Goal: Task Accomplishment & Management: Use online tool/utility

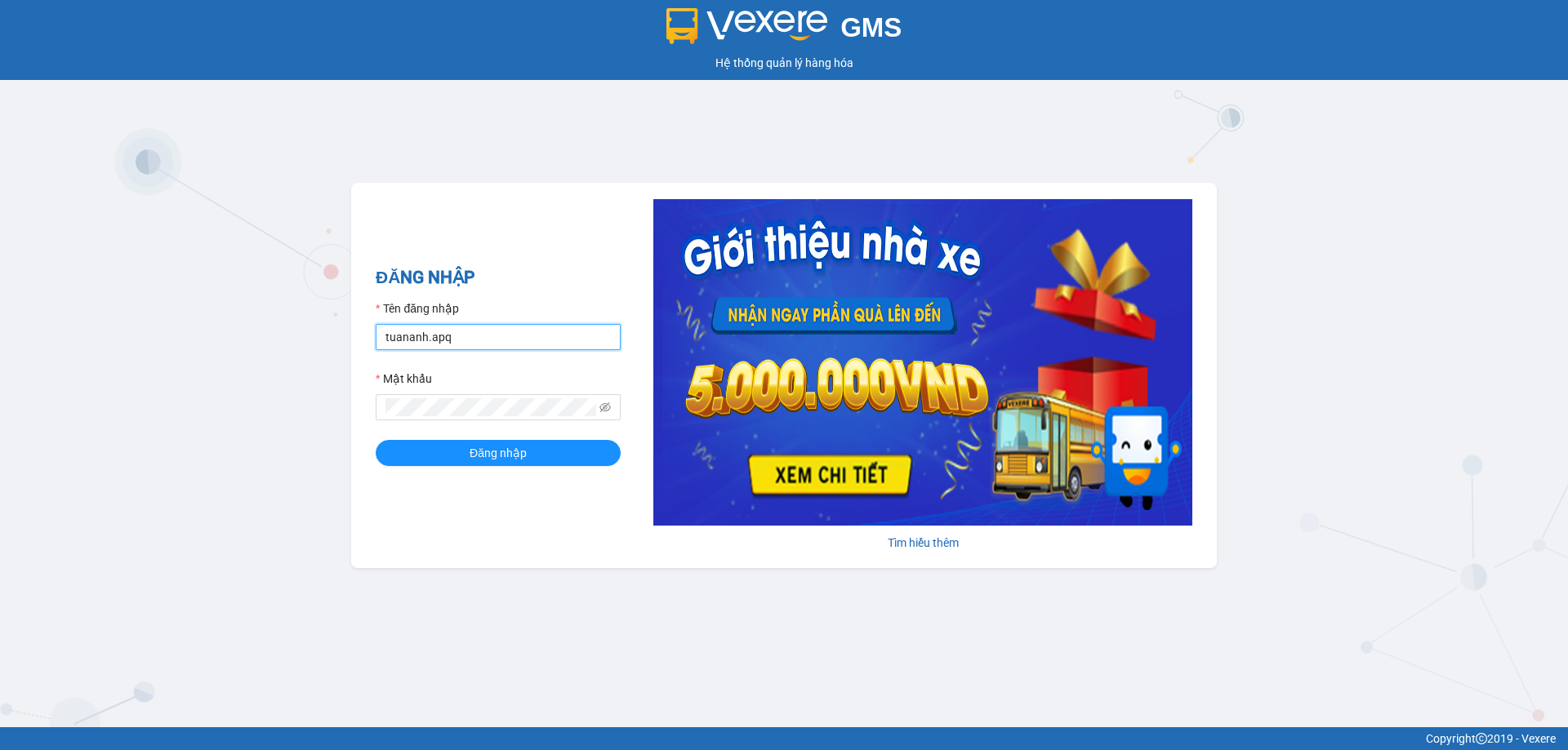
drag, startPoint x: 463, startPoint y: 336, endPoint x: 352, endPoint y: 347, distance: 111.5
click at [352, 347] on div "ĐĂNG NHẬP Tên đăng nhập tuananh.apq Mật khẩu Đăng nhập Tìm hiểu thêm" at bounding box center [784, 375] width 866 height 386
type input "lecuong.apq"
click at [375, 440] on button "Đăng nhập" at bounding box center [498, 453] width 245 height 26
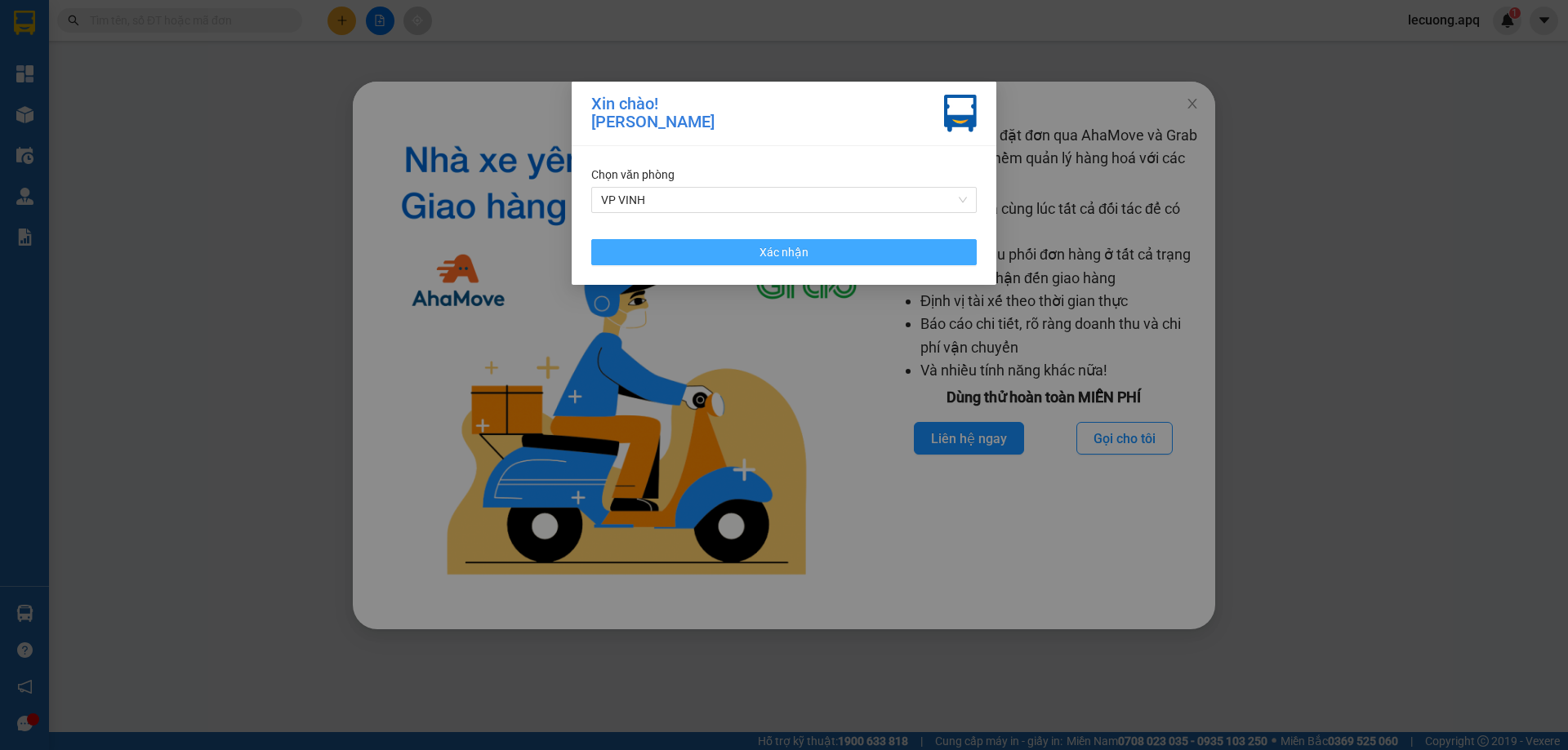
click at [790, 250] on span "Xác nhận" at bounding box center [784, 252] width 49 height 18
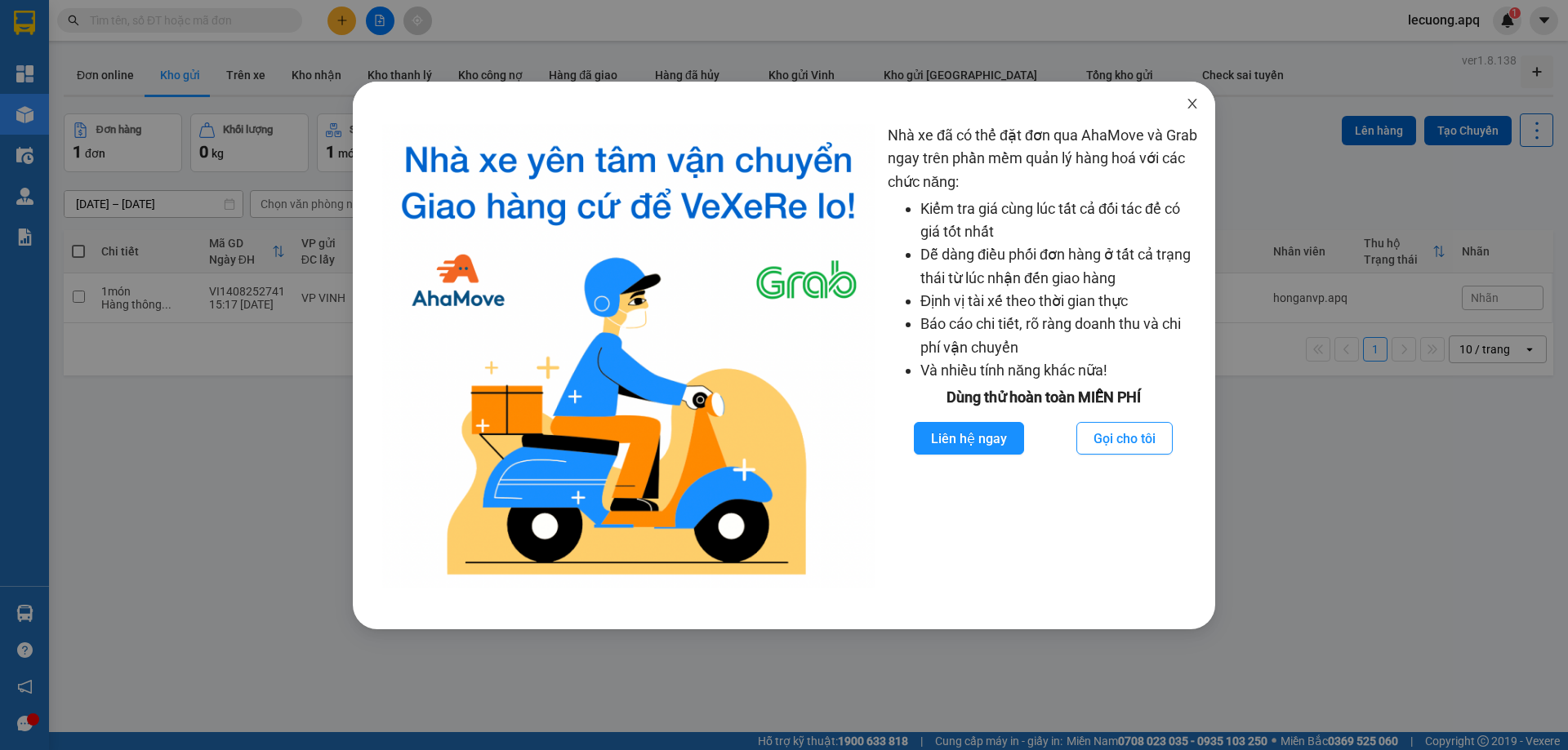
click at [1191, 105] on icon "close" at bounding box center [1192, 104] width 13 height 13
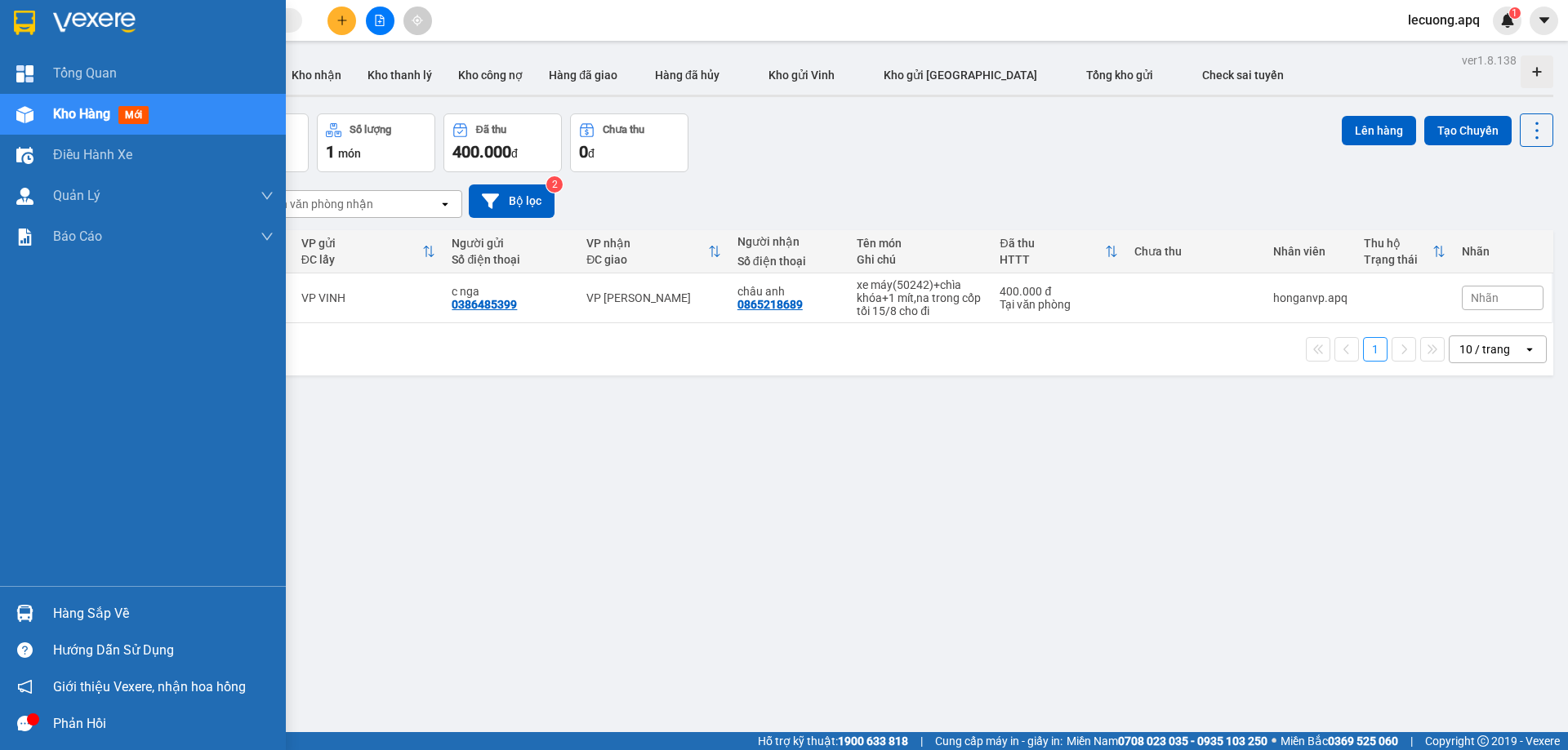
drag, startPoint x: 33, startPoint y: 612, endPoint x: 49, endPoint y: 606, distance: 17.1
click at [34, 613] on div at bounding box center [24, 614] width 29 height 29
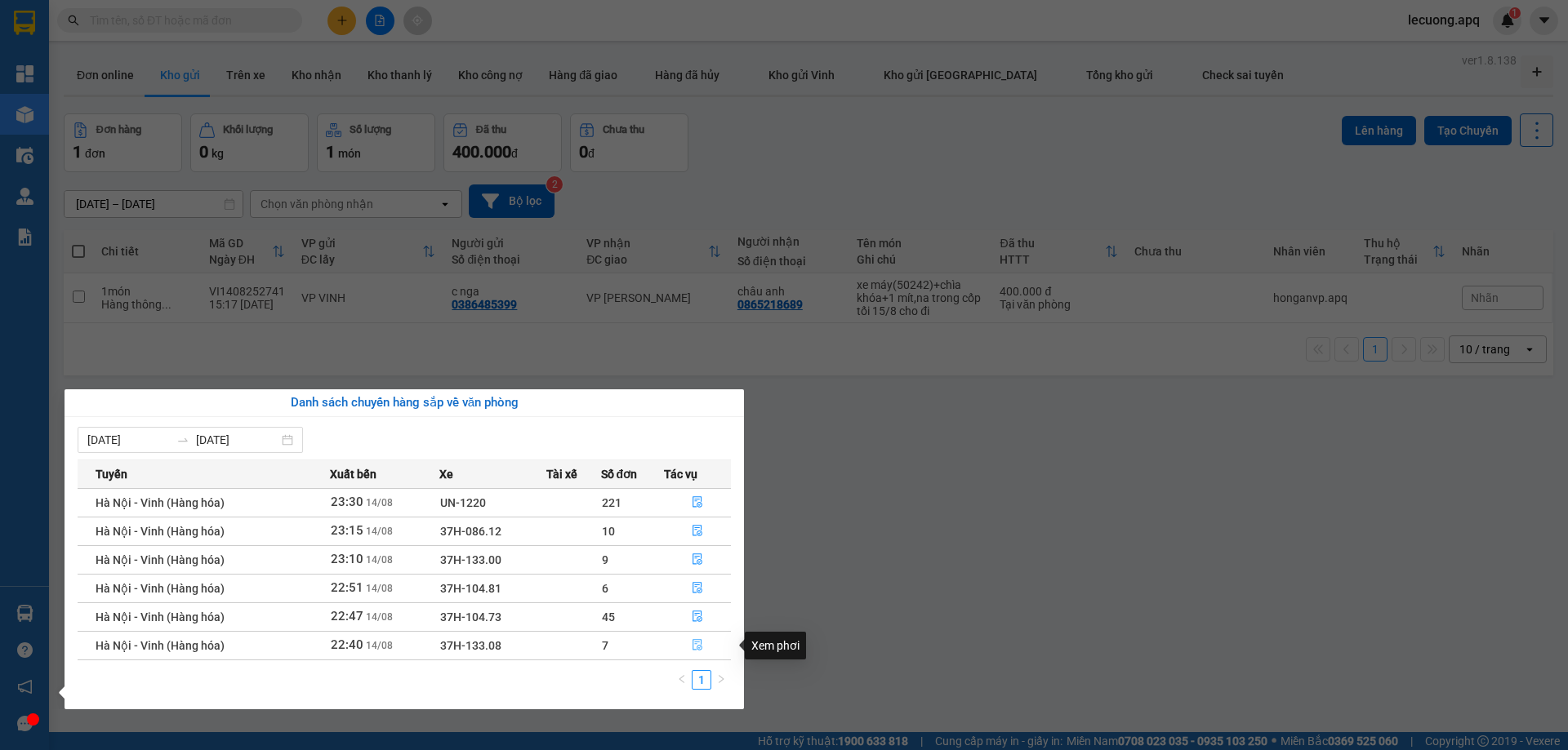
click at [696, 641] on icon "file-done" at bounding box center [697, 645] width 11 height 11
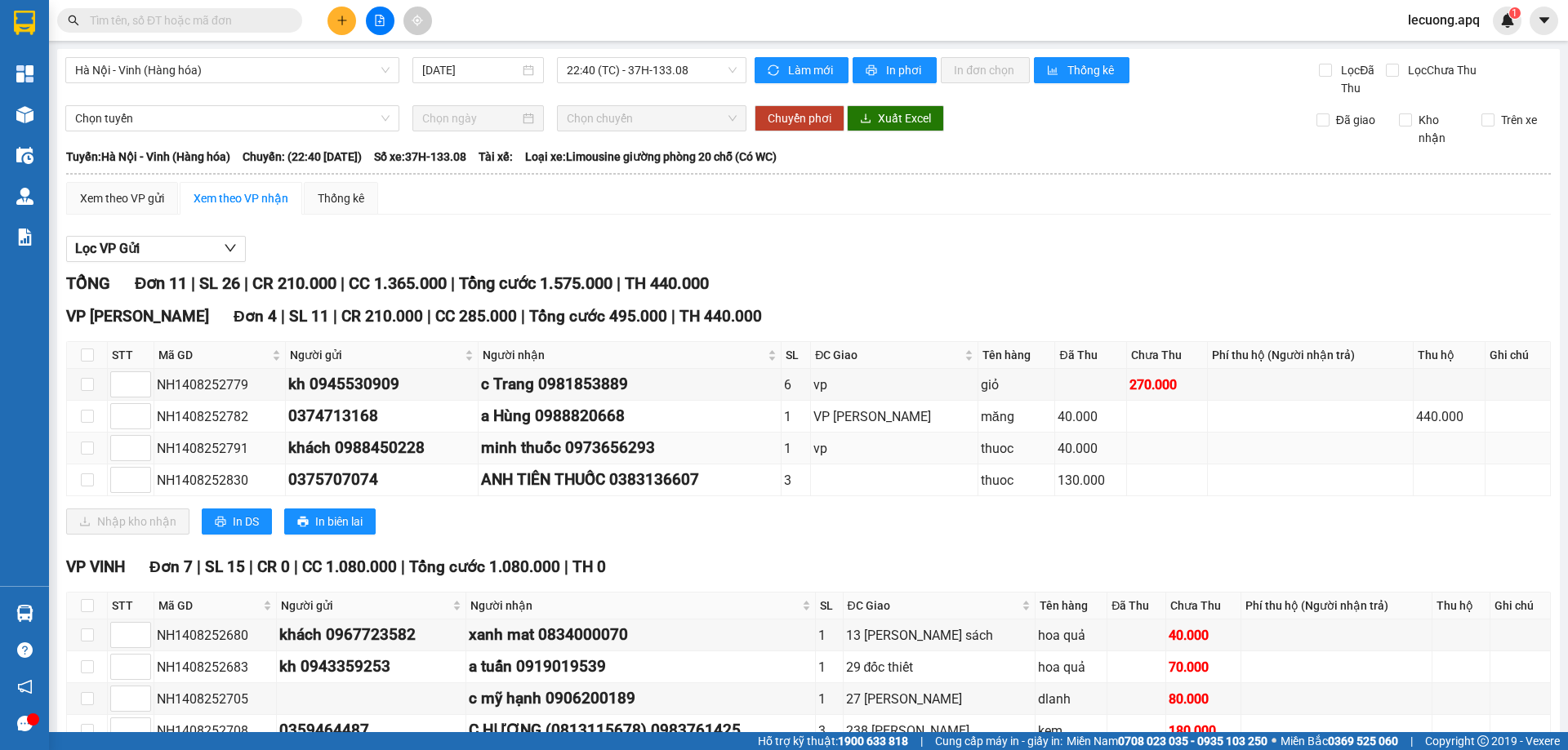
scroll to position [194, 0]
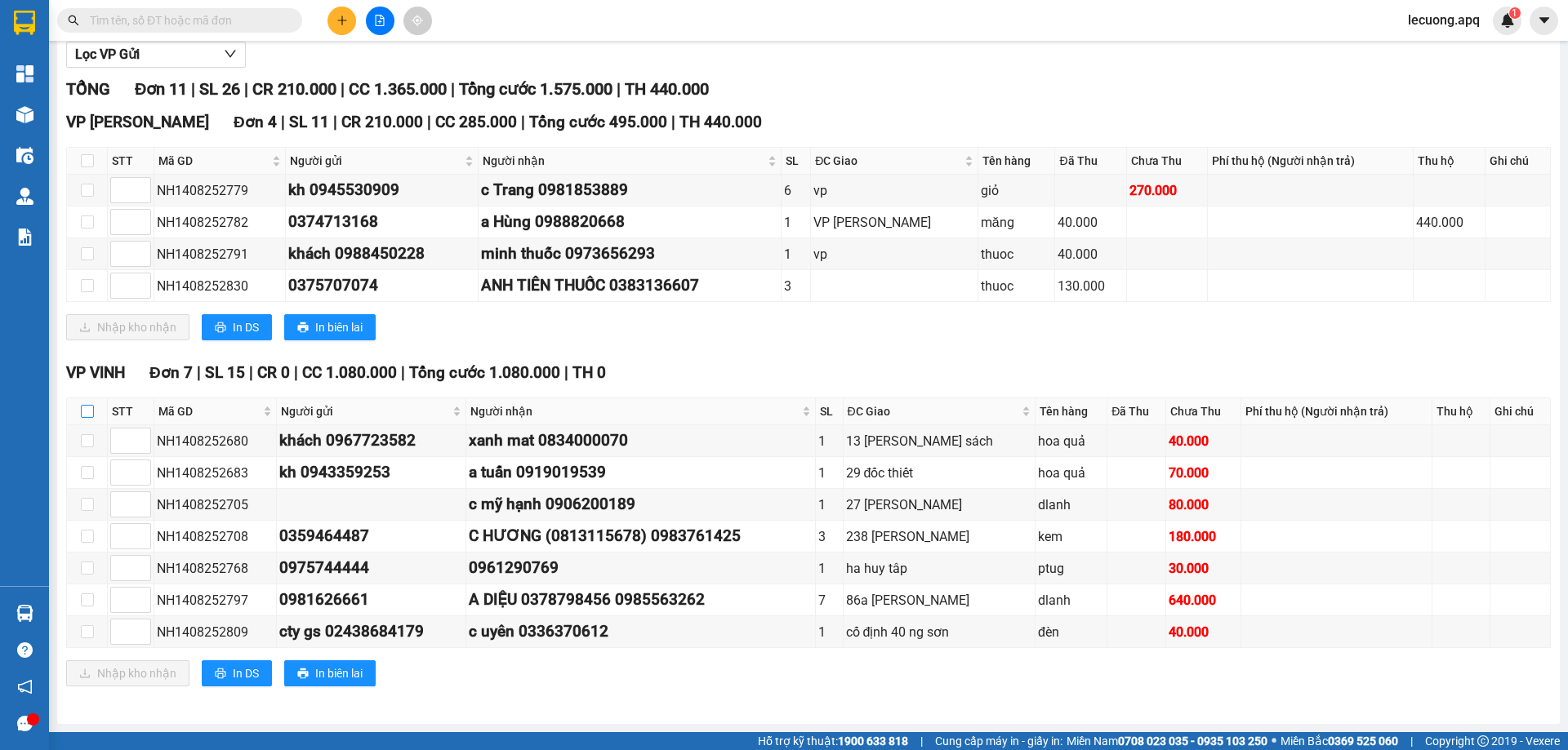
click at [89, 413] on input "checkbox" at bounding box center [88, 412] width 13 height 13
checkbox input "true"
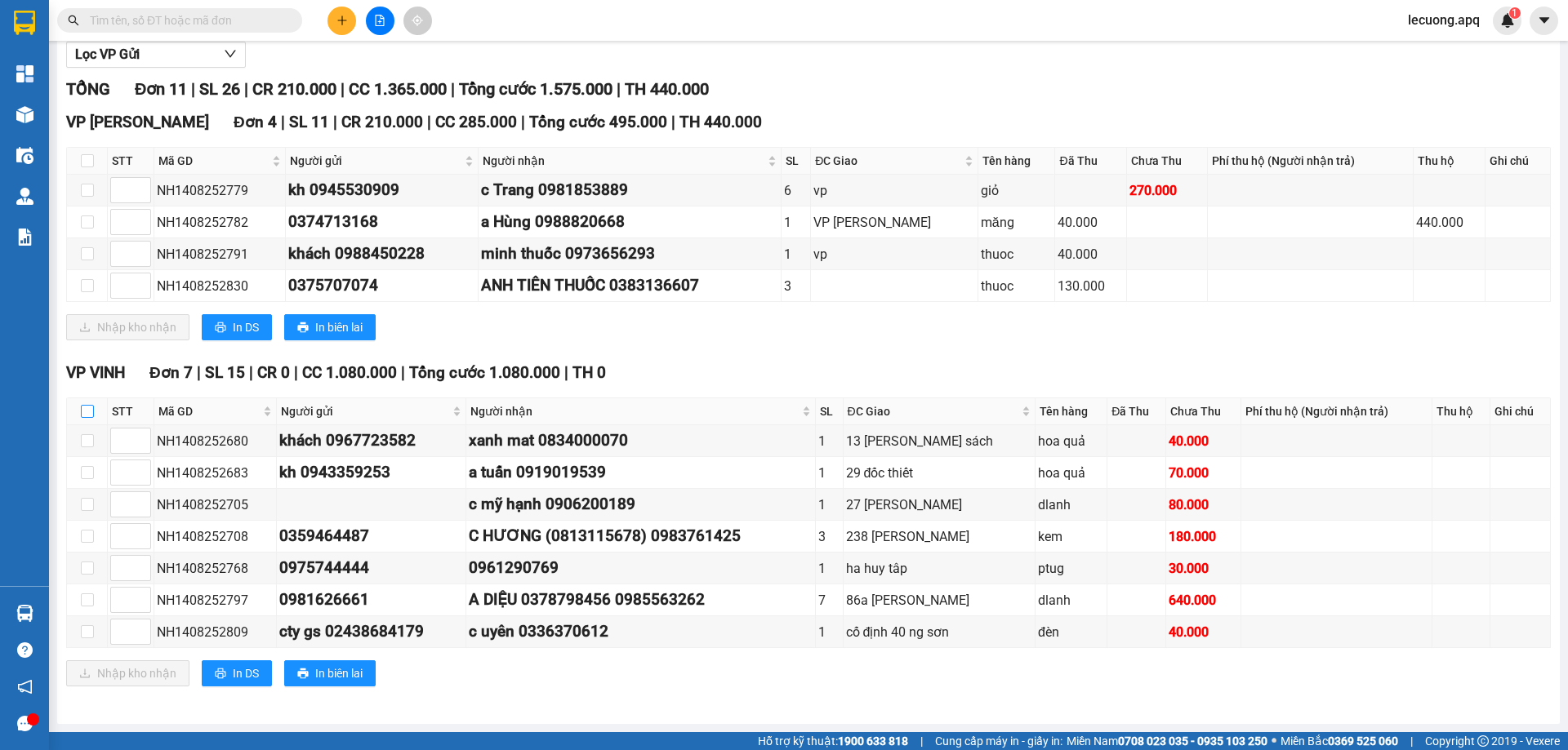
checkbox input "true"
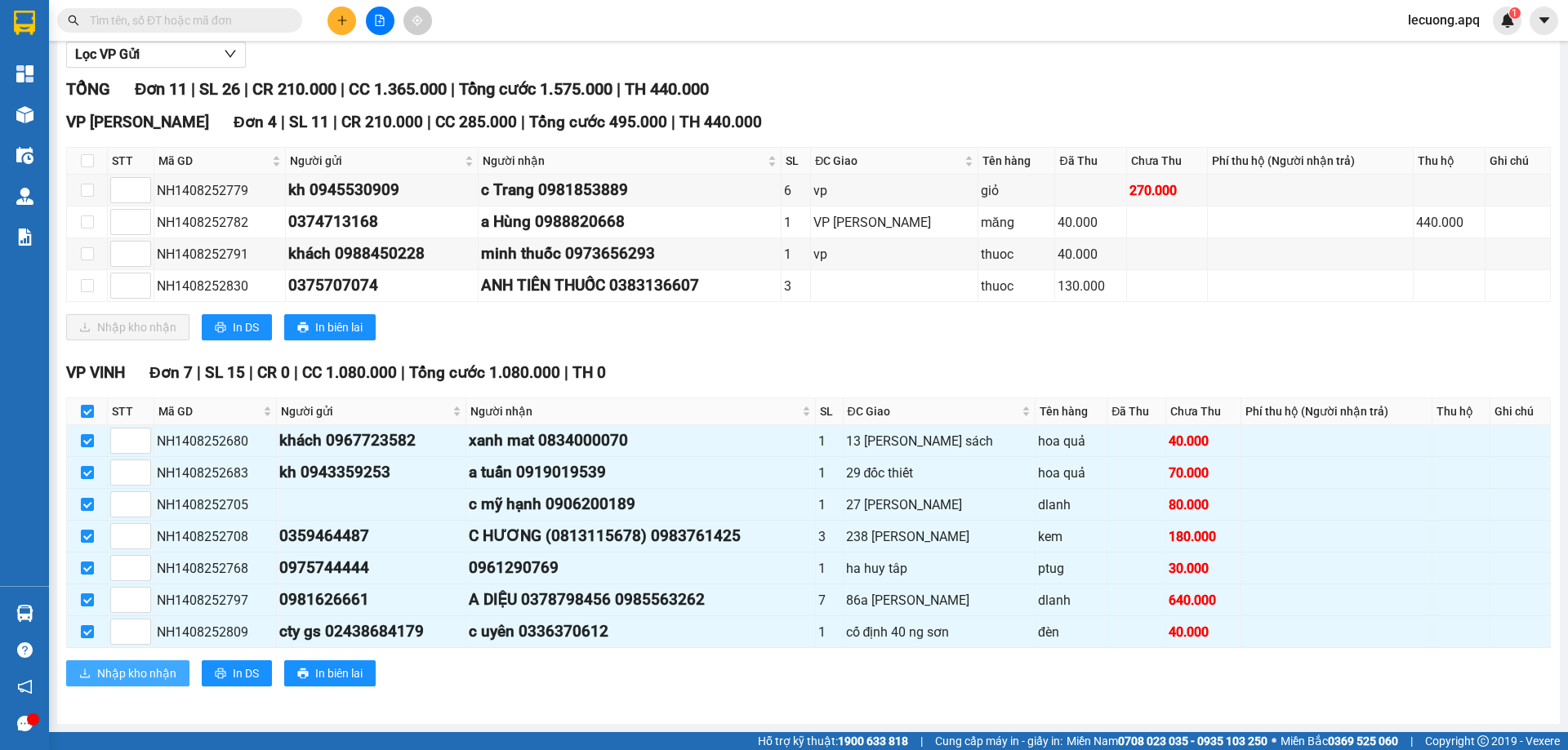
click at [132, 669] on span "Nhập kho nhận" at bounding box center [136, 673] width 79 height 18
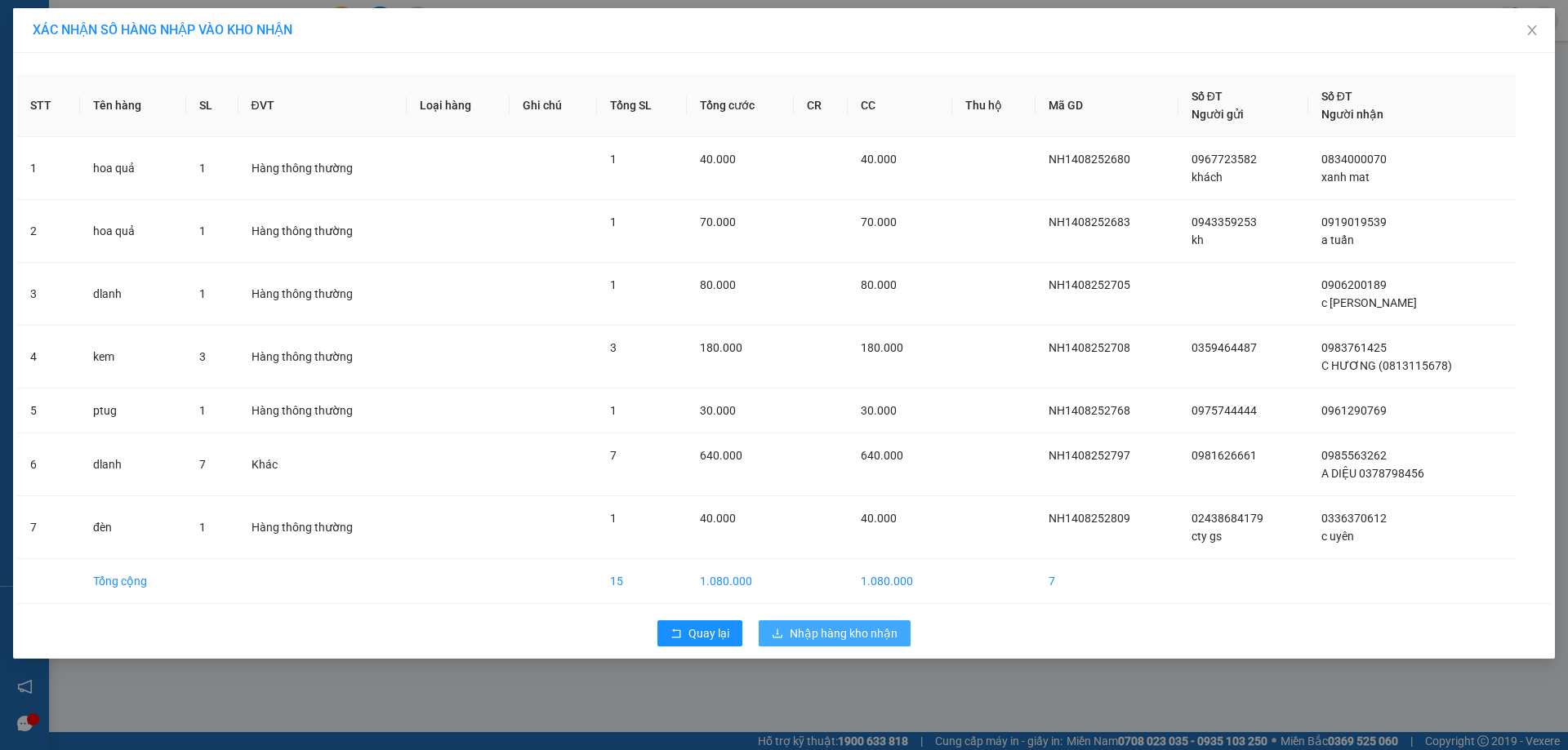
click at [845, 631] on span "Nhập hàng kho nhận" at bounding box center [842, 633] width 107 height 18
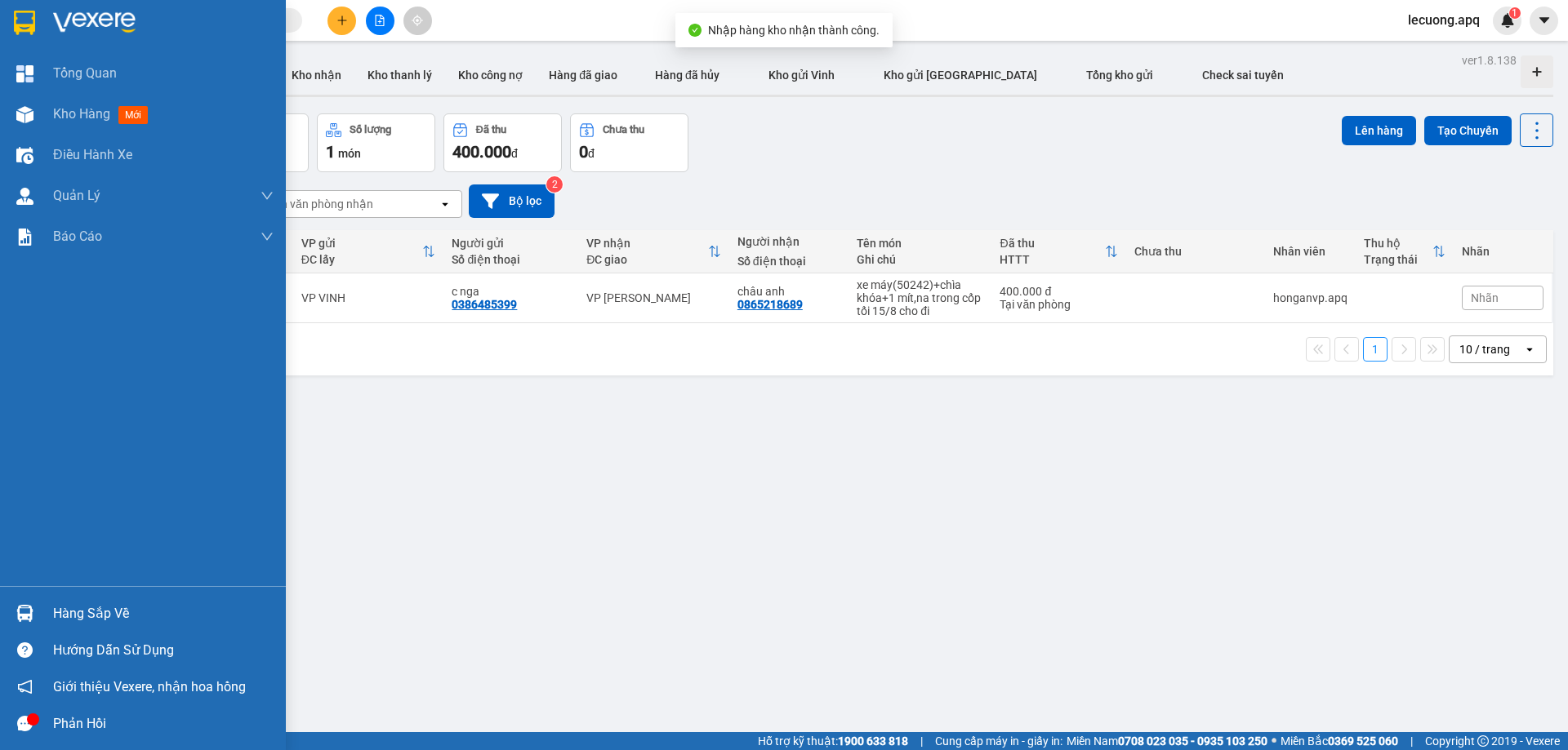
click at [41, 598] on div "Hàng sắp về" at bounding box center [143, 613] width 286 height 36
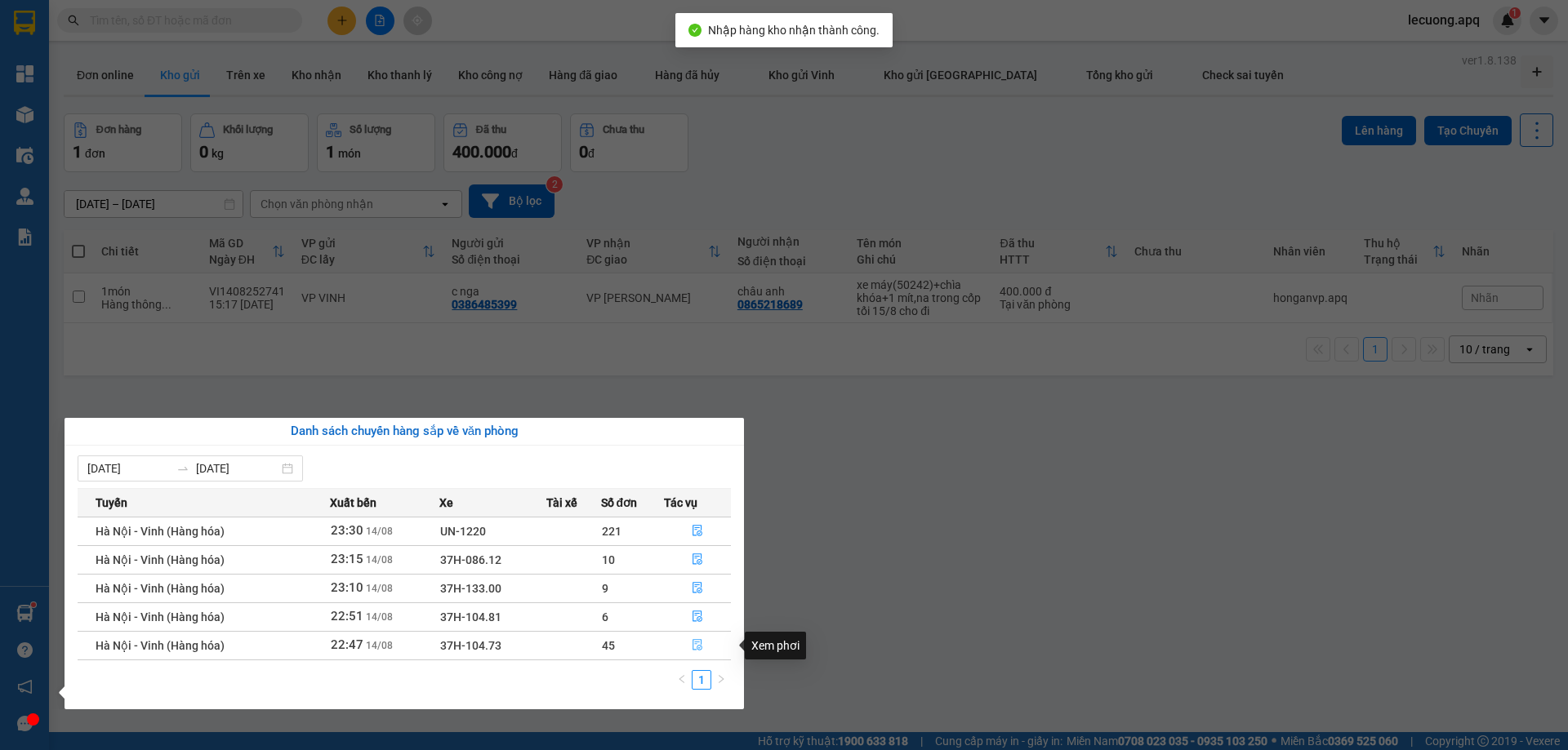
click at [699, 644] on icon "file-done" at bounding box center [697, 645] width 11 height 11
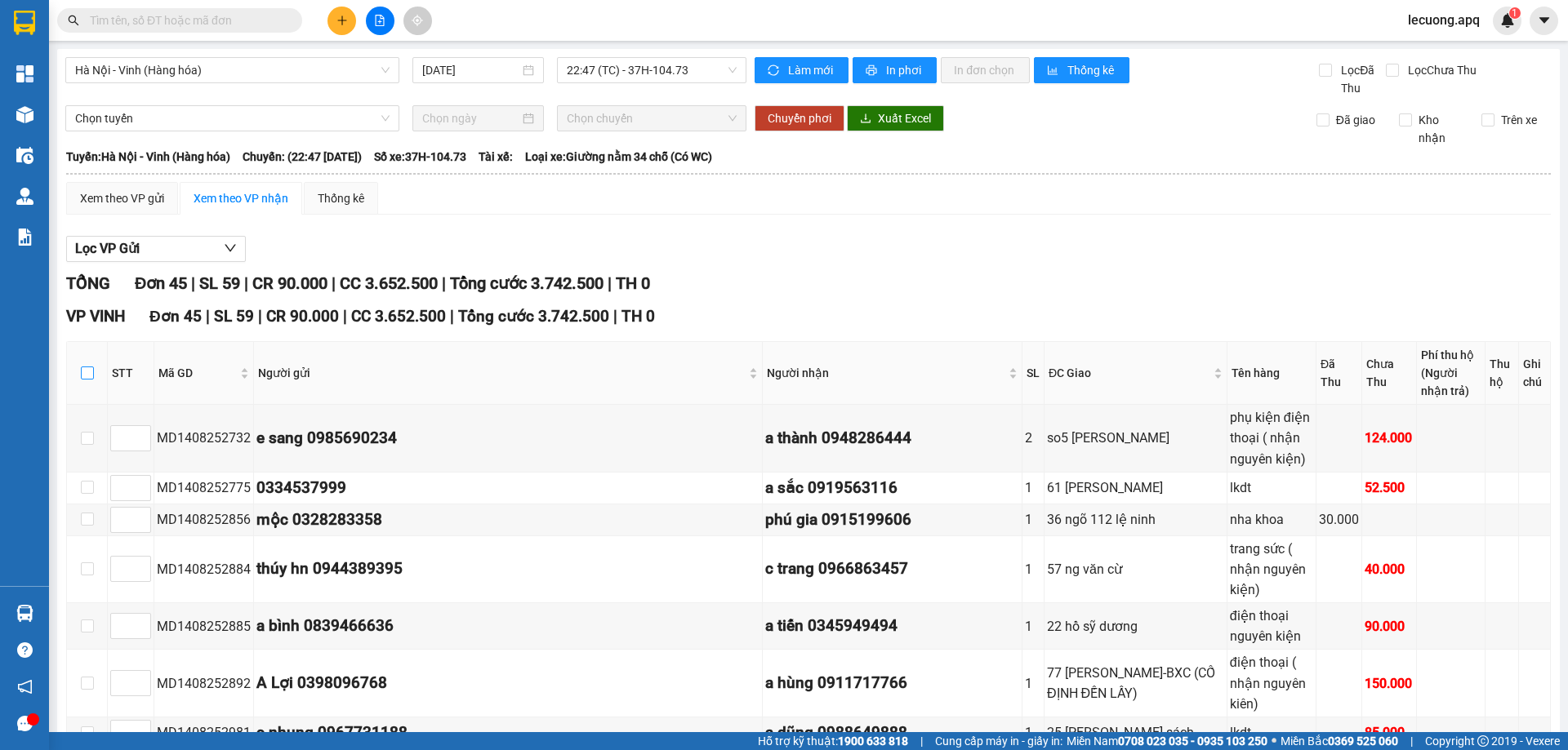
click at [88, 368] on input "checkbox" at bounding box center [88, 374] width 13 height 13
checkbox input "true"
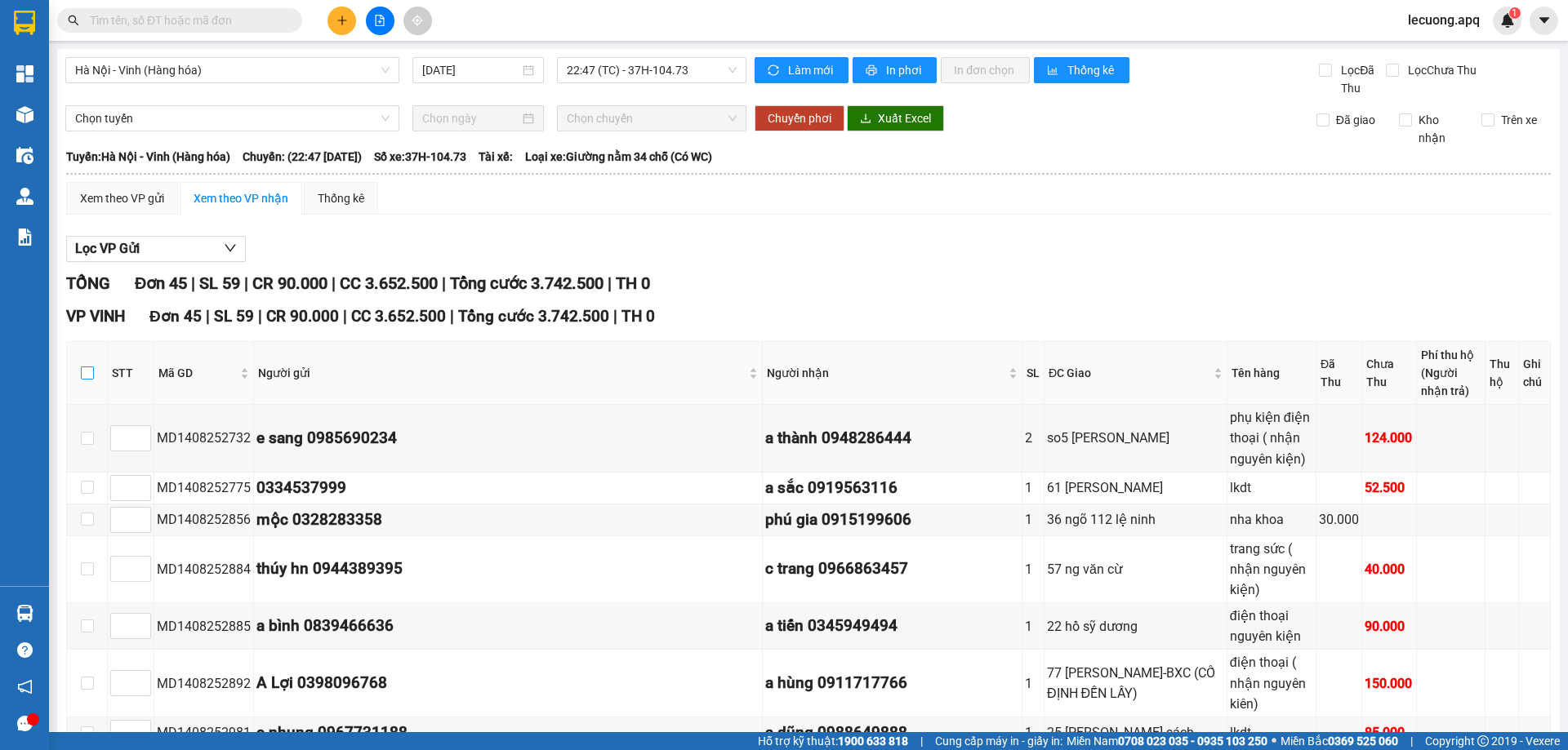
checkbox input "true"
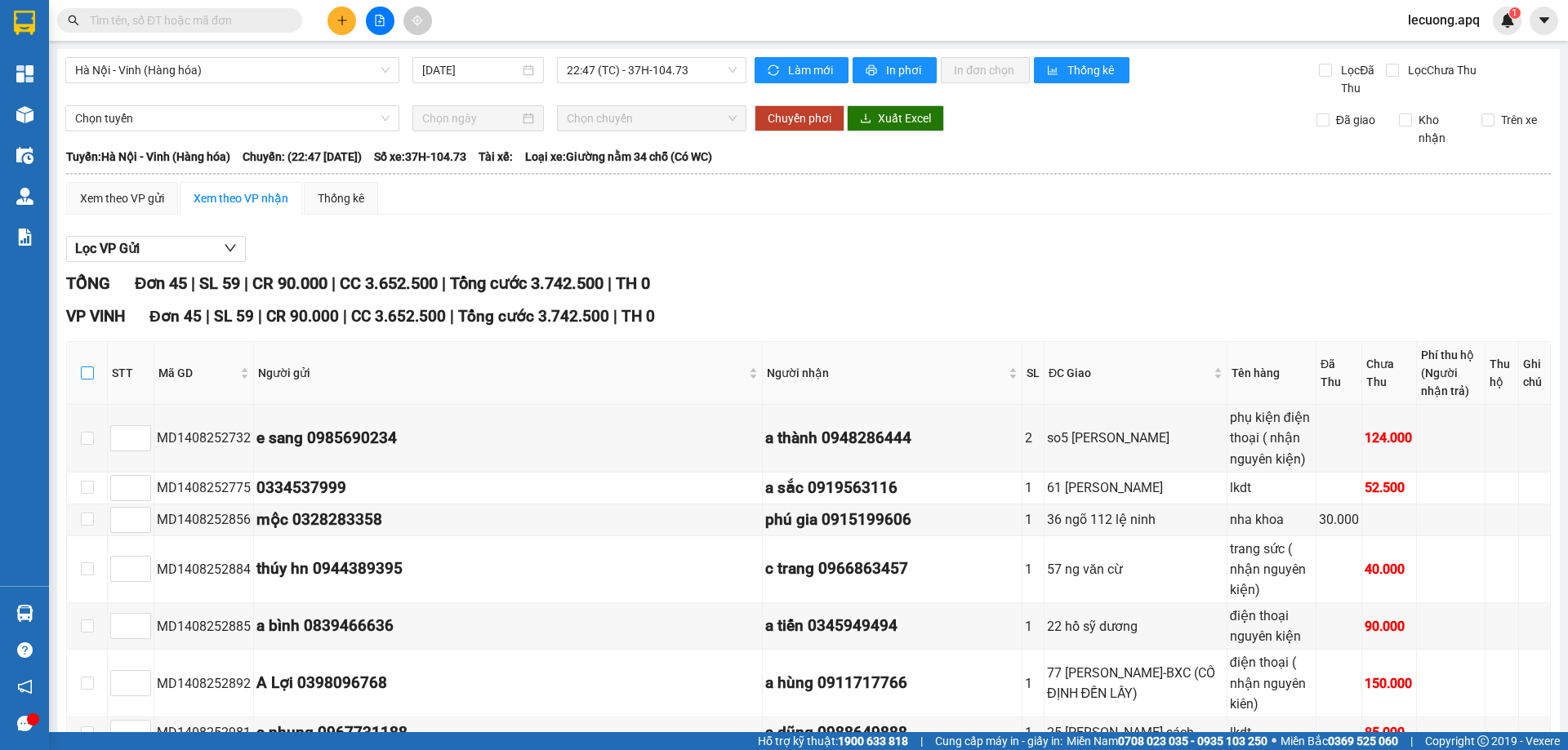
checkbox input "true"
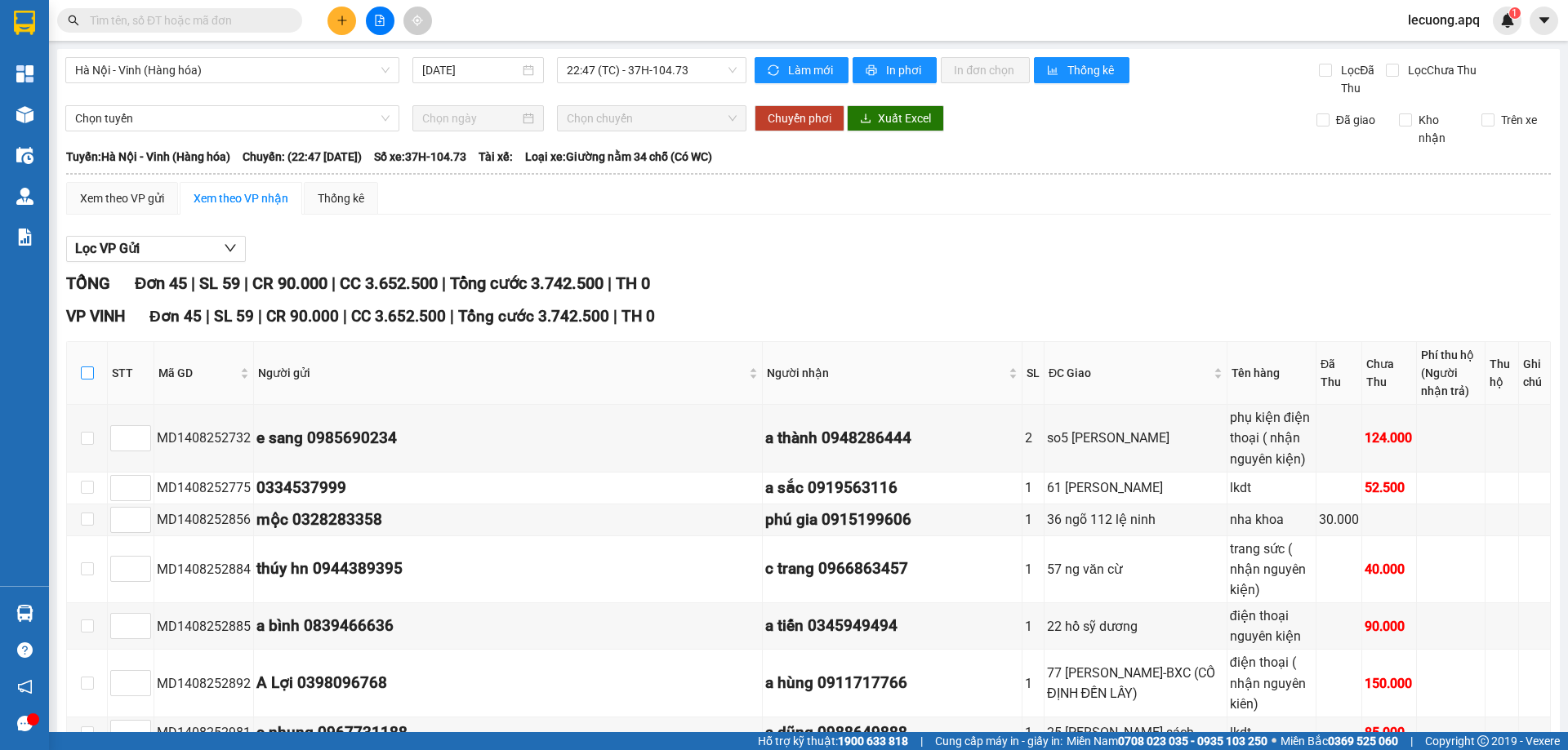
checkbox input "true"
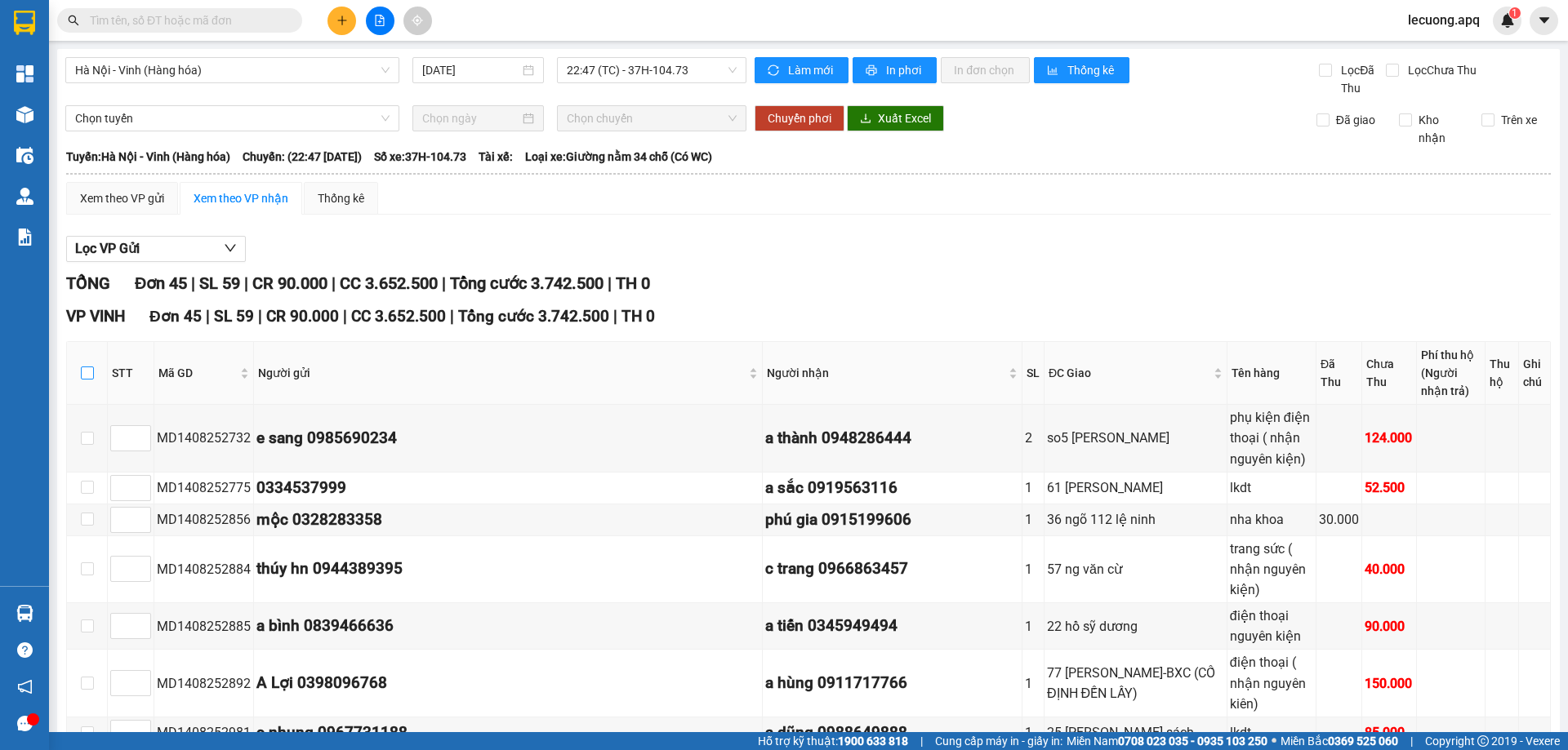
checkbox input "true"
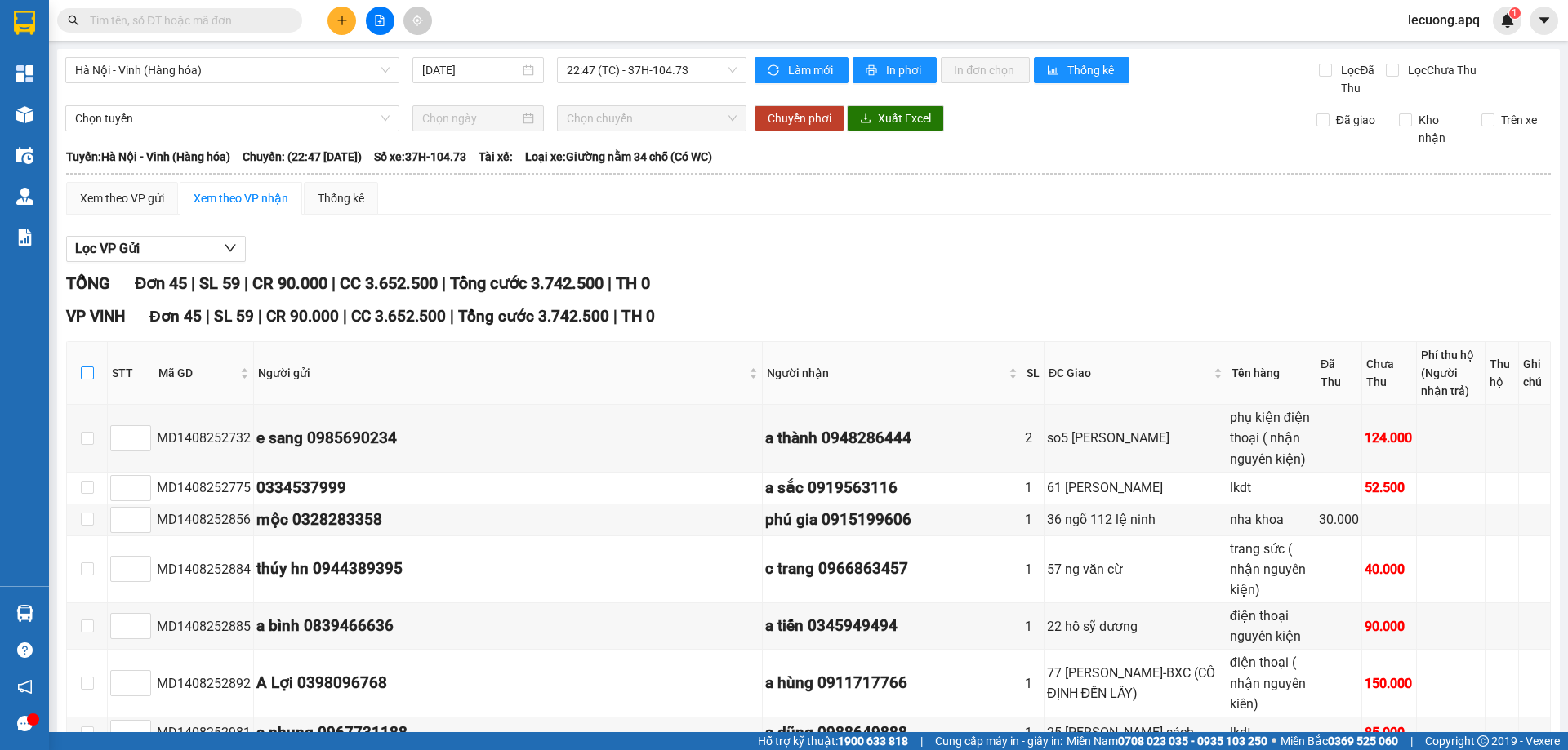
checkbox input "true"
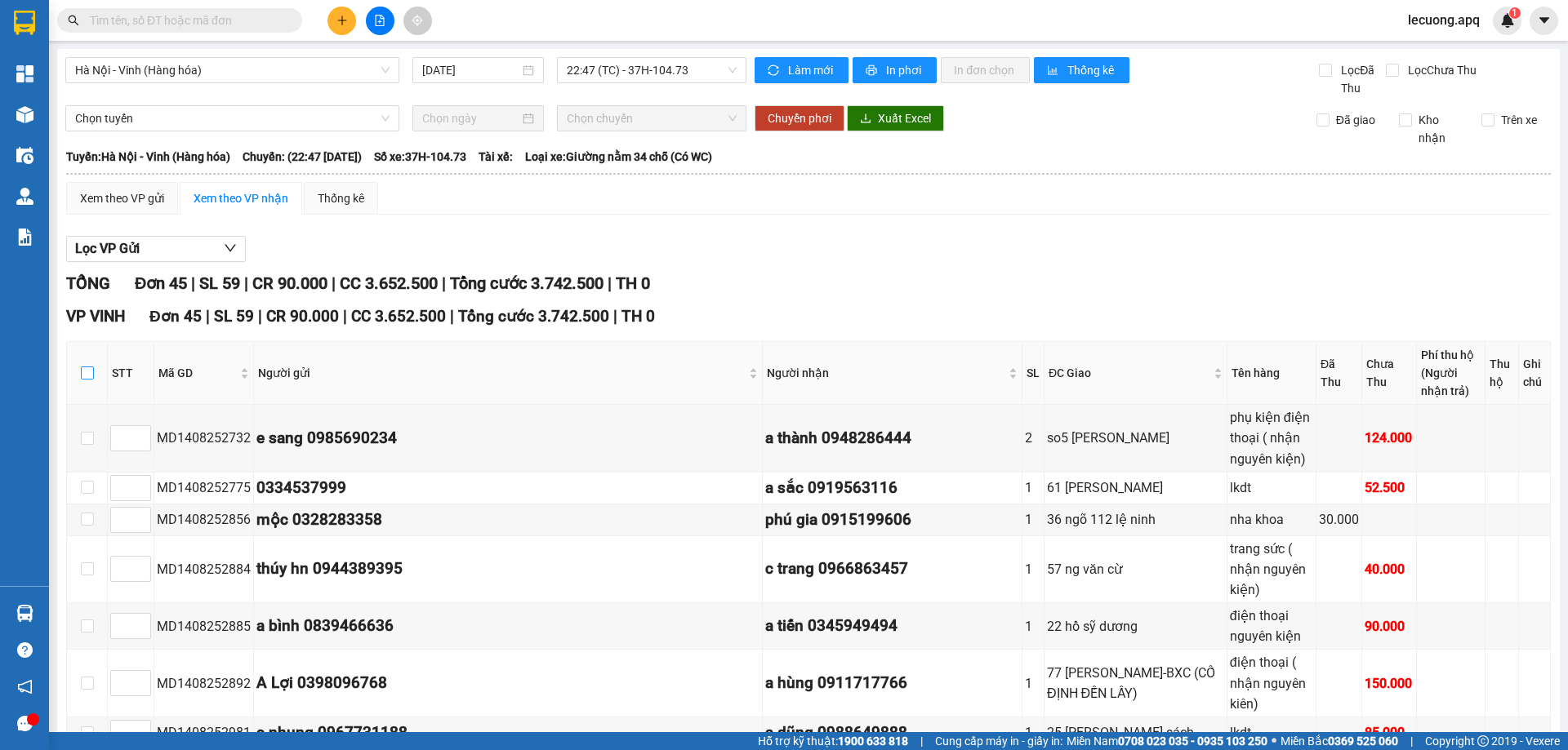
checkbox input "true"
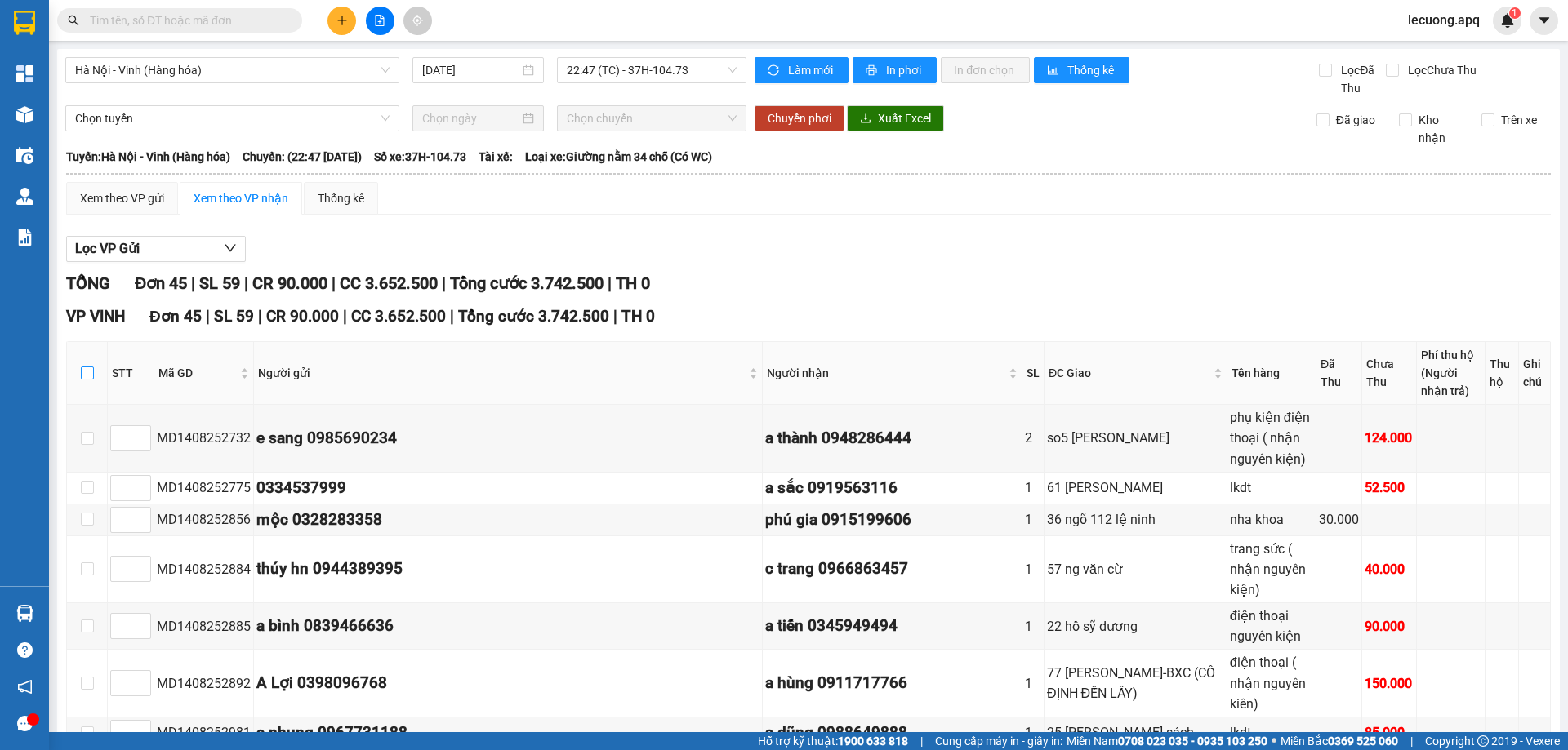
checkbox input "true"
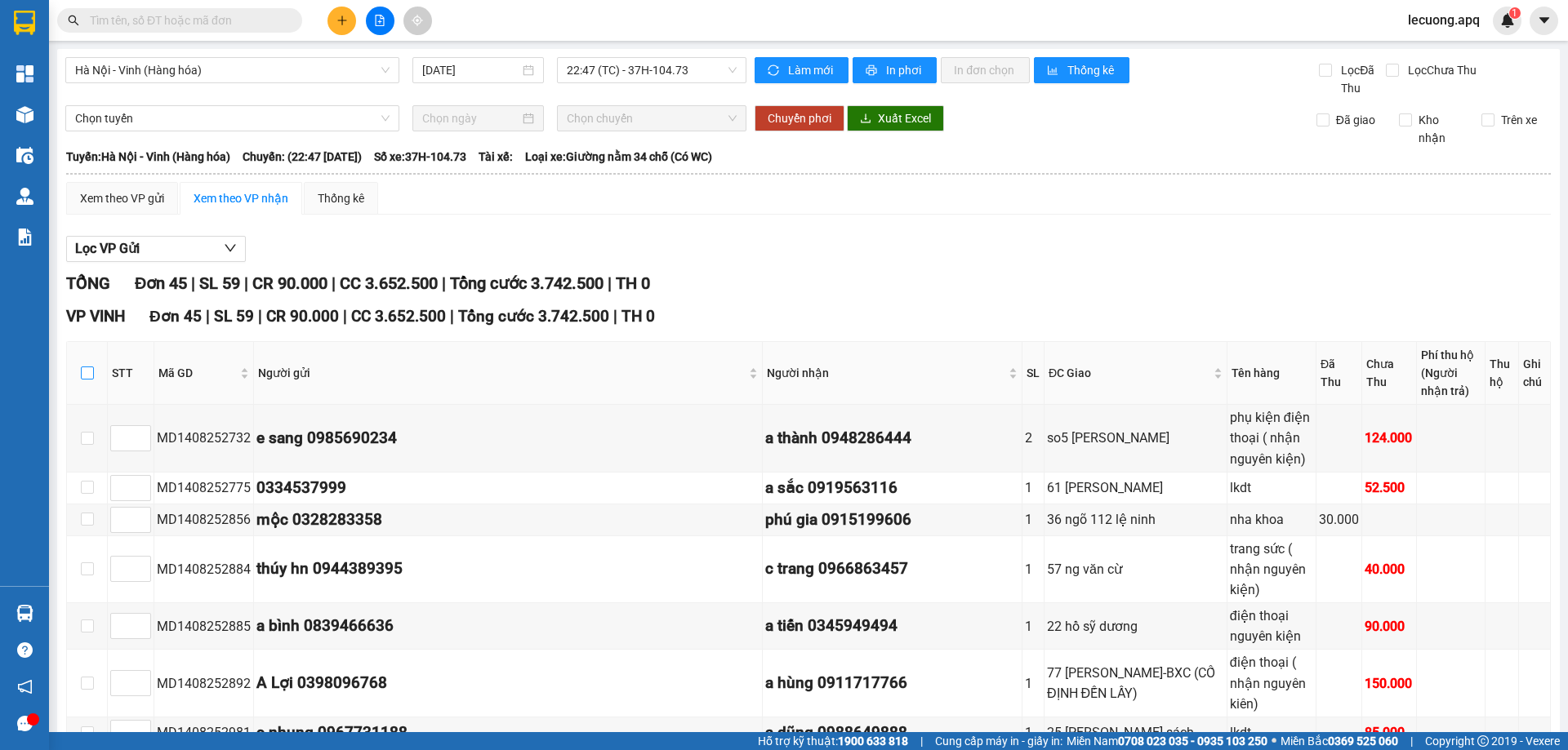
checkbox input "true"
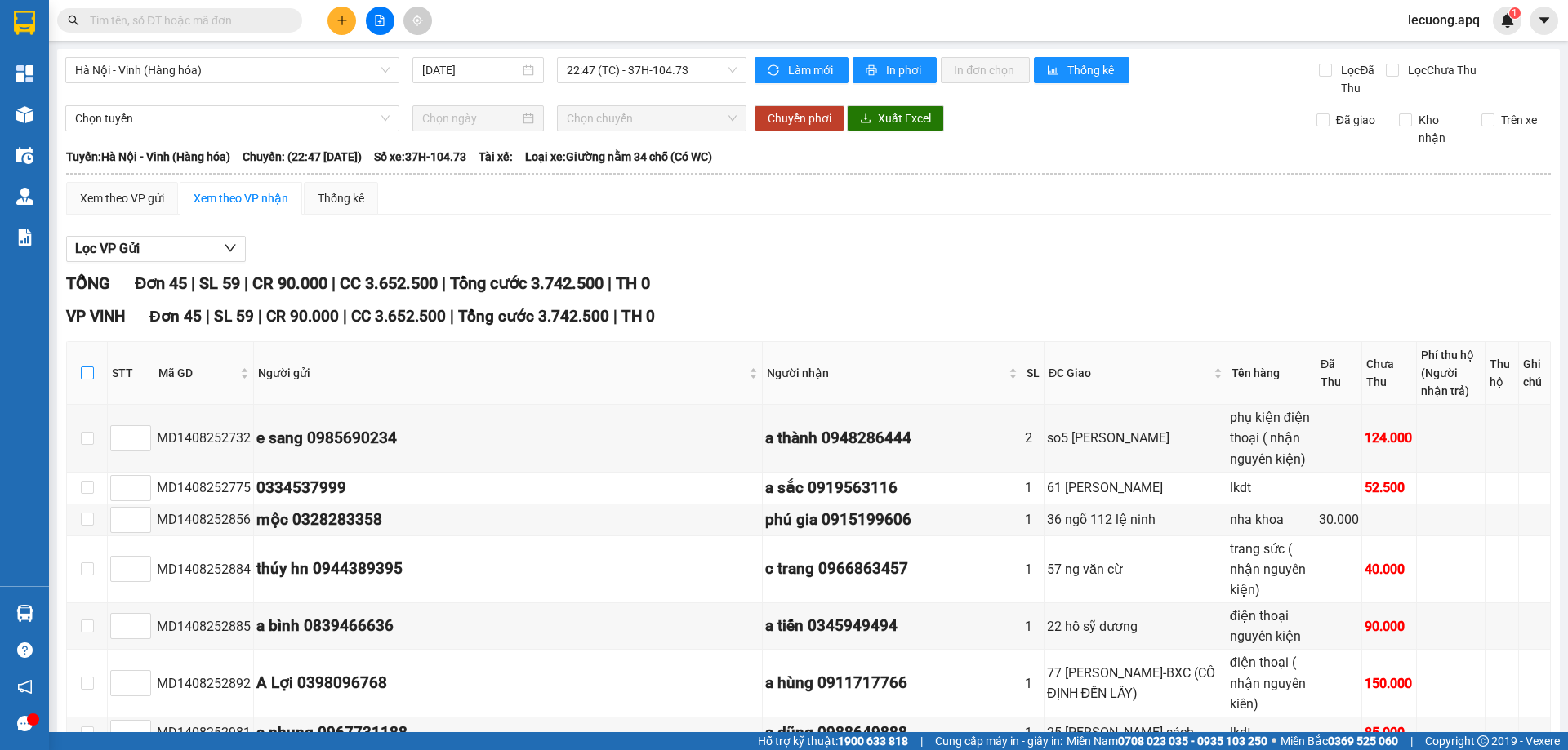
checkbox input "true"
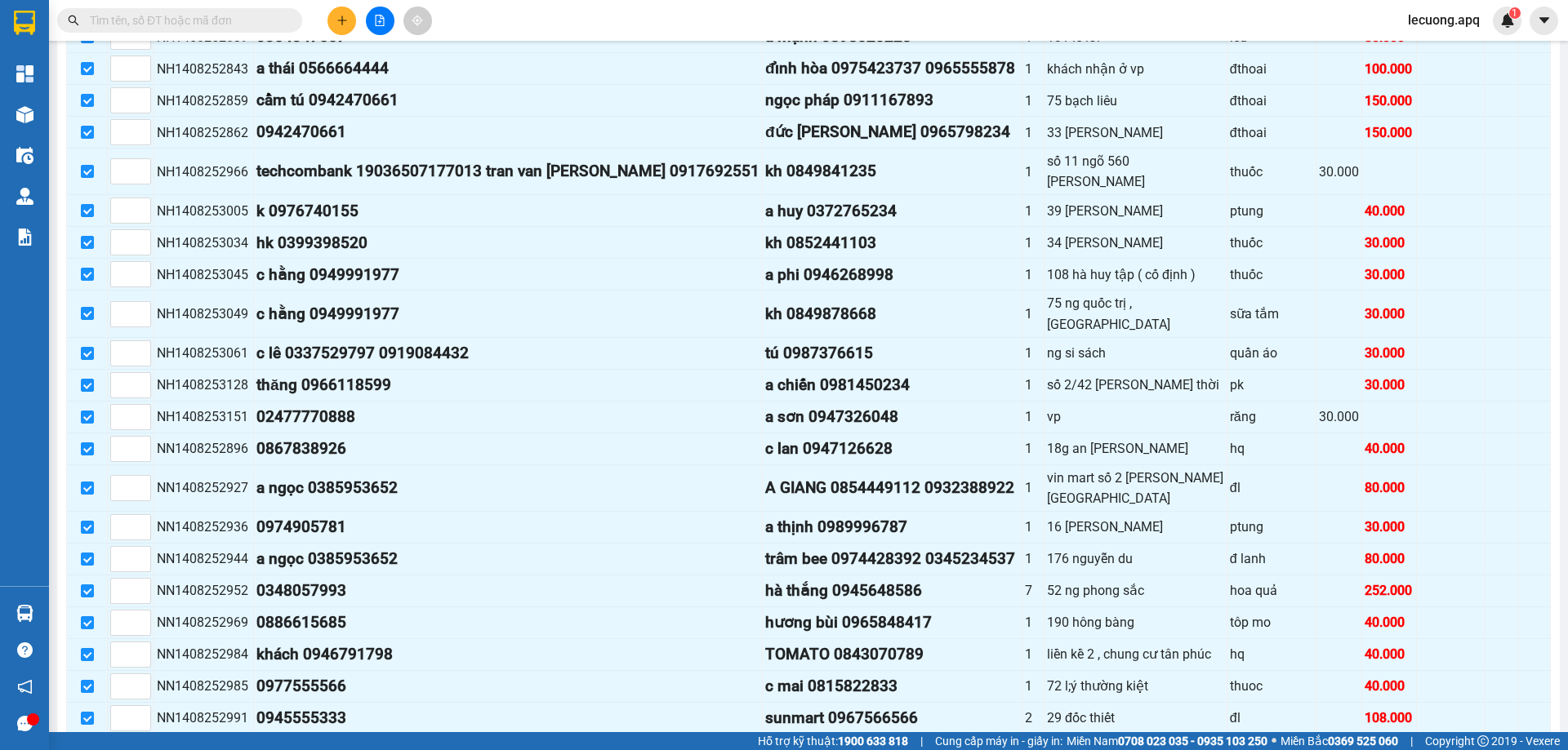
scroll to position [1405, 0]
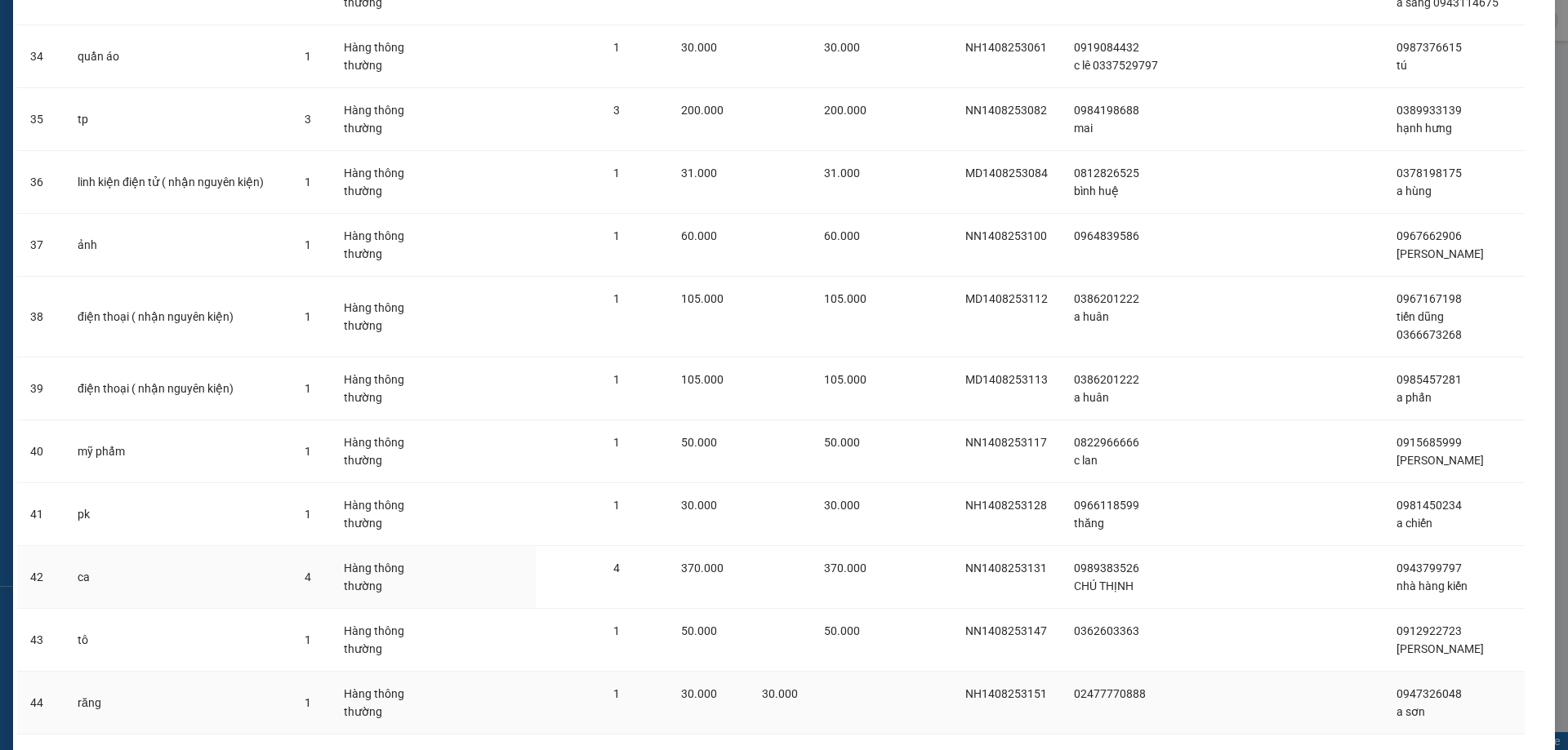
scroll to position [2335, 0]
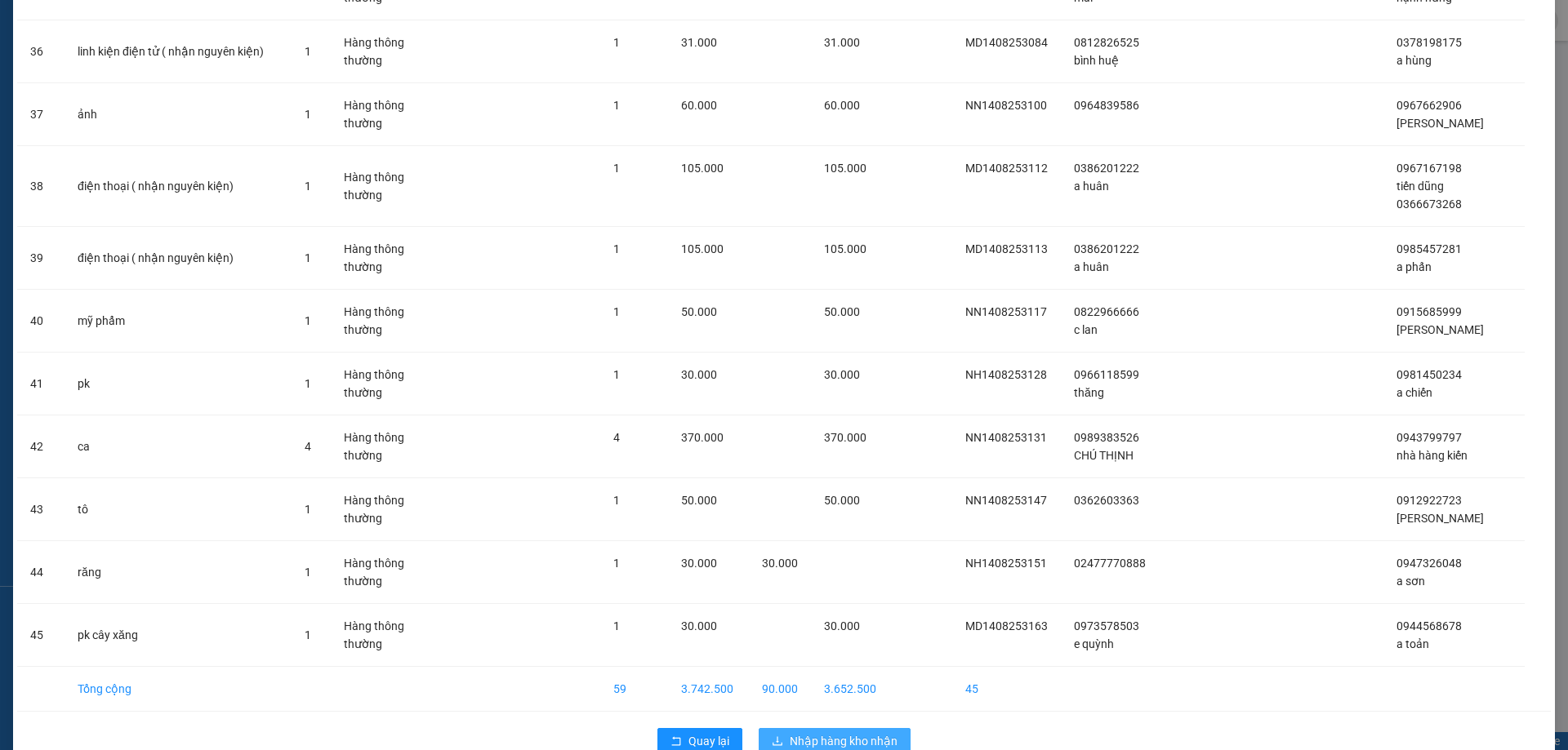
click at [798, 732] on span "Nhập hàng kho nhận" at bounding box center [842, 741] width 107 height 18
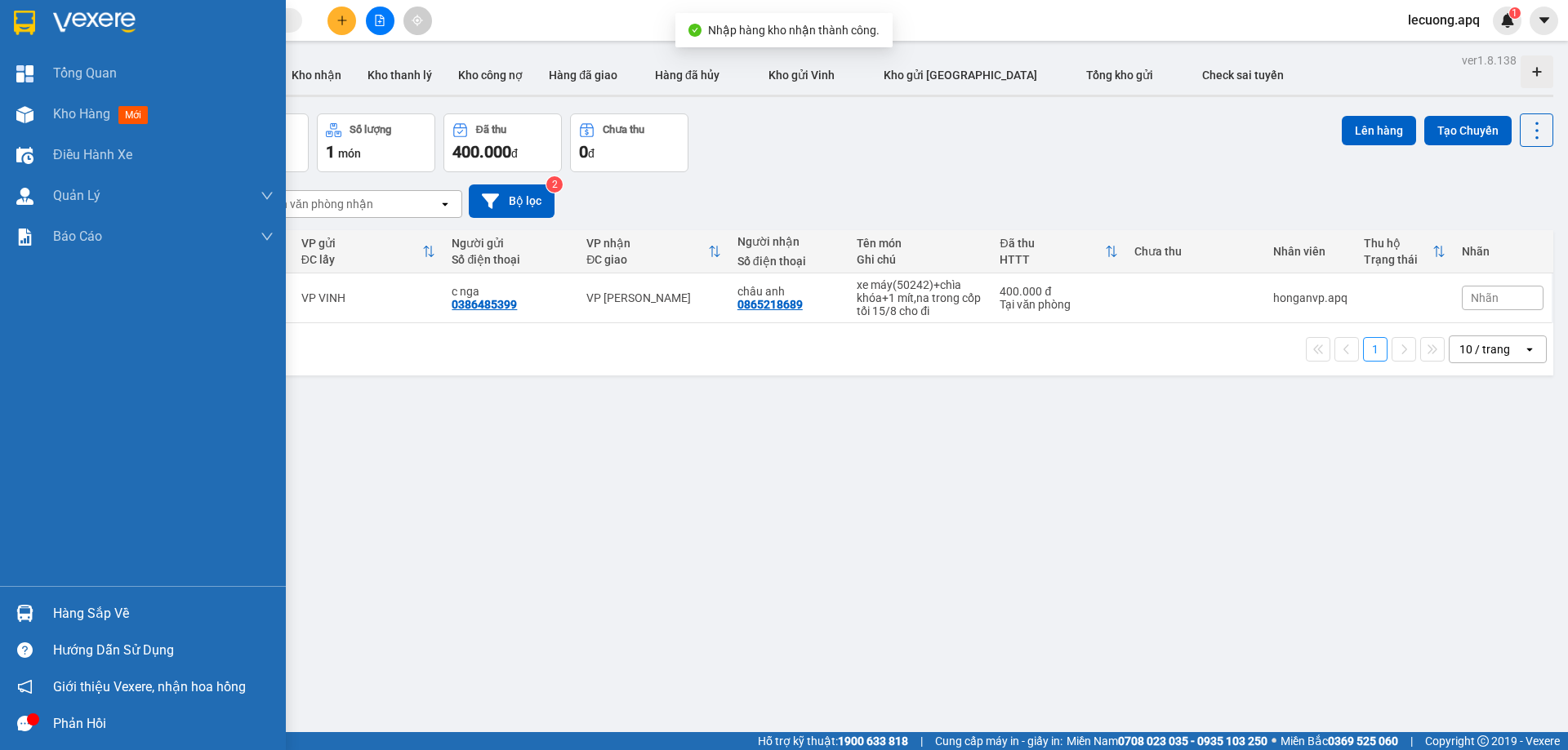
click at [35, 627] on div at bounding box center [24, 614] width 29 height 29
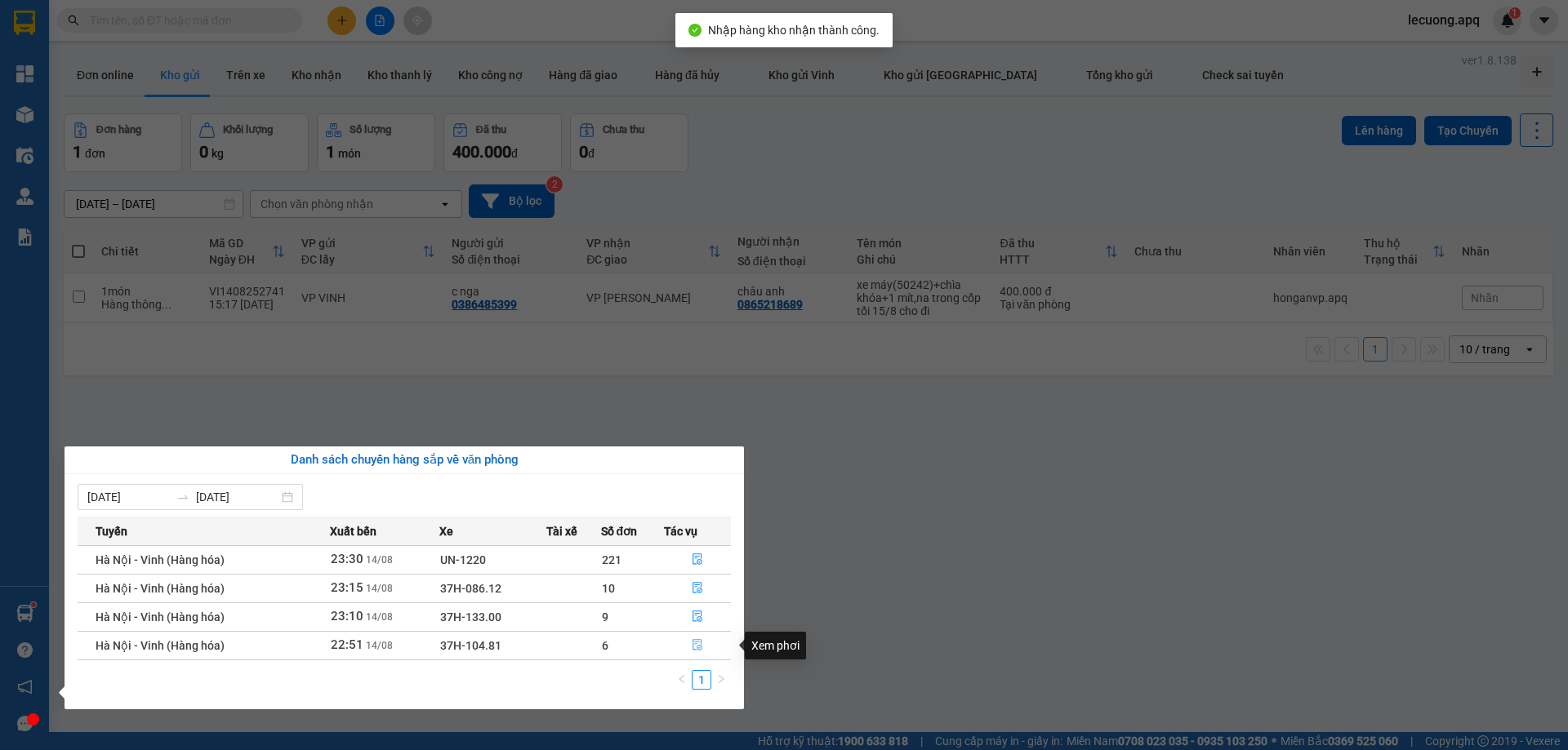
click at [699, 641] on icon "file-done" at bounding box center [697, 645] width 11 height 11
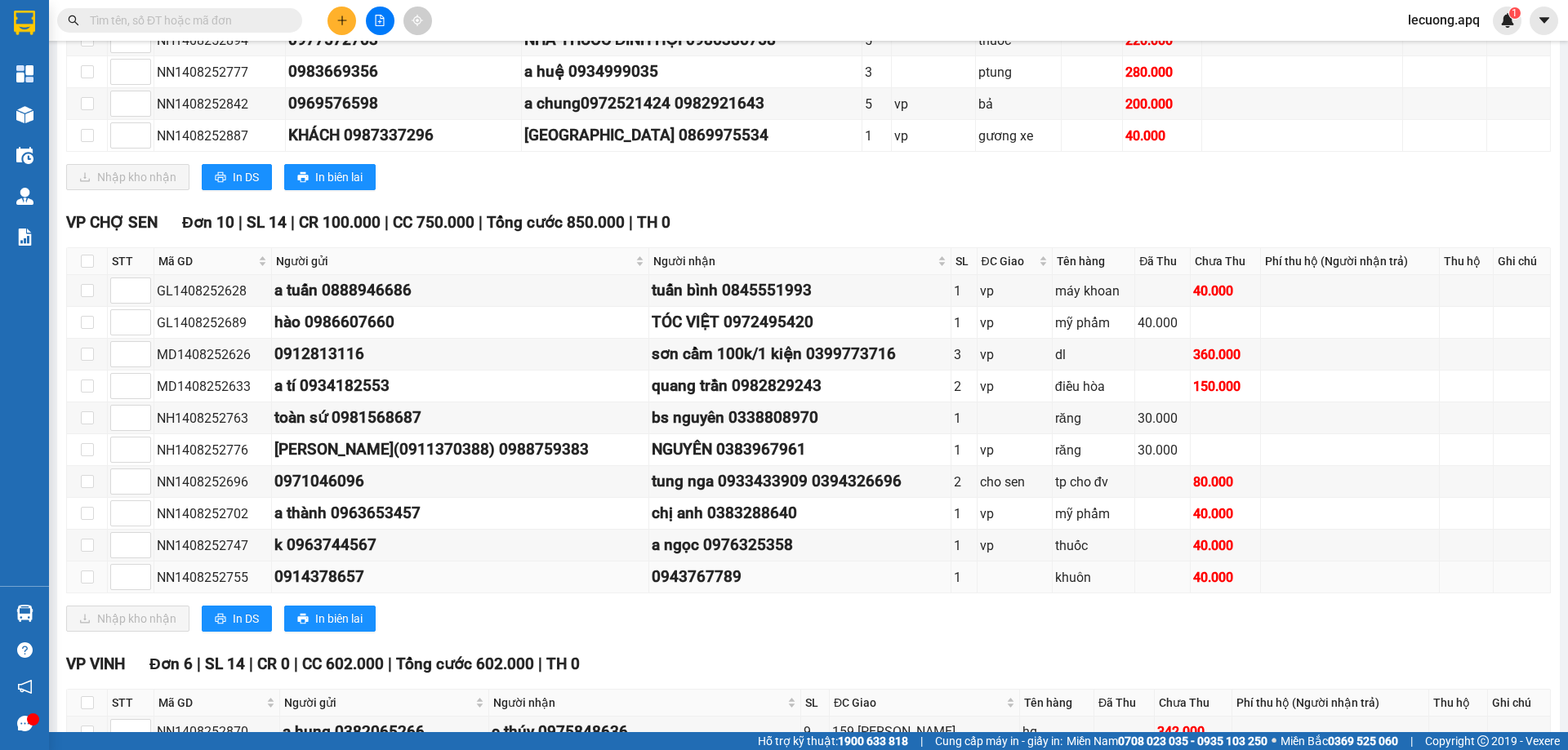
scroll to position [572, 0]
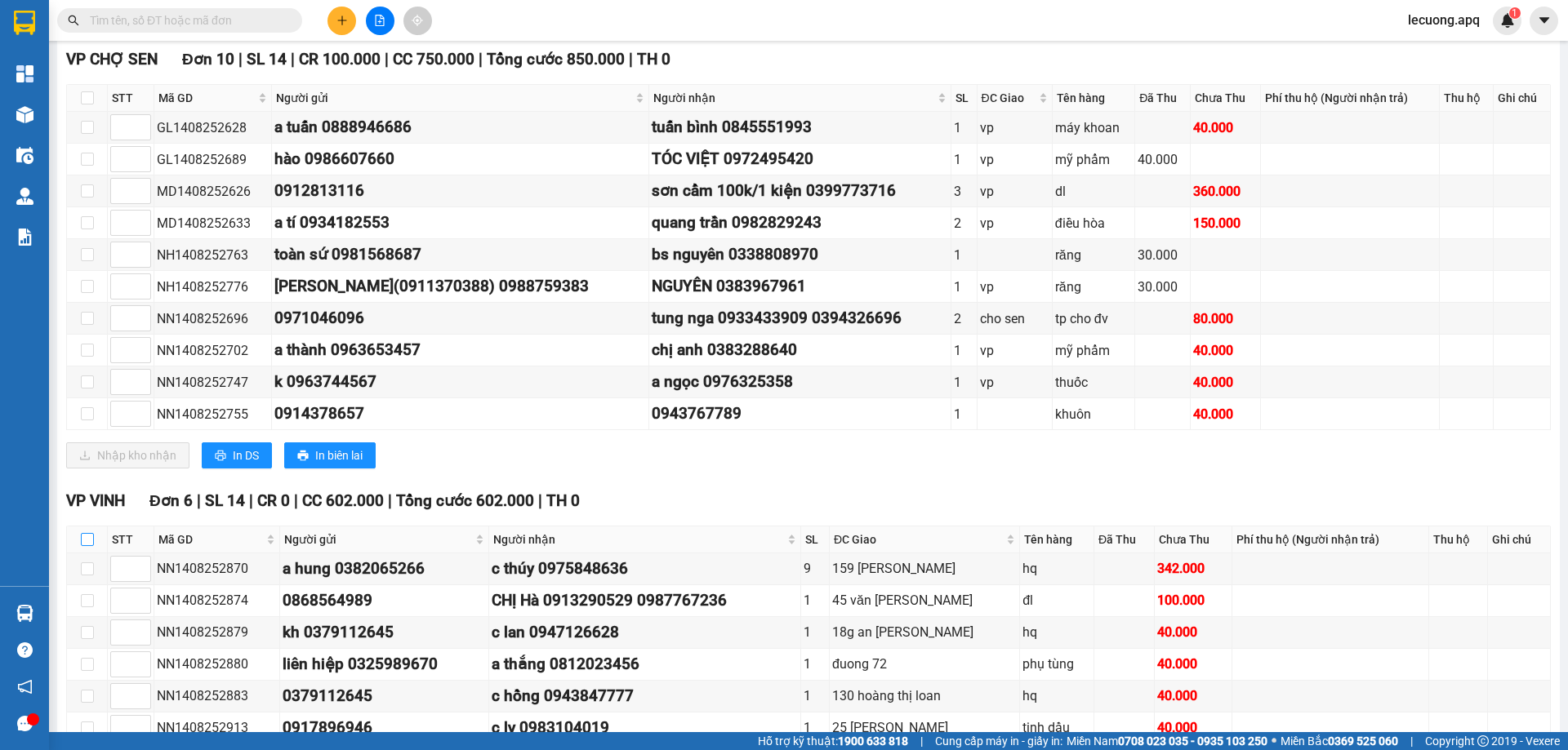
click at [88, 539] on input "checkbox" at bounding box center [88, 540] width 13 height 13
checkbox input "true"
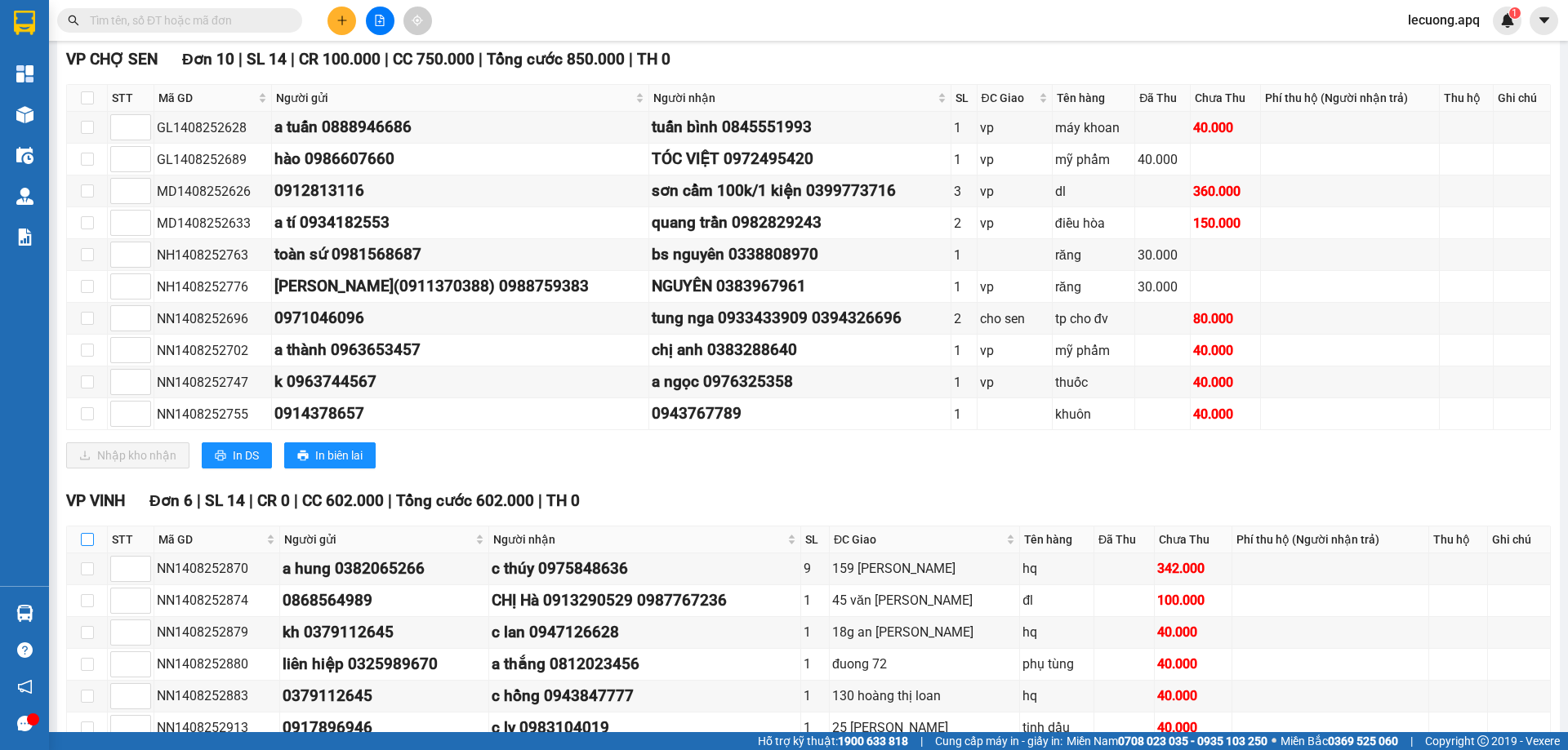
checkbox input "true"
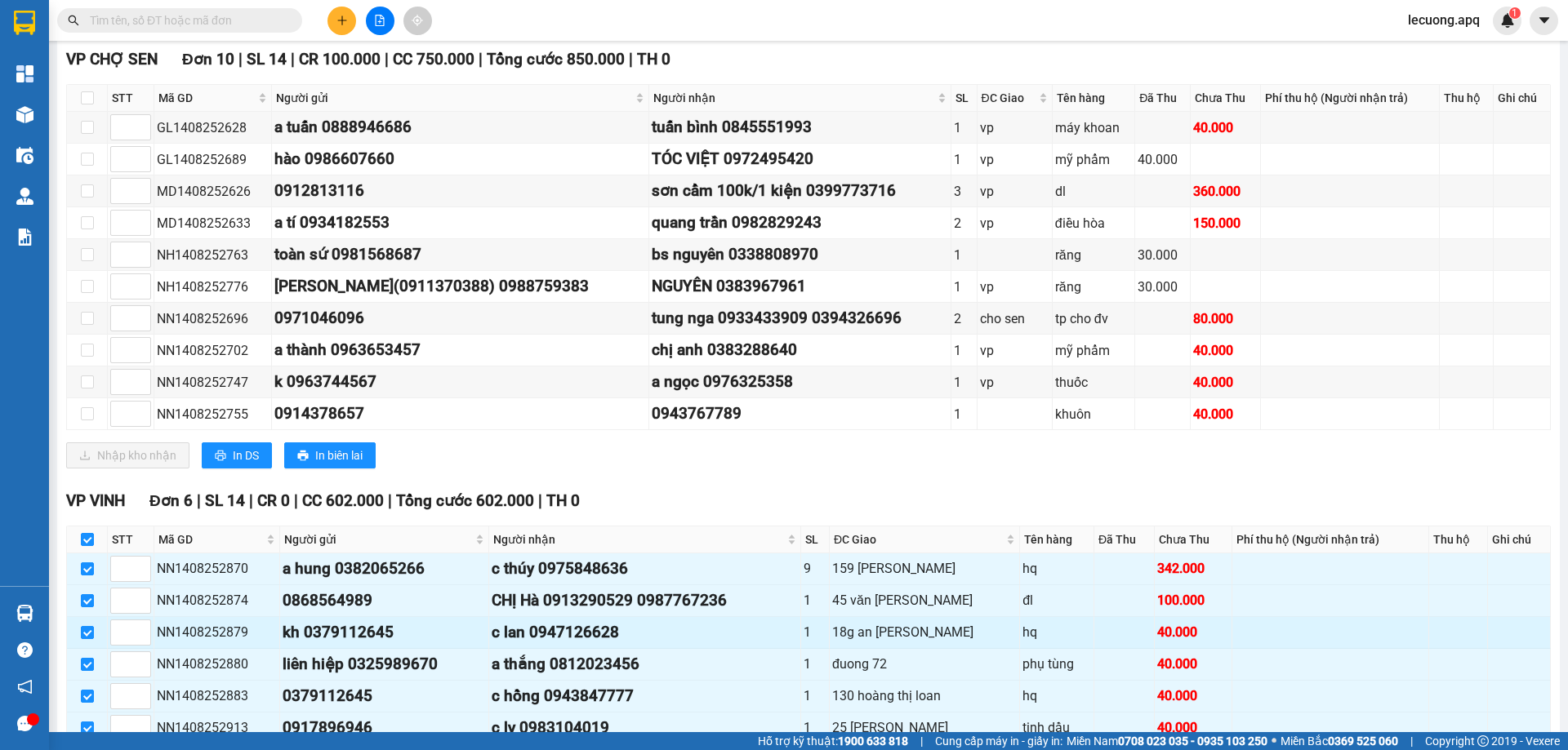
scroll to position [668, 0]
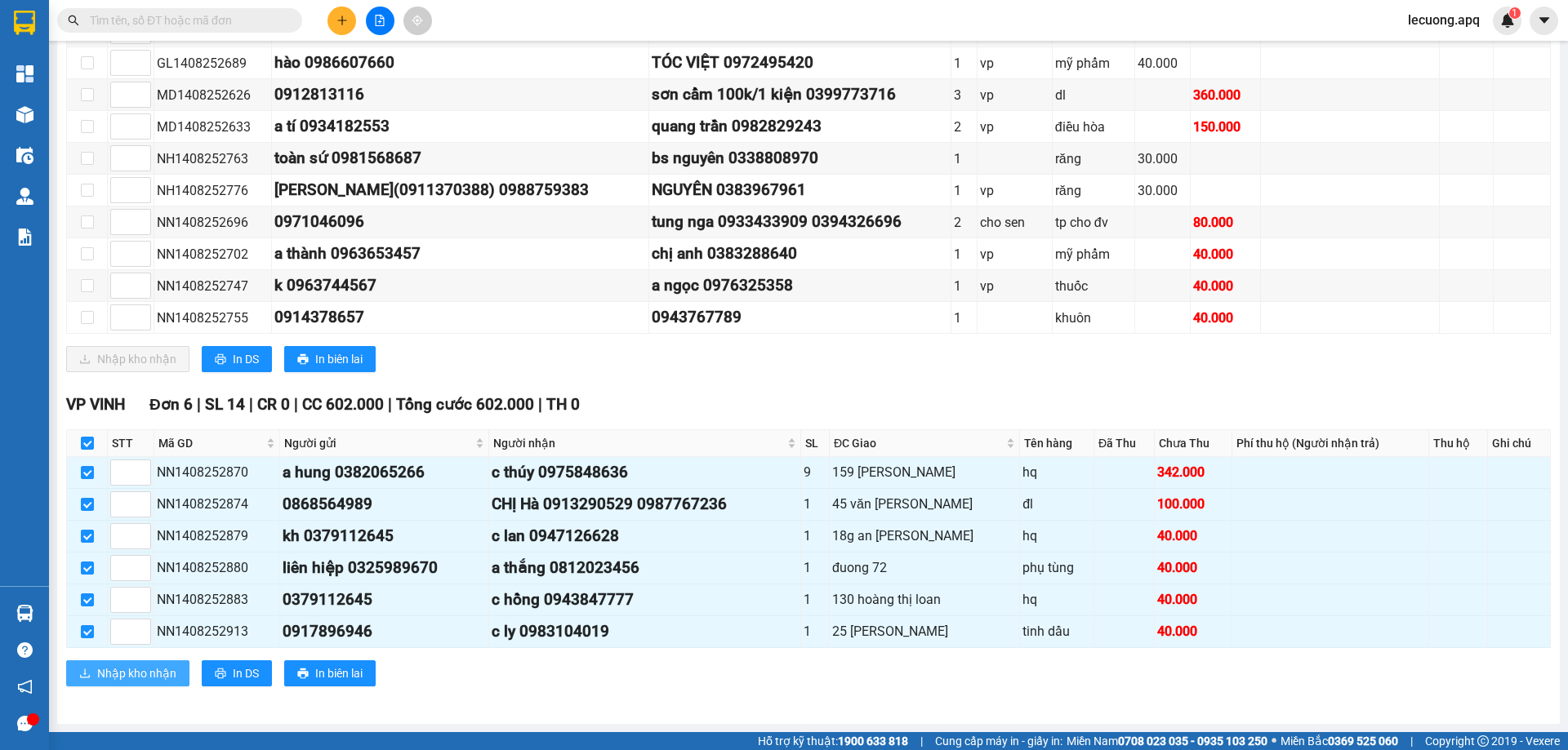
click at [153, 663] on button "Nhập kho nhận" at bounding box center [128, 673] width 123 height 26
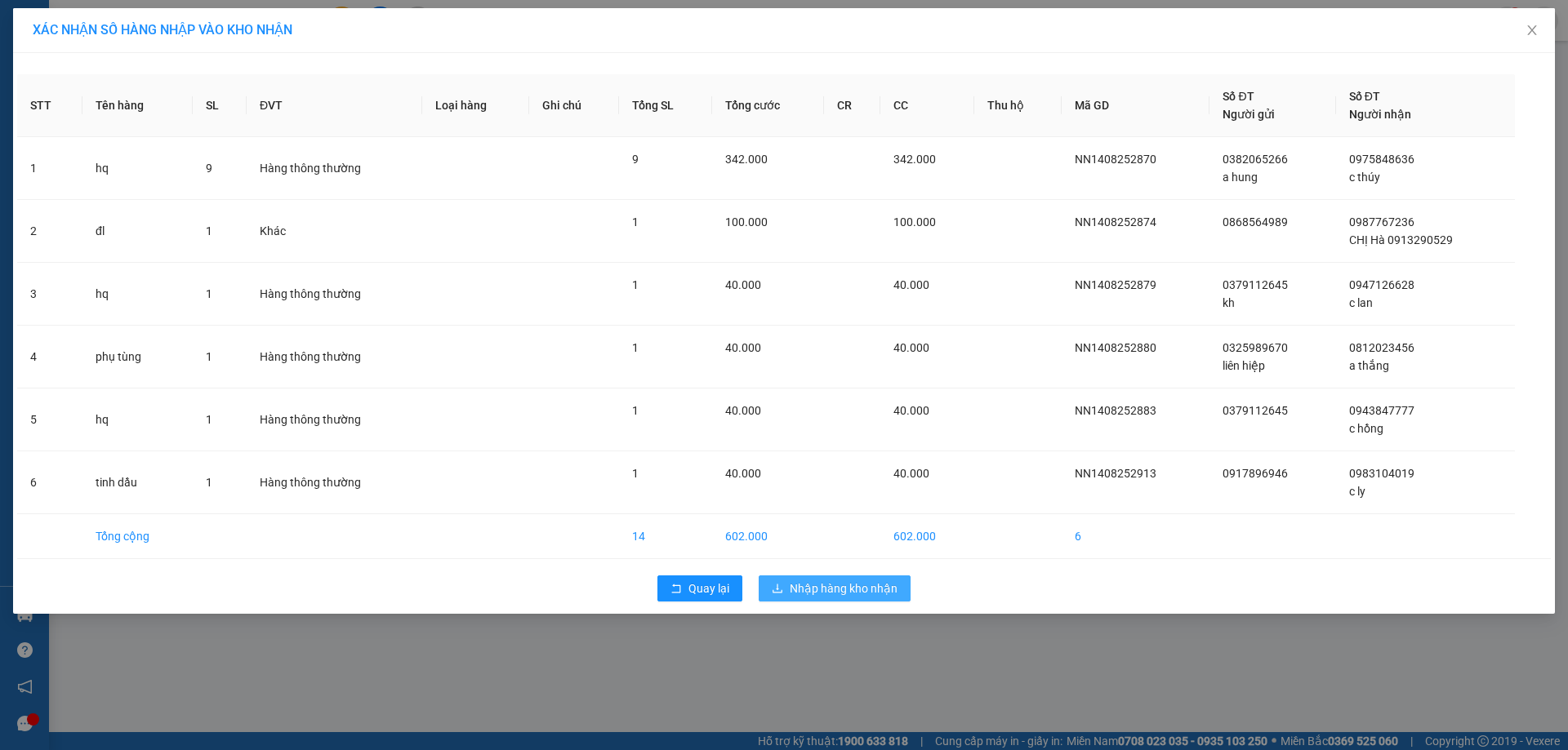
click at [807, 577] on button "Nhập hàng kho nhận" at bounding box center [834, 588] width 152 height 26
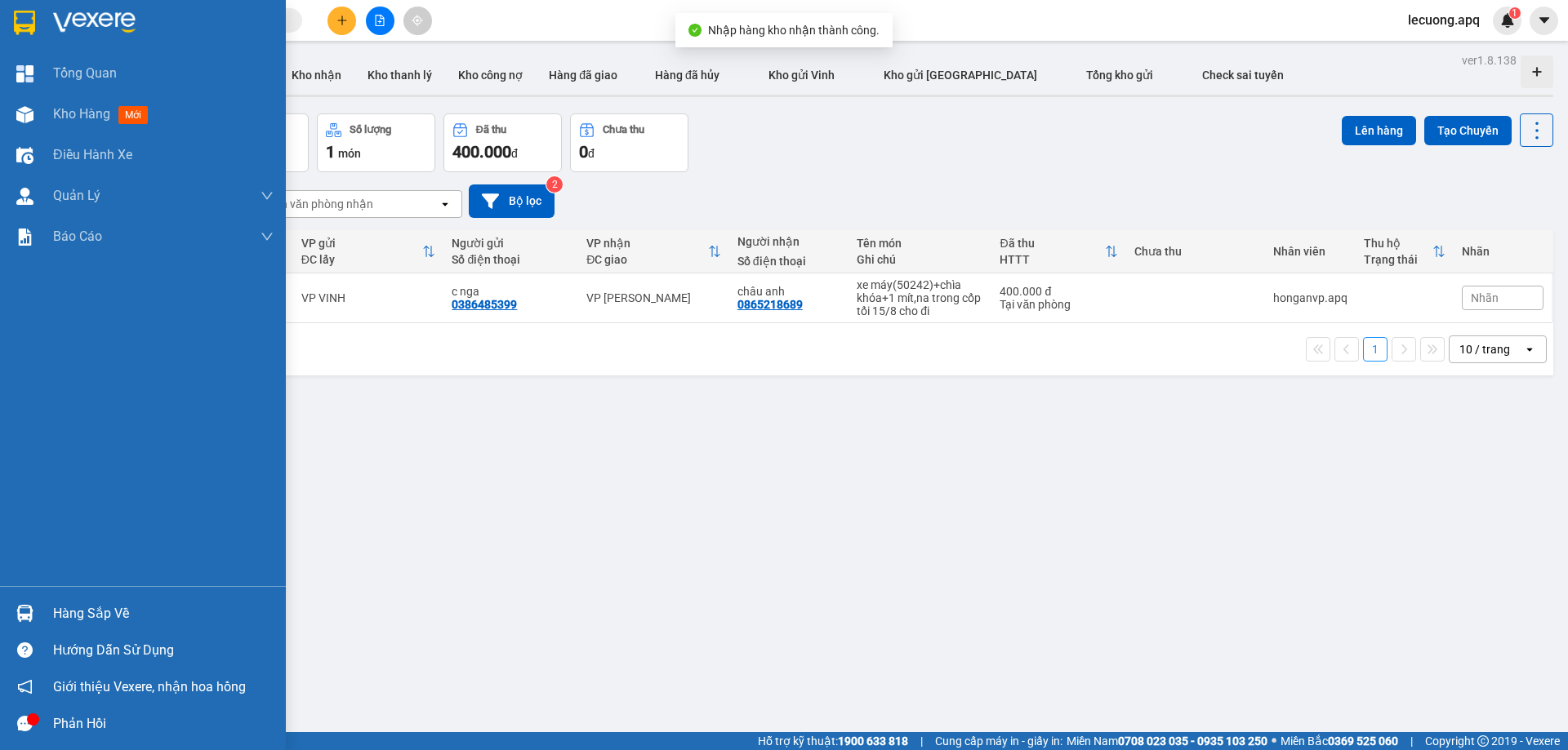
click at [42, 602] on div "Hàng sắp về" at bounding box center [143, 613] width 286 height 36
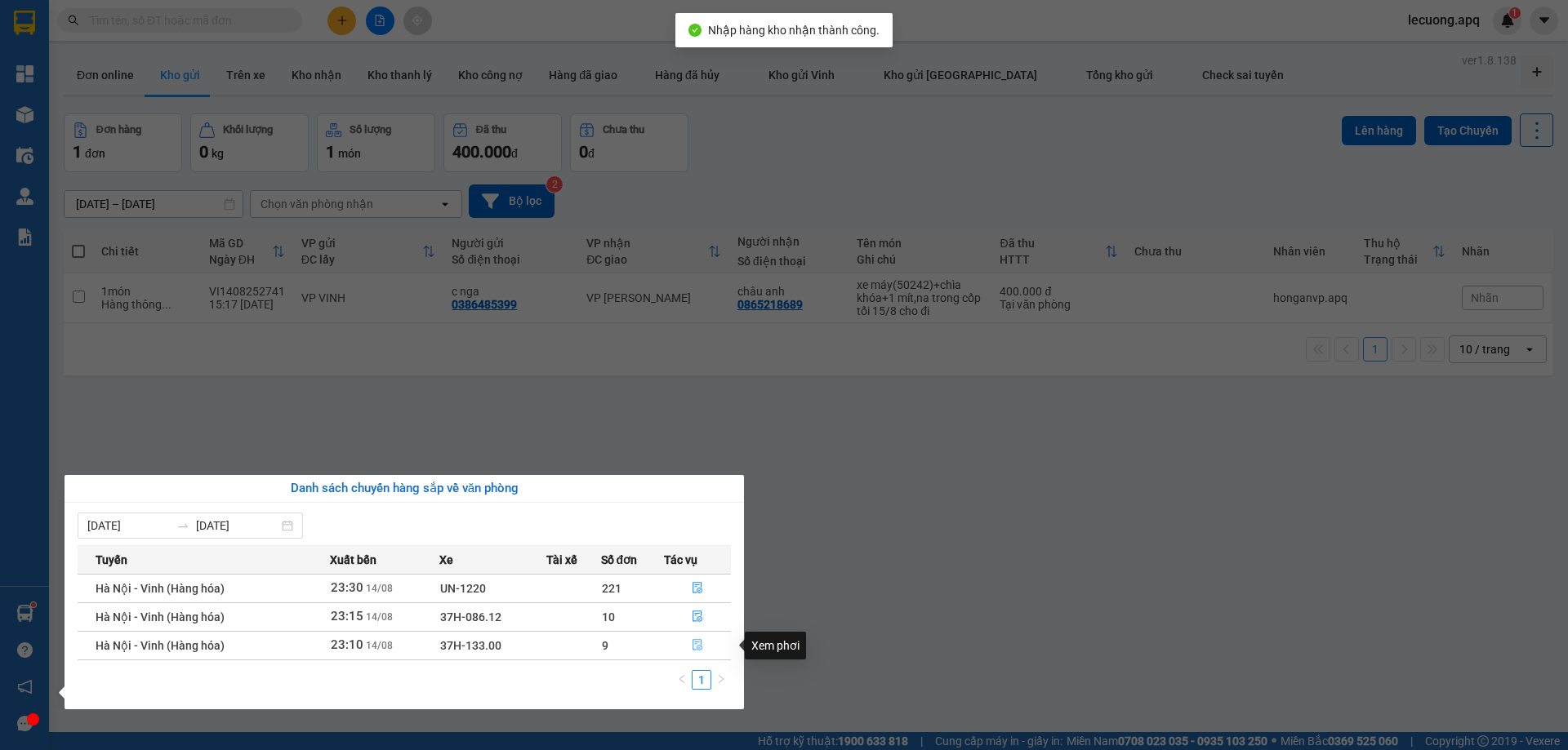
click at [693, 637] on button "button" at bounding box center [698, 646] width 65 height 26
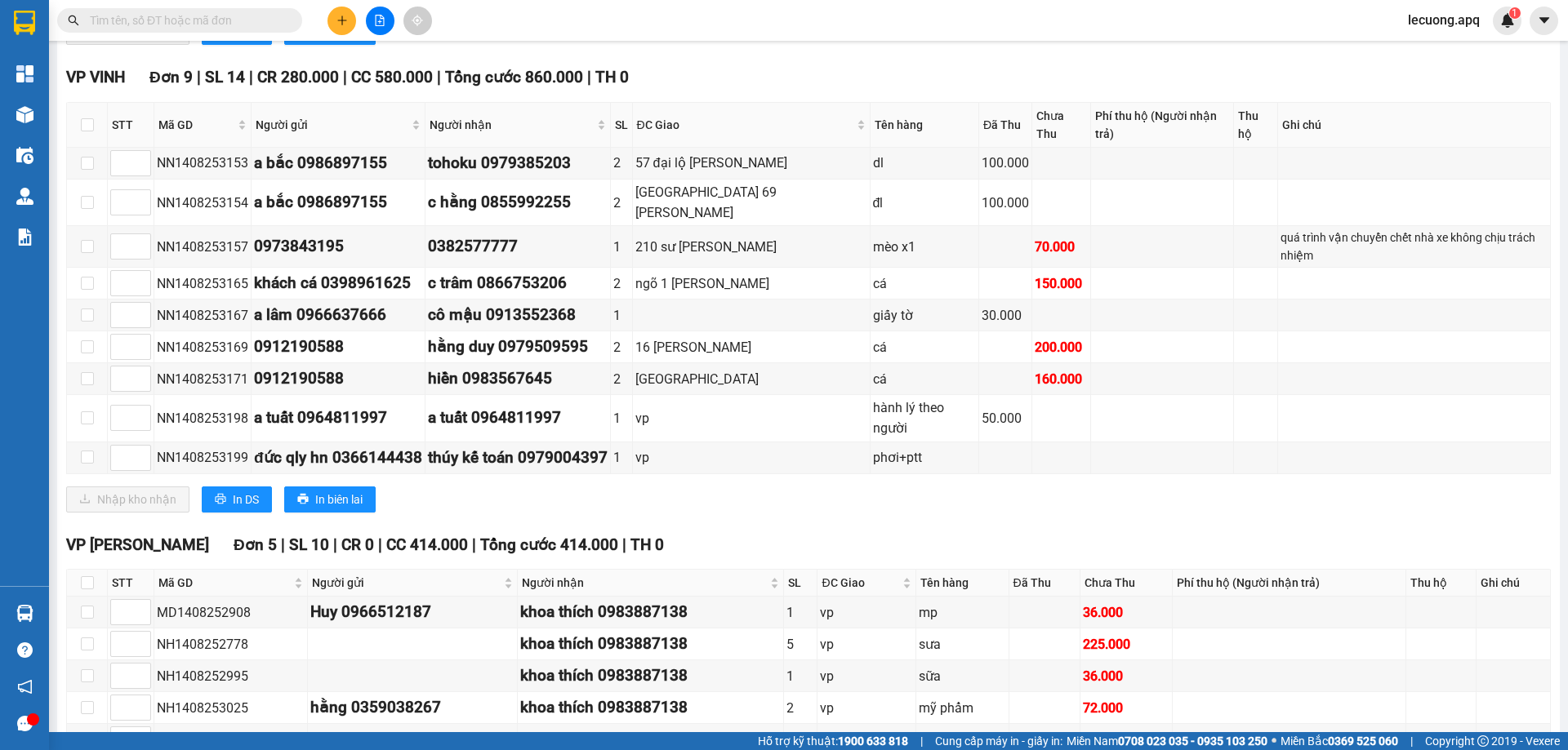
scroll to position [627, 0]
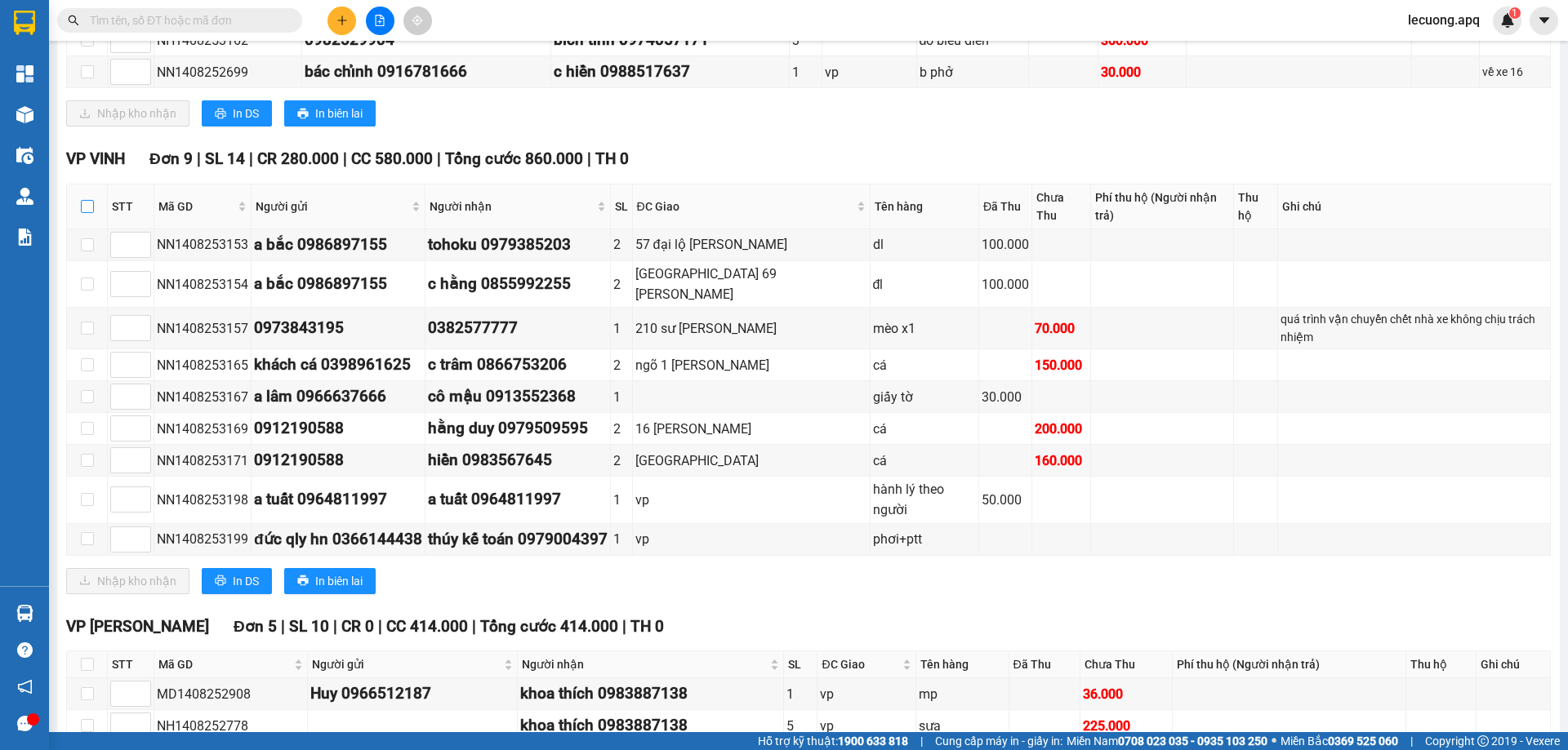
click at [87, 207] on input "checkbox" at bounding box center [88, 206] width 13 height 13
checkbox input "true"
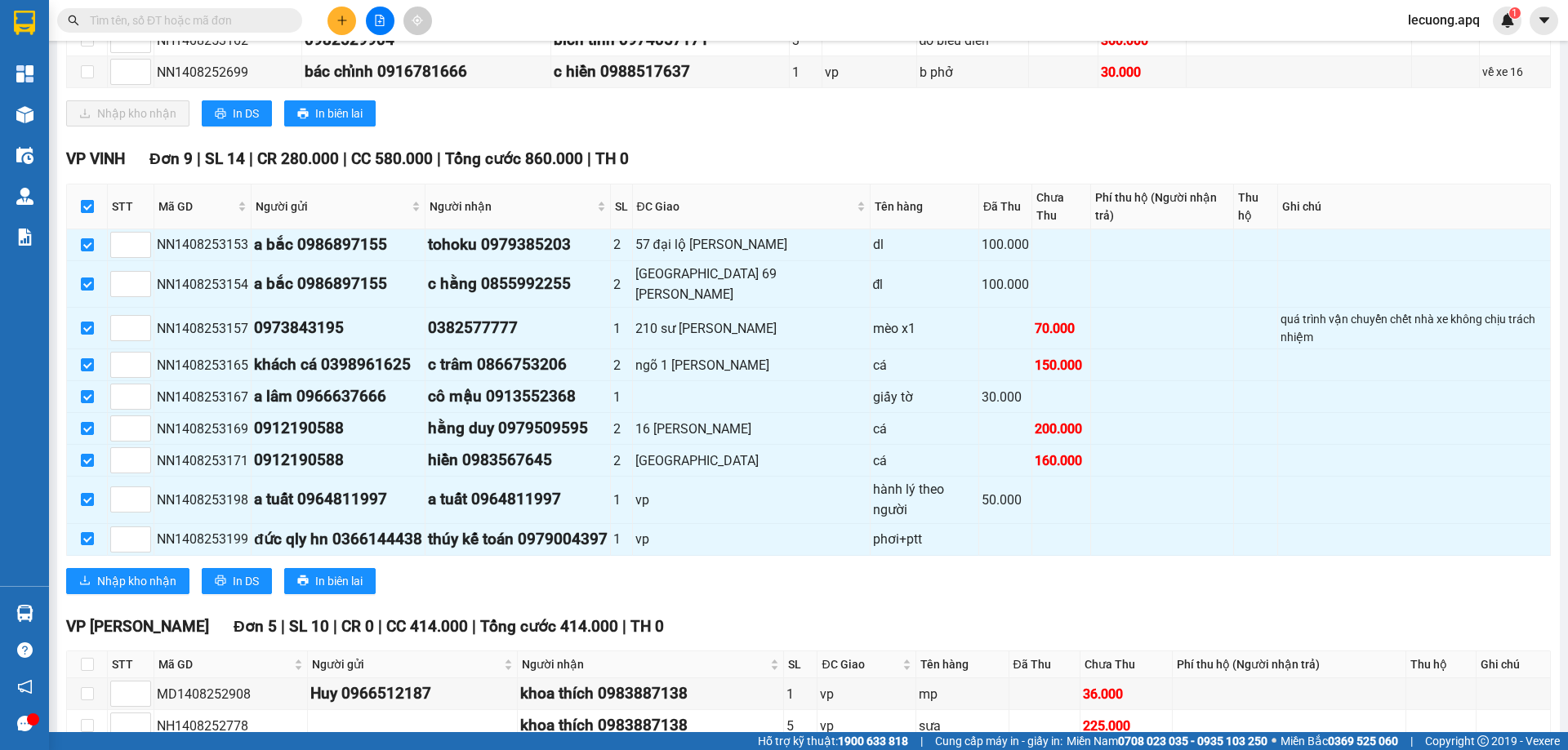
checkbox input "true"
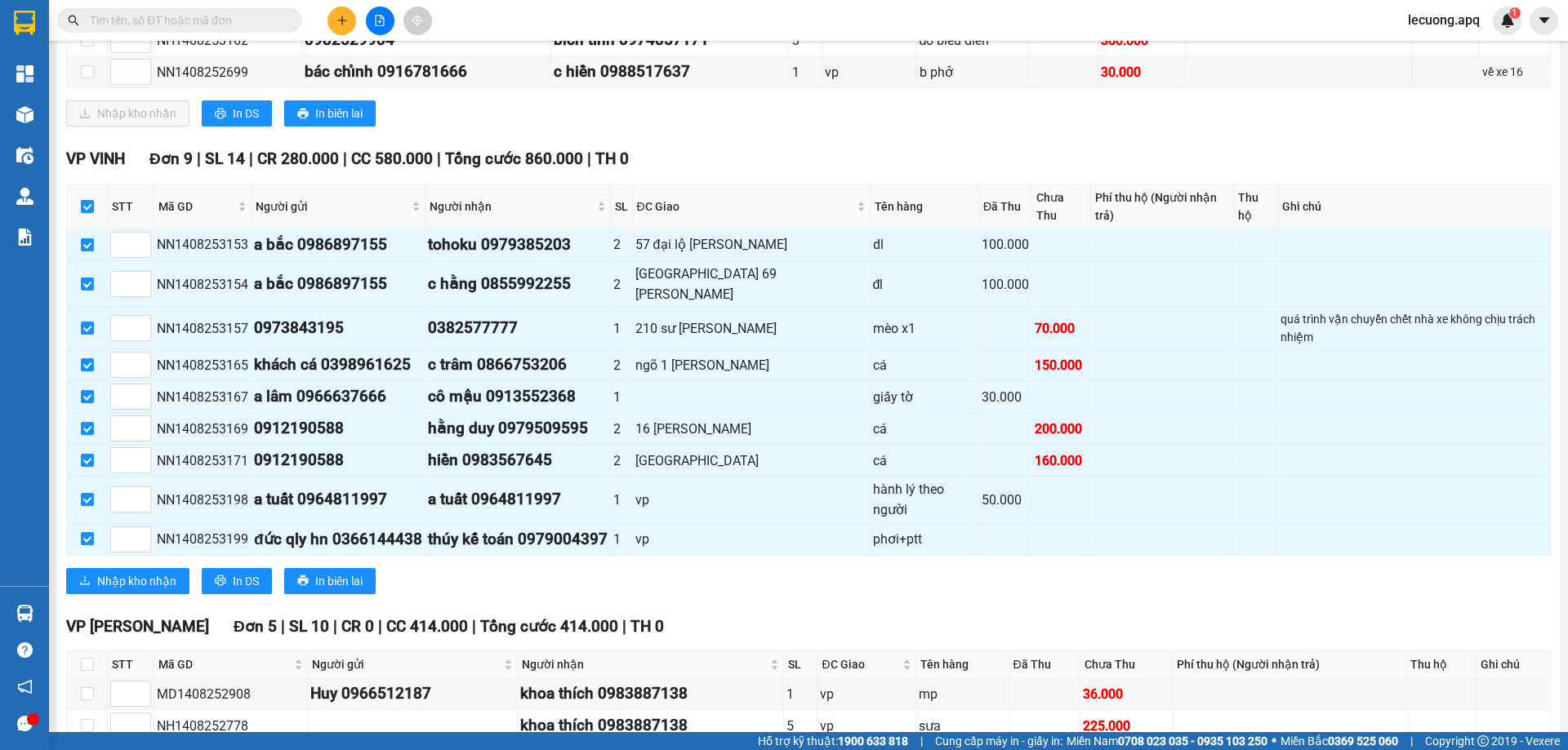
checkbox input "true"
click at [149, 581] on span "Nhập kho nhận" at bounding box center [136, 581] width 79 height 18
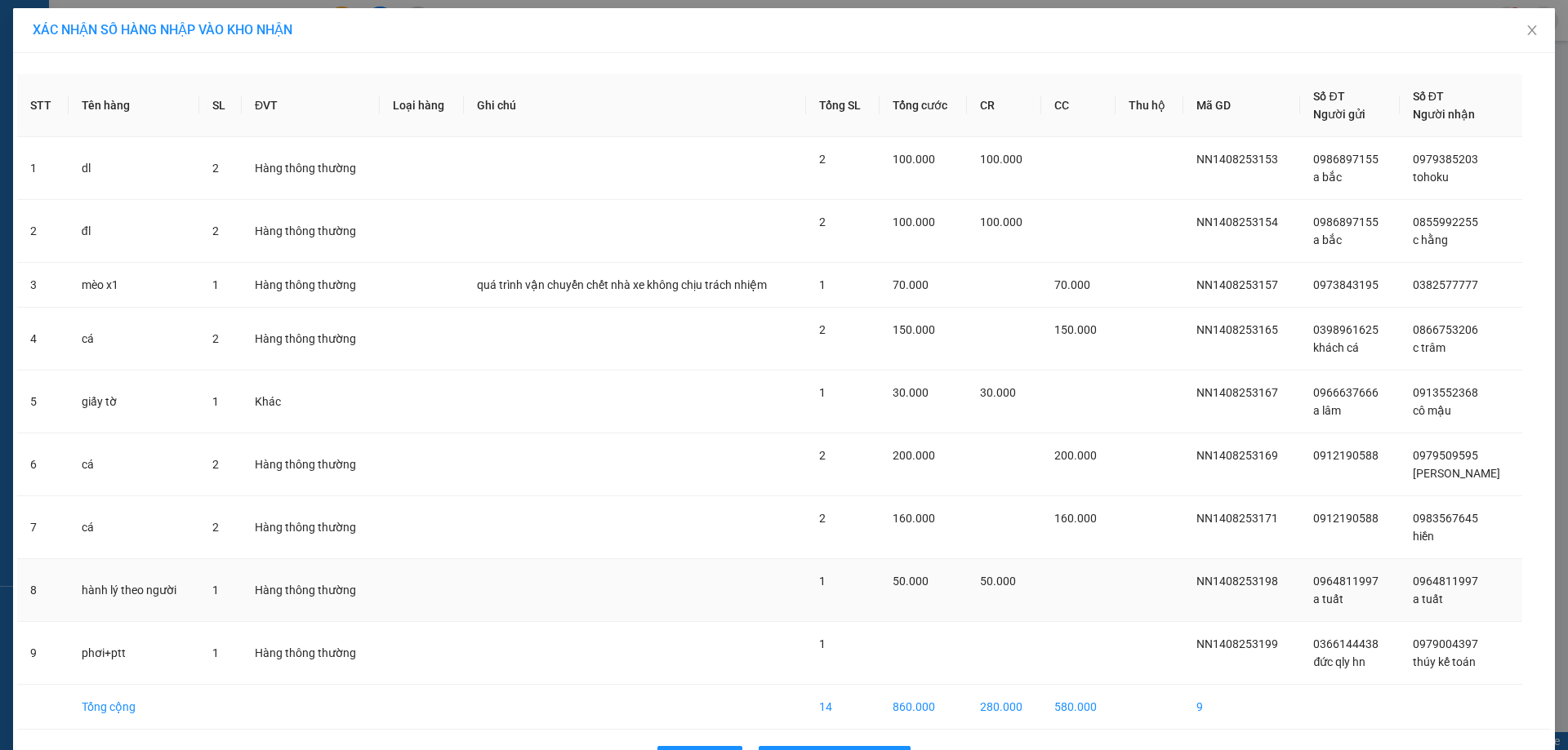
scroll to position [54, 0]
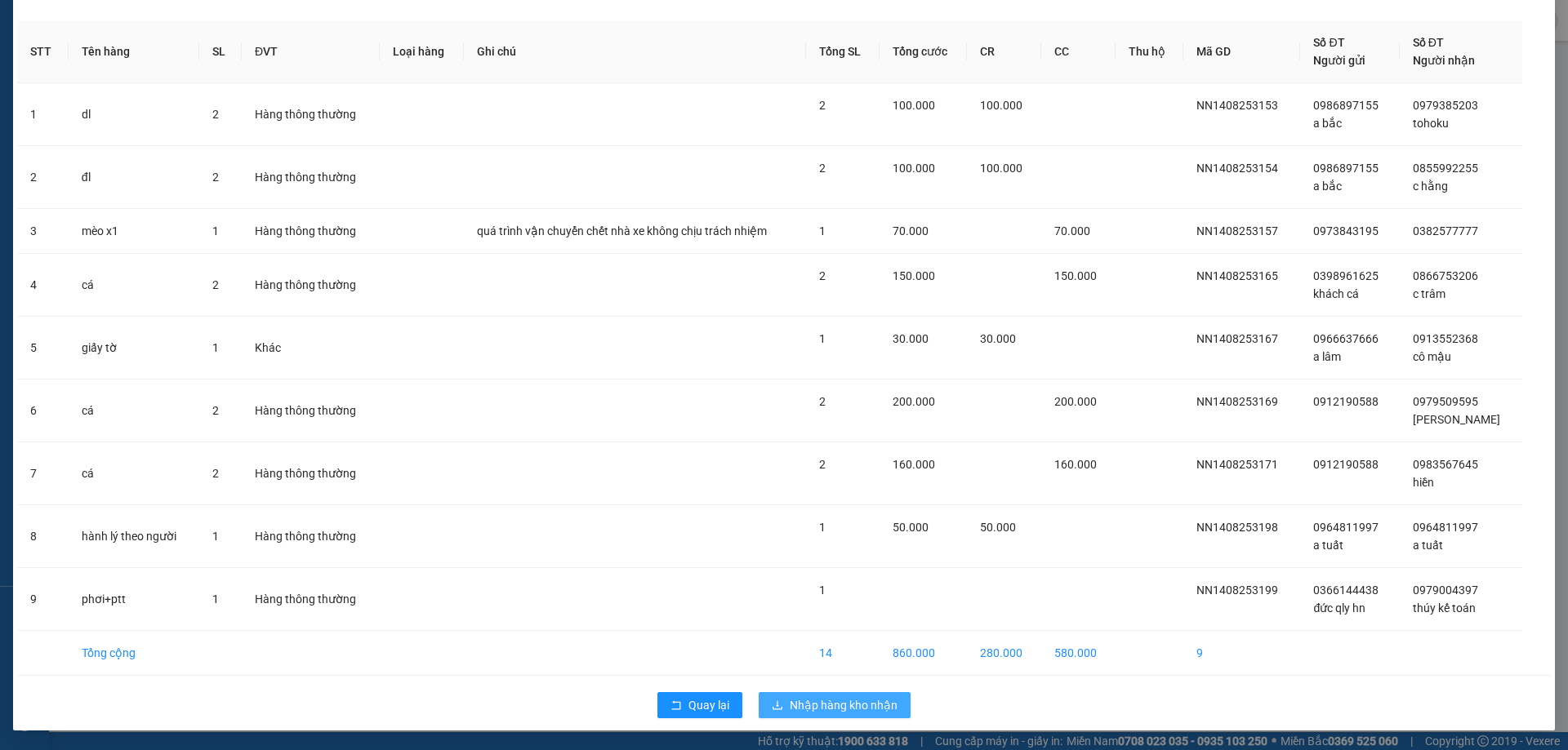
click at [816, 703] on span "Nhập hàng kho nhận" at bounding box center [842, 705] width 107 height 18
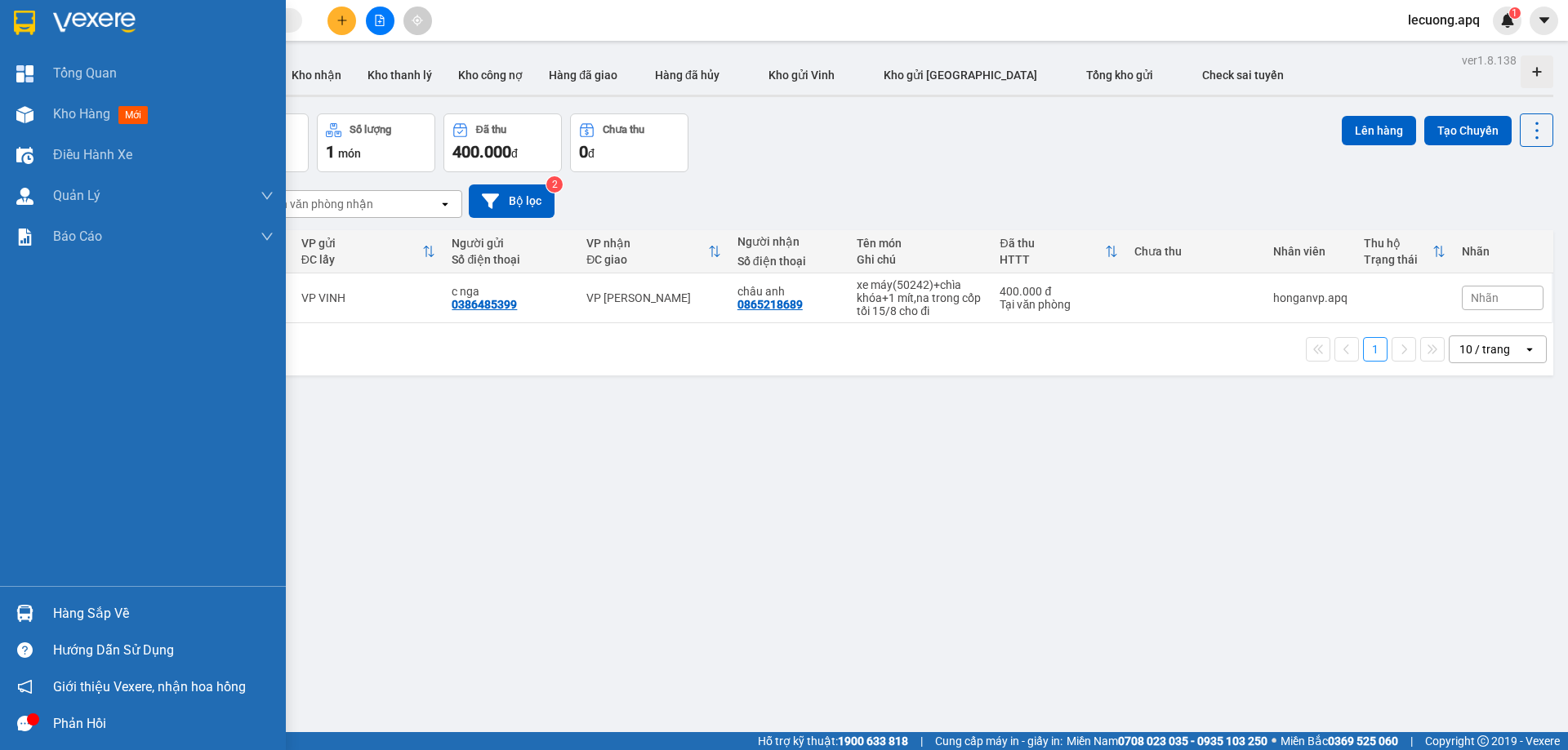
click at [26, 606] on img at bounding box center [24, 614] width 17 height 17
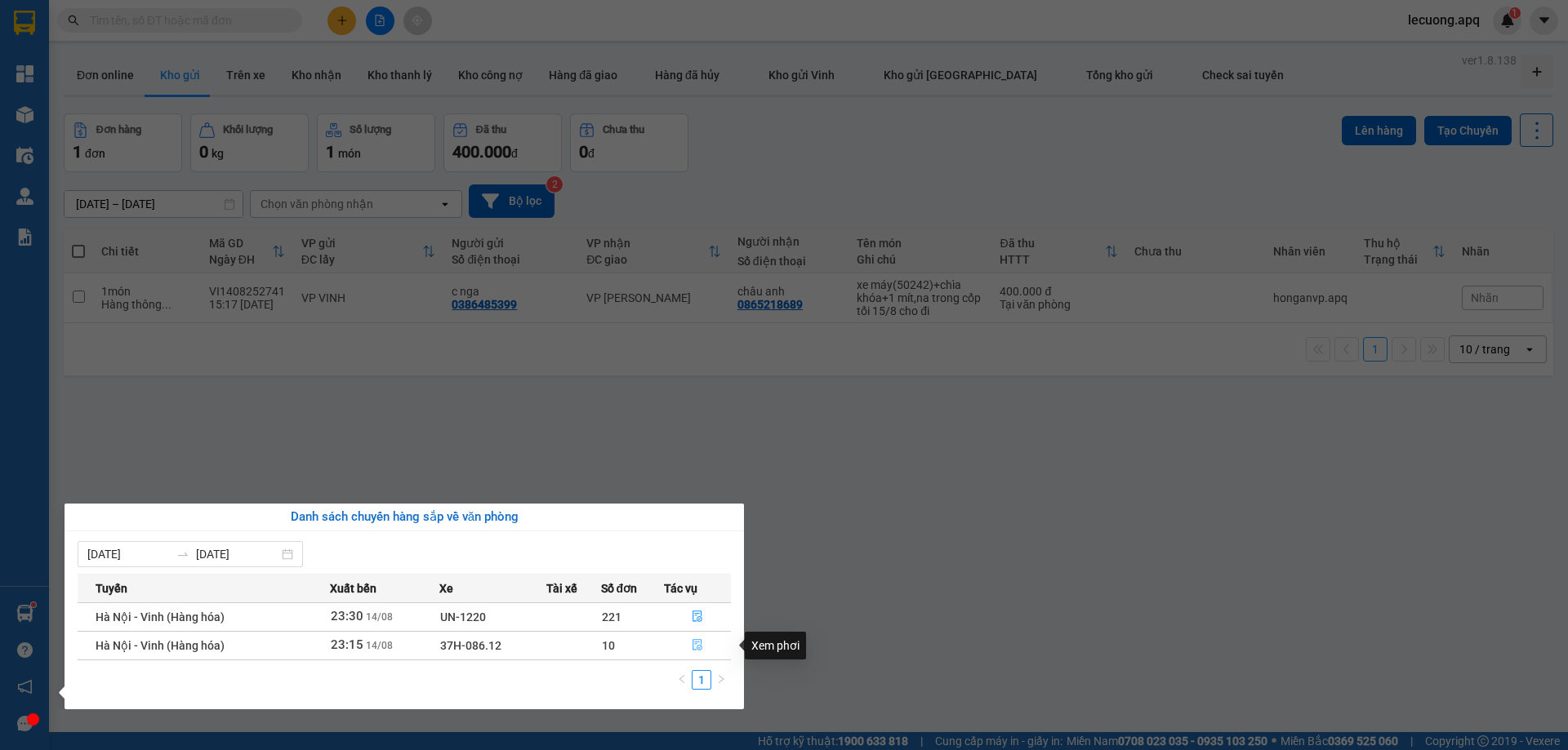
click at [698, 645] on icon "file-done" at bounding box center [697, 645] width 11 height 11
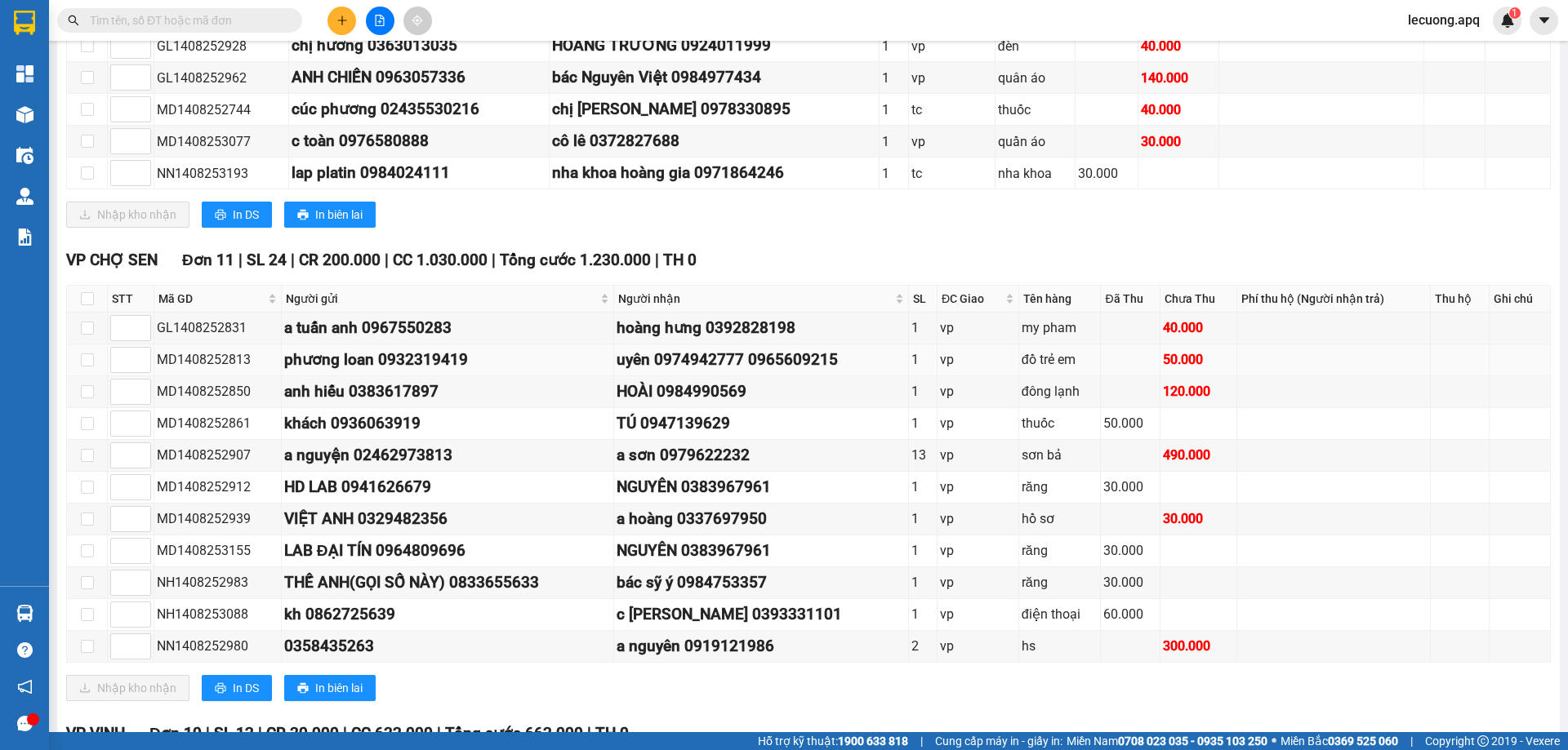
scroll to position [1110, 0]
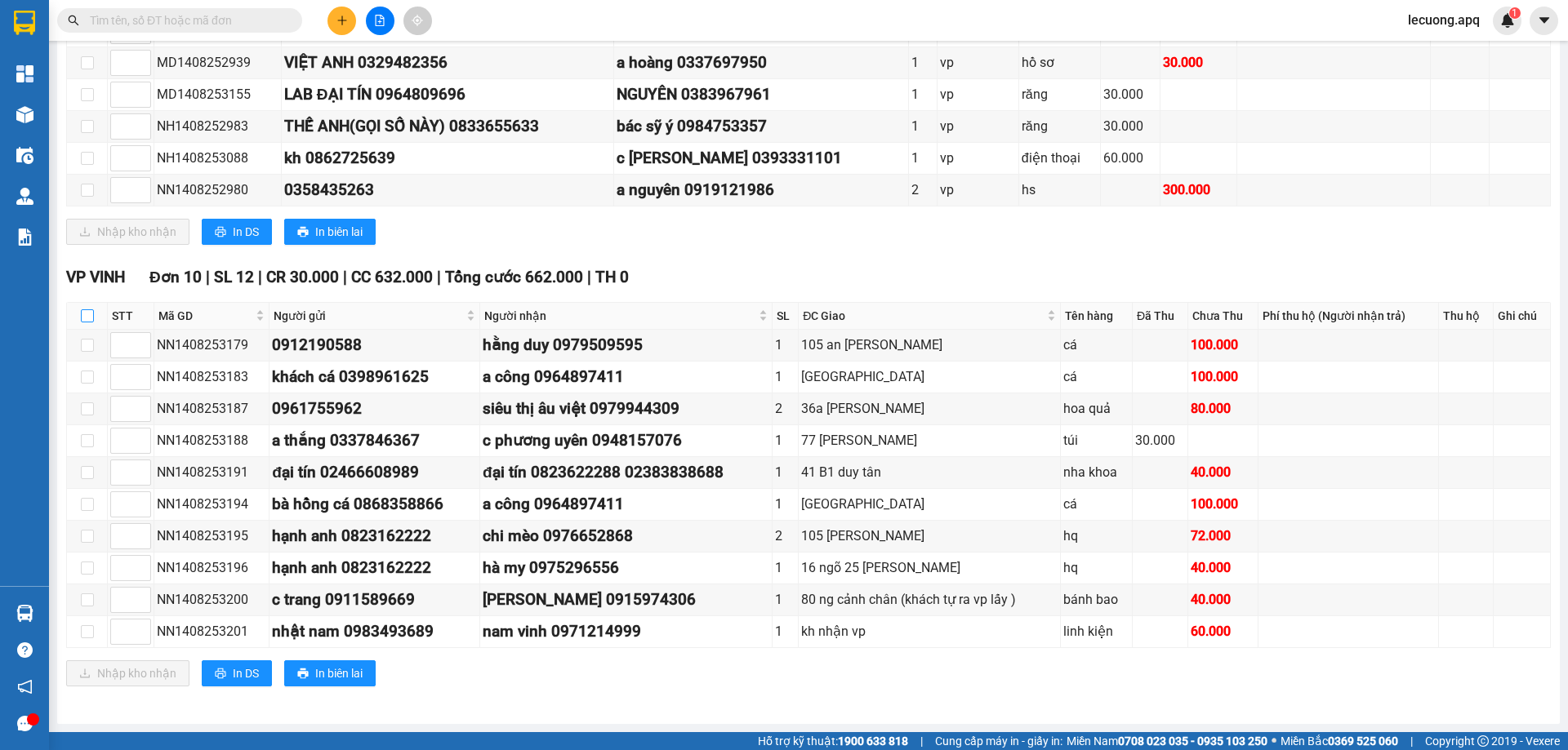
click at [88, 318] on input "checkbox" at bounding box center [88, 316] width 13 height 13
checkbox input "true"
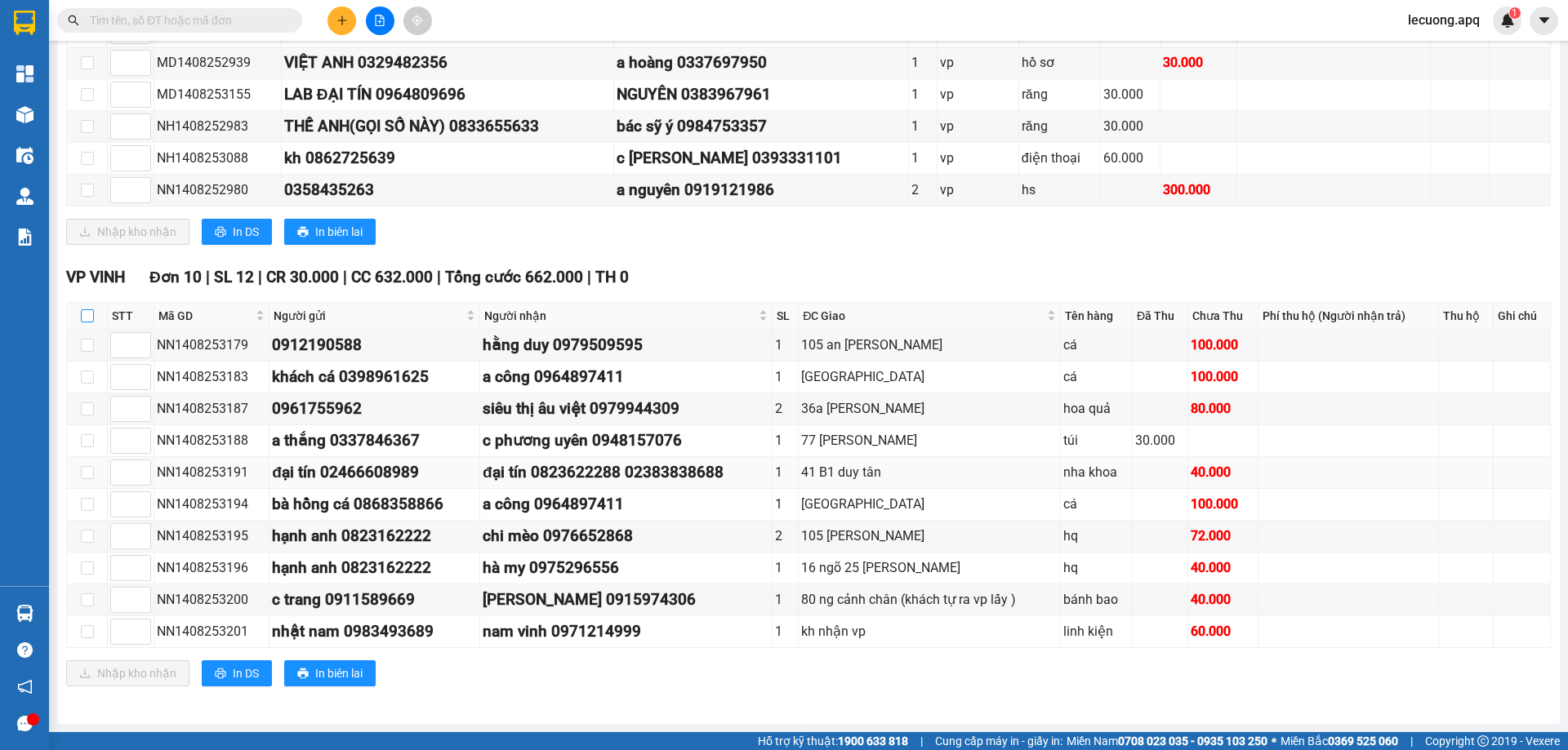
checkbox input "true"
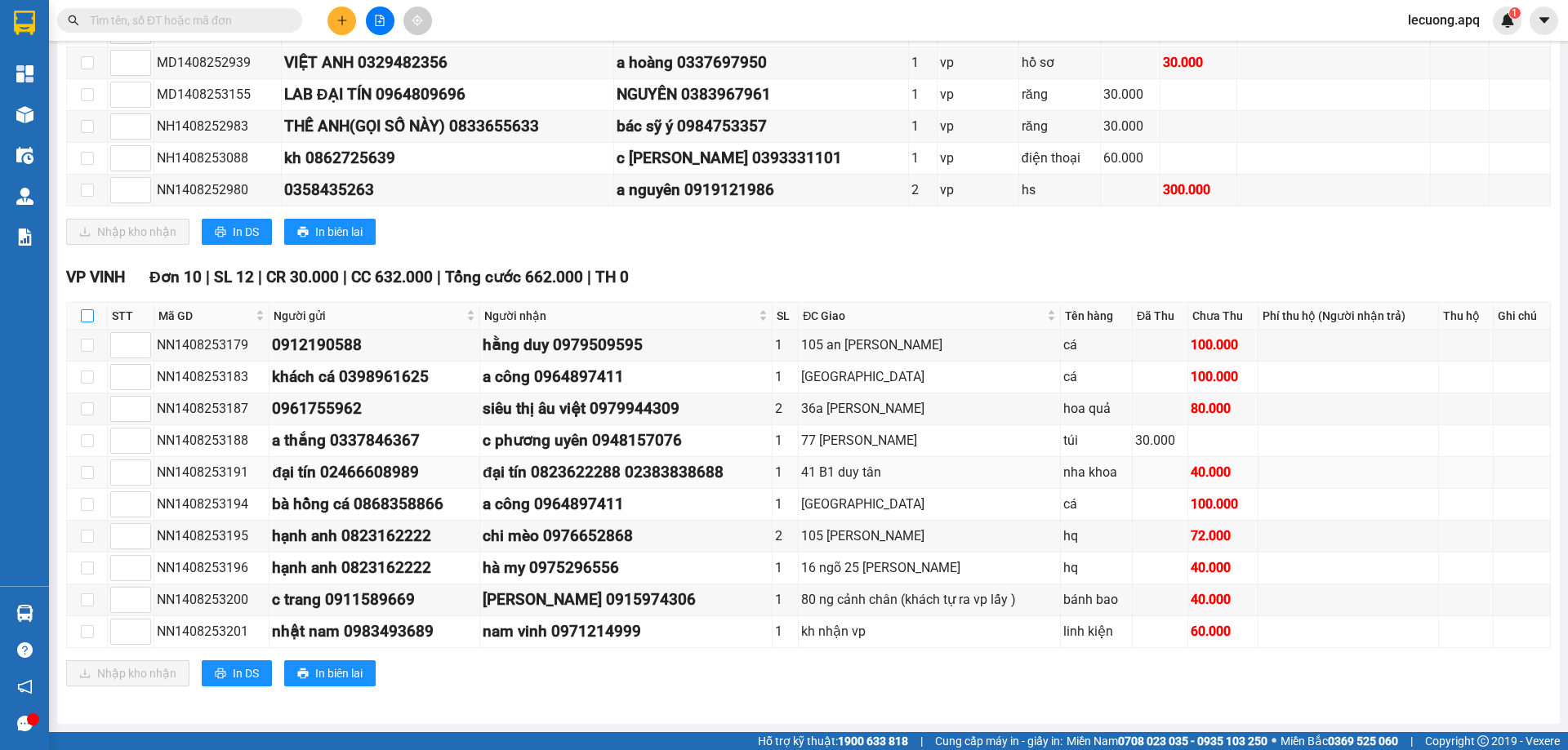
checkbox input "true"
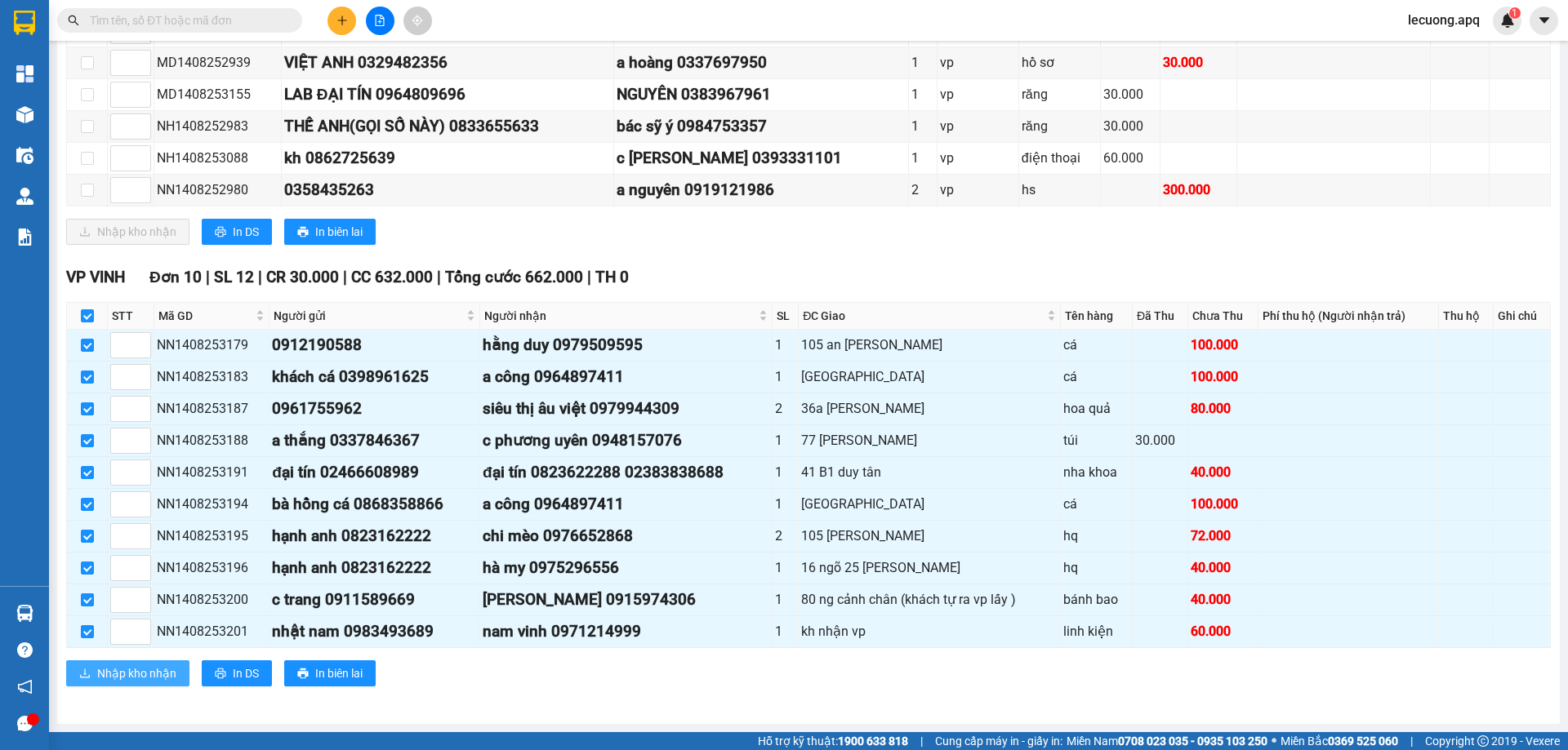
click at [165, 672] on span "Nhập kho nhận" at bounding box center [136, 673] width 79 height 18
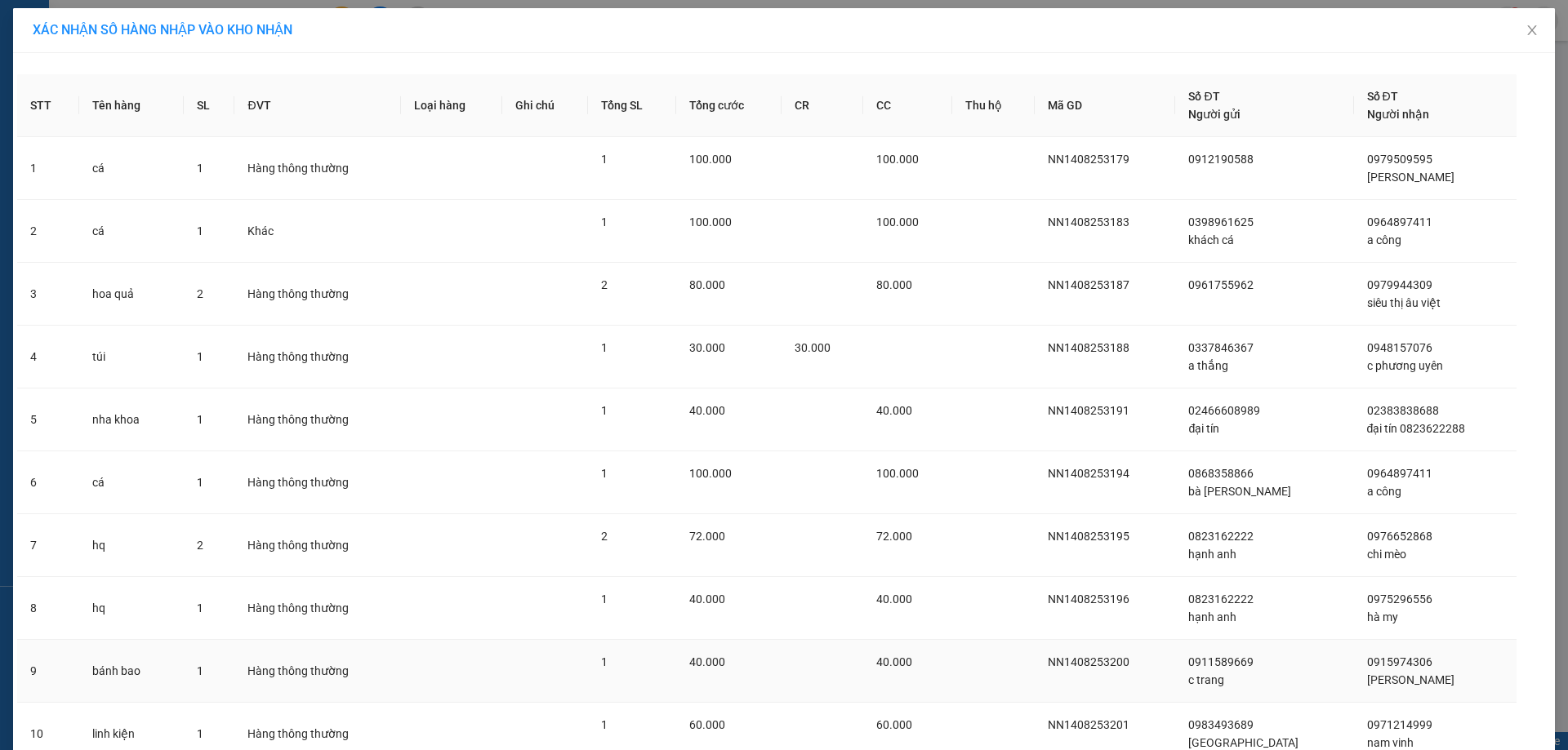
scroll to position [134, 0]
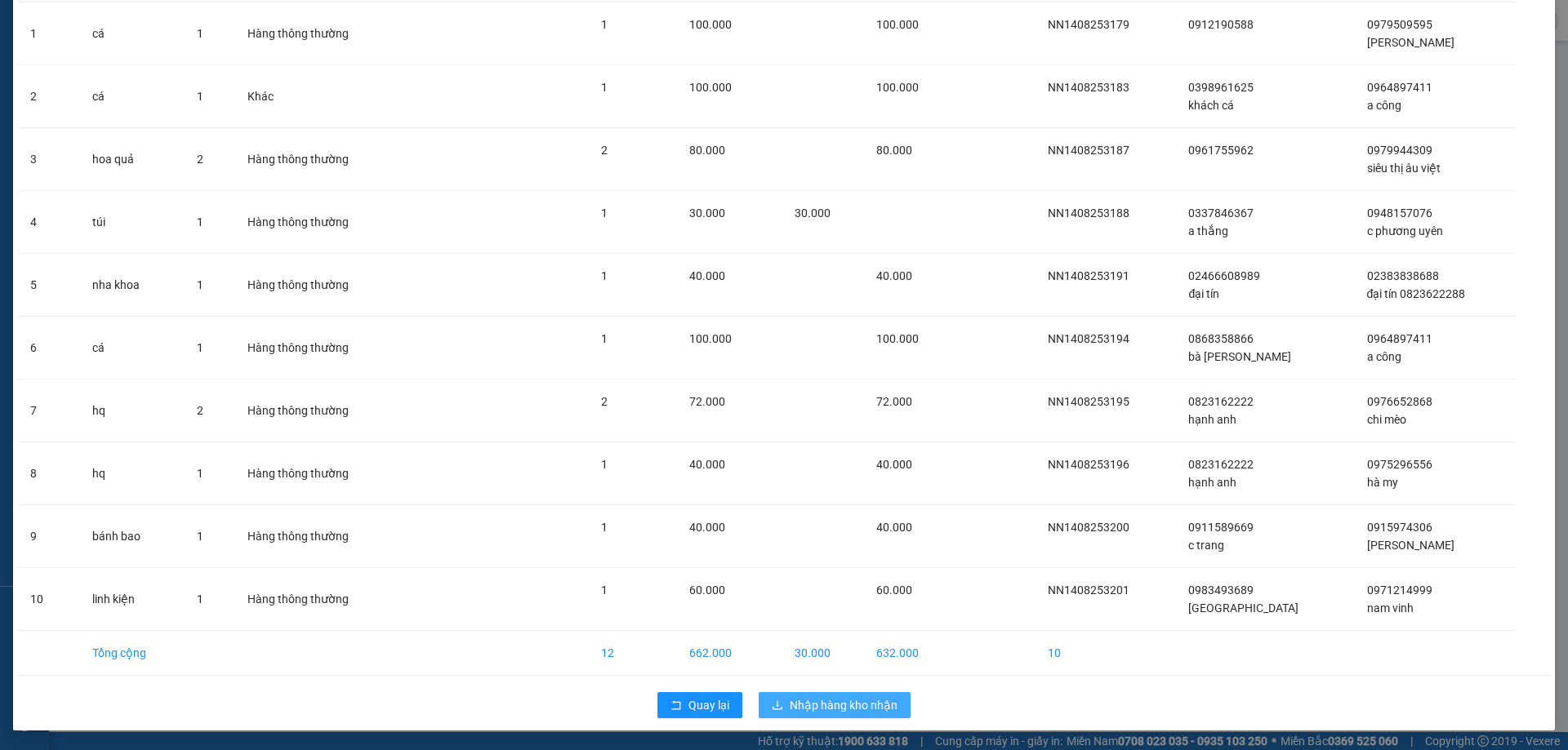
click at [840, 701] on span "Nhập hàng kho nhận" at bounding box center [842, 705] width 107 height 18
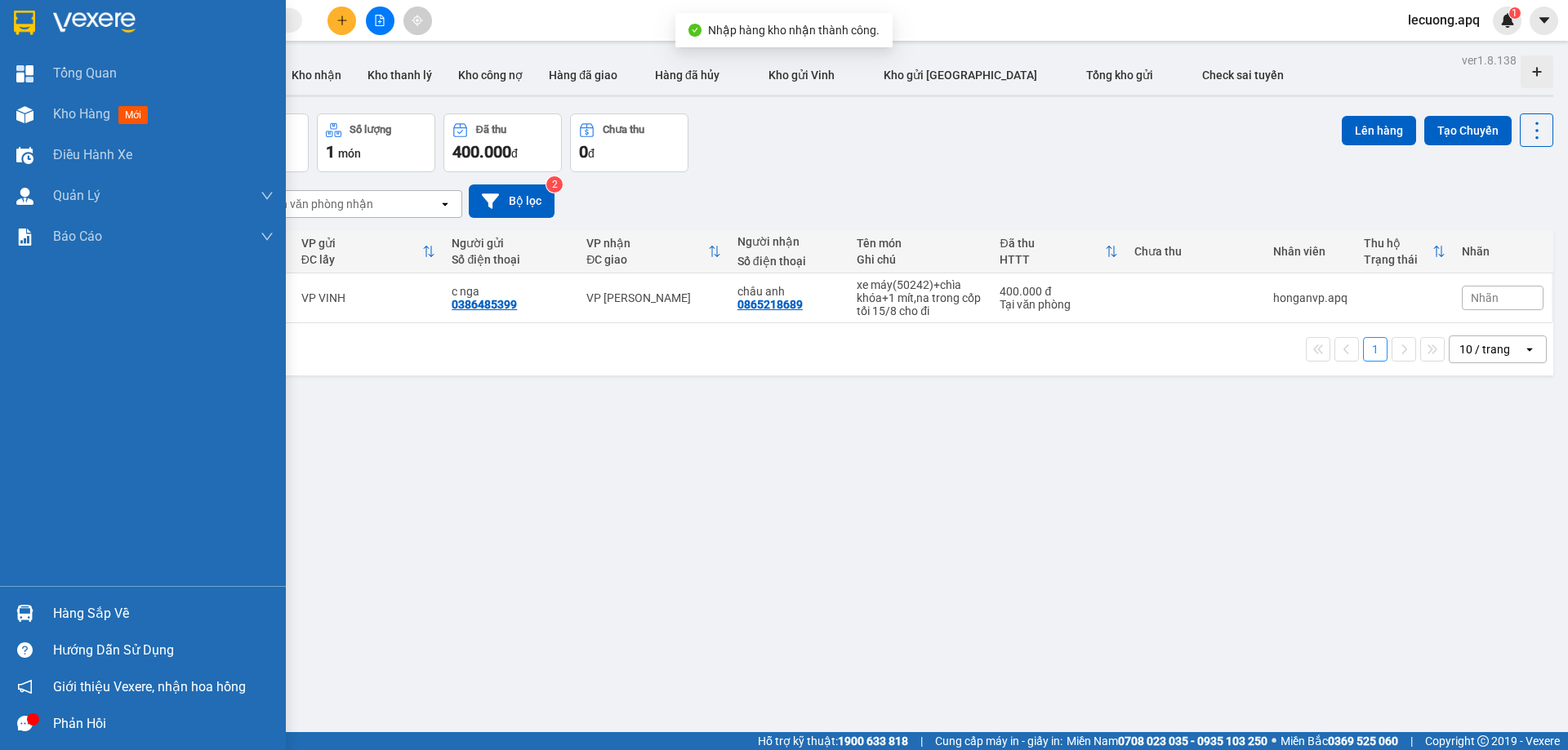
click at [35, 605] on div at bounding box center [24, 614] width 29 height 29
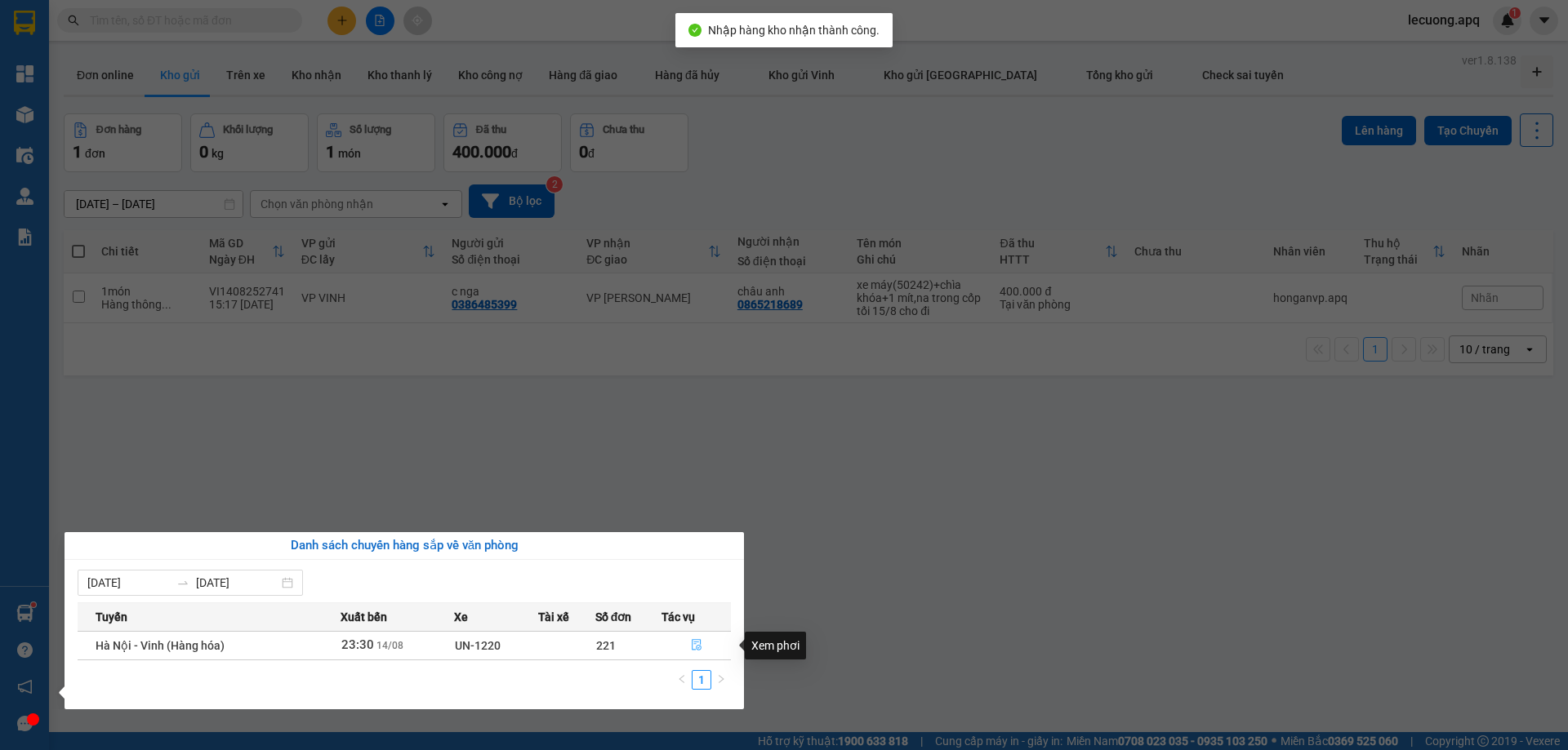
click at [697, 641] on icon "file-done" at bounding box center [697, 645] width 11 height 11
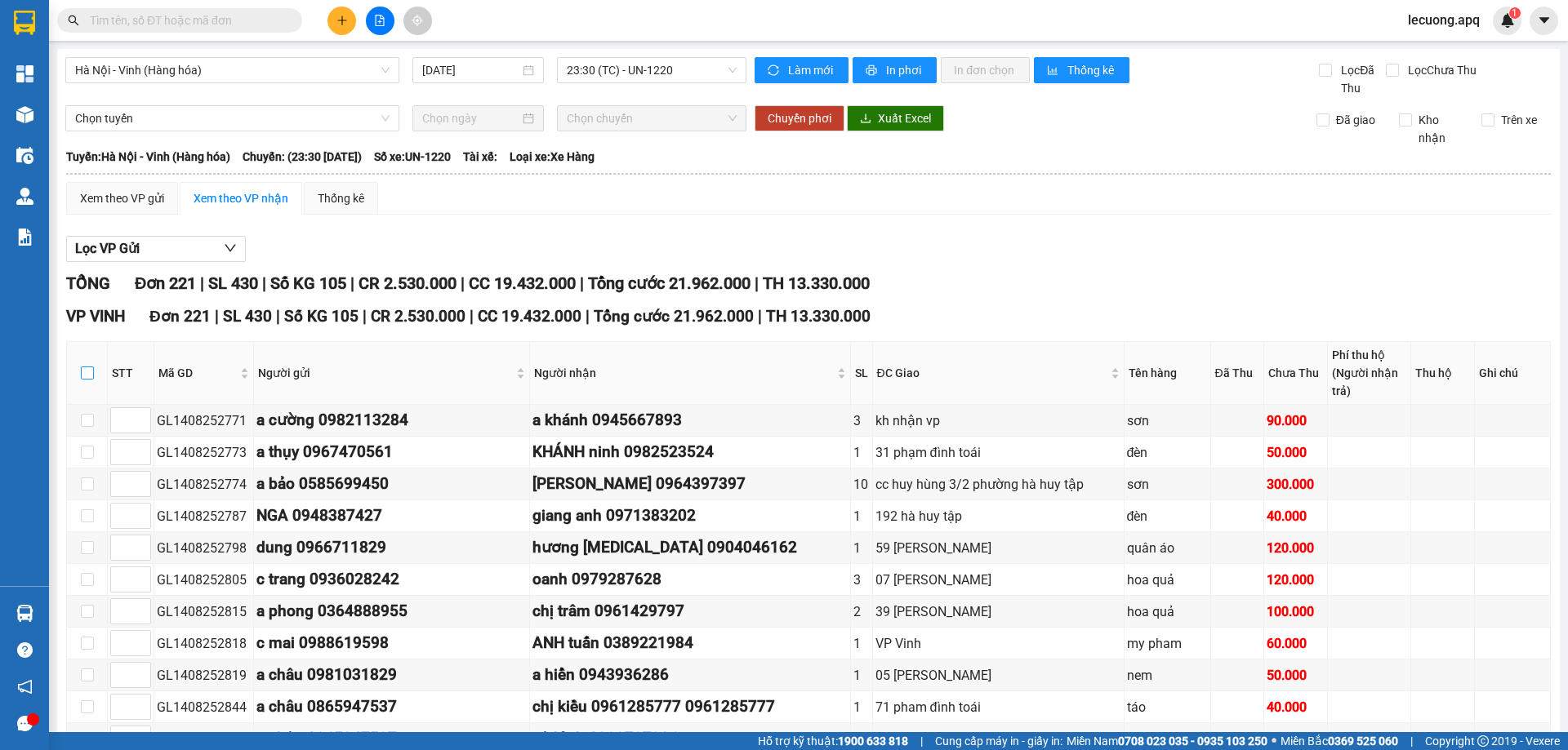
click at [86, 375] on input "checkbox" at bounding box center [88, 374] width 13 height 13
checkbox input "true"
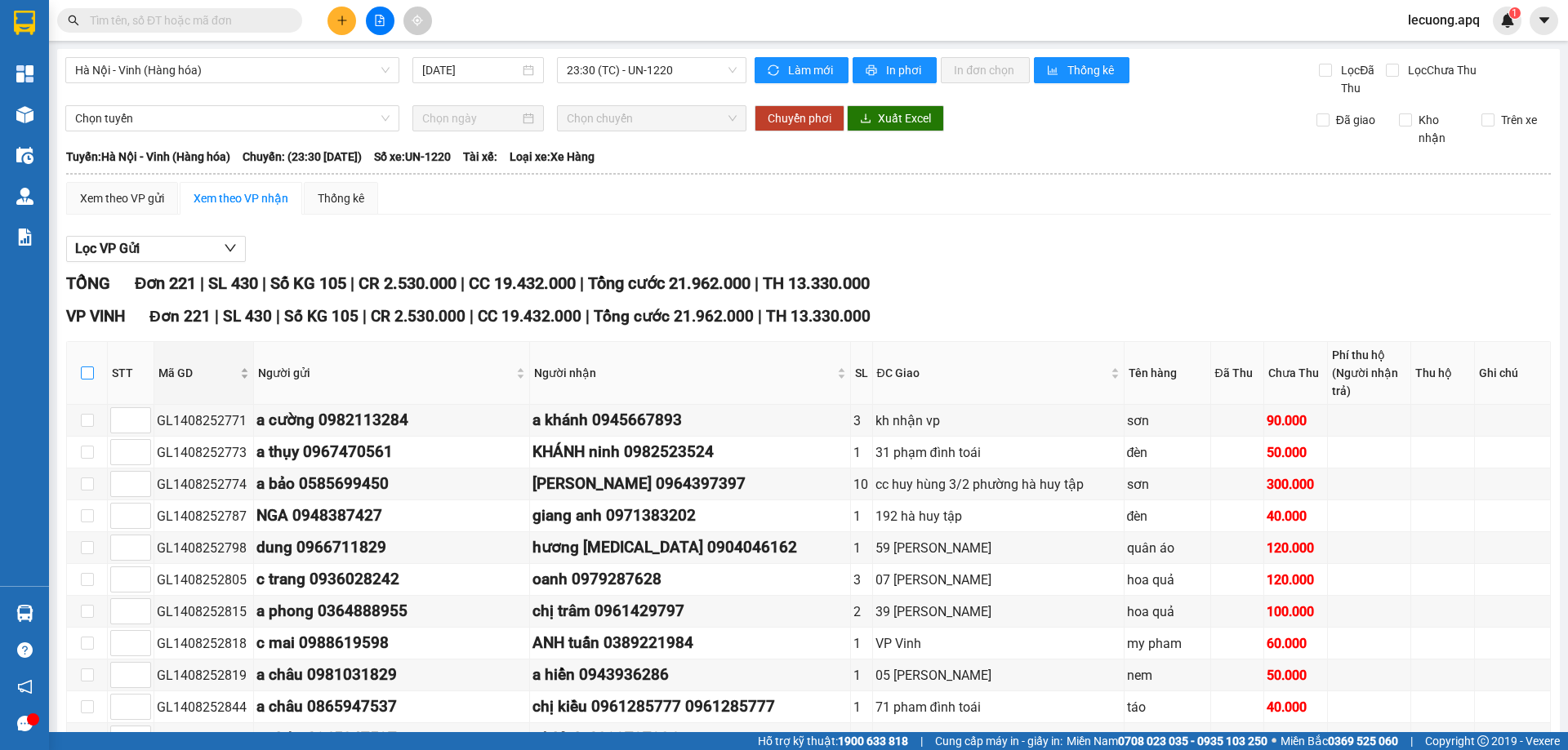
checkbox input "true"
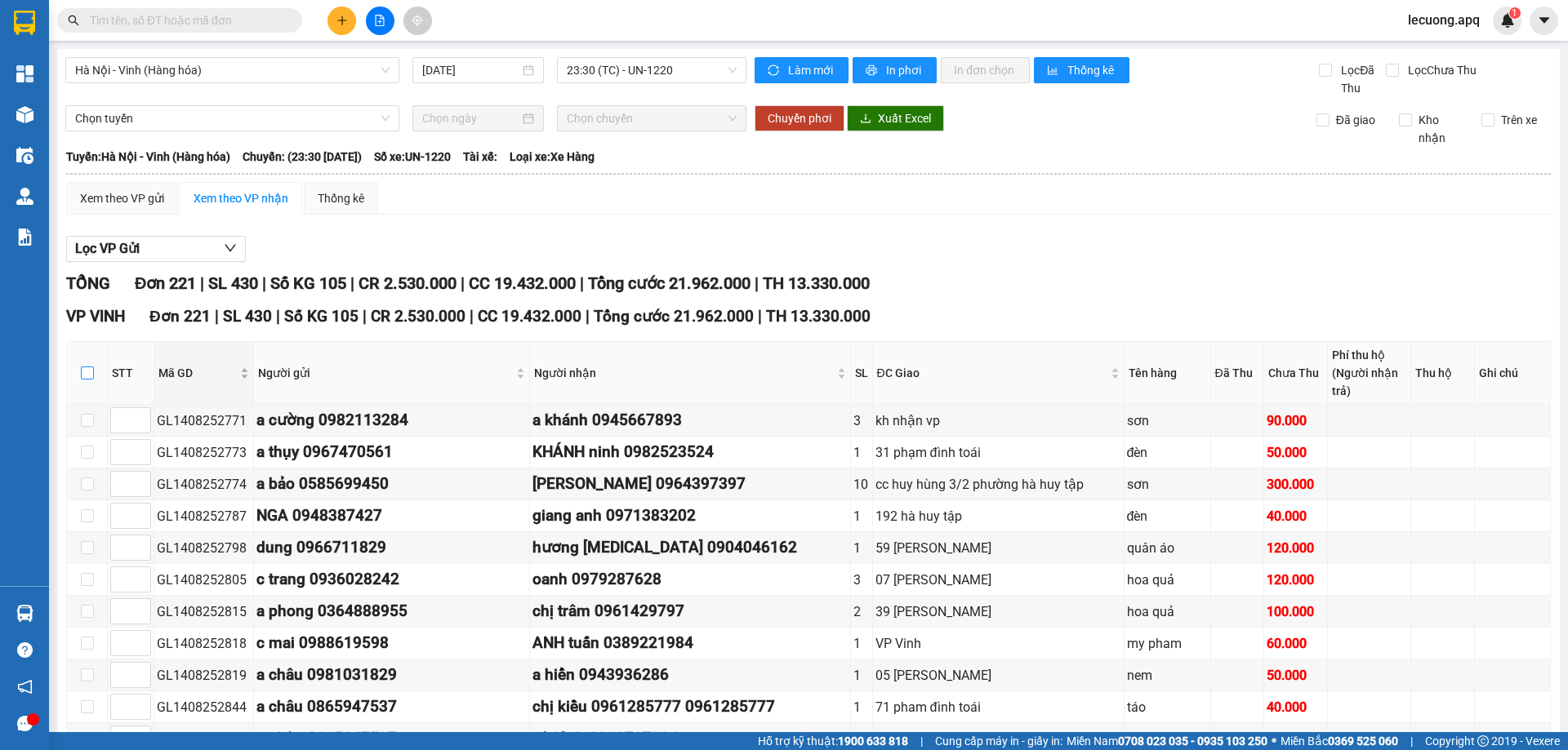
checkbox input "true"
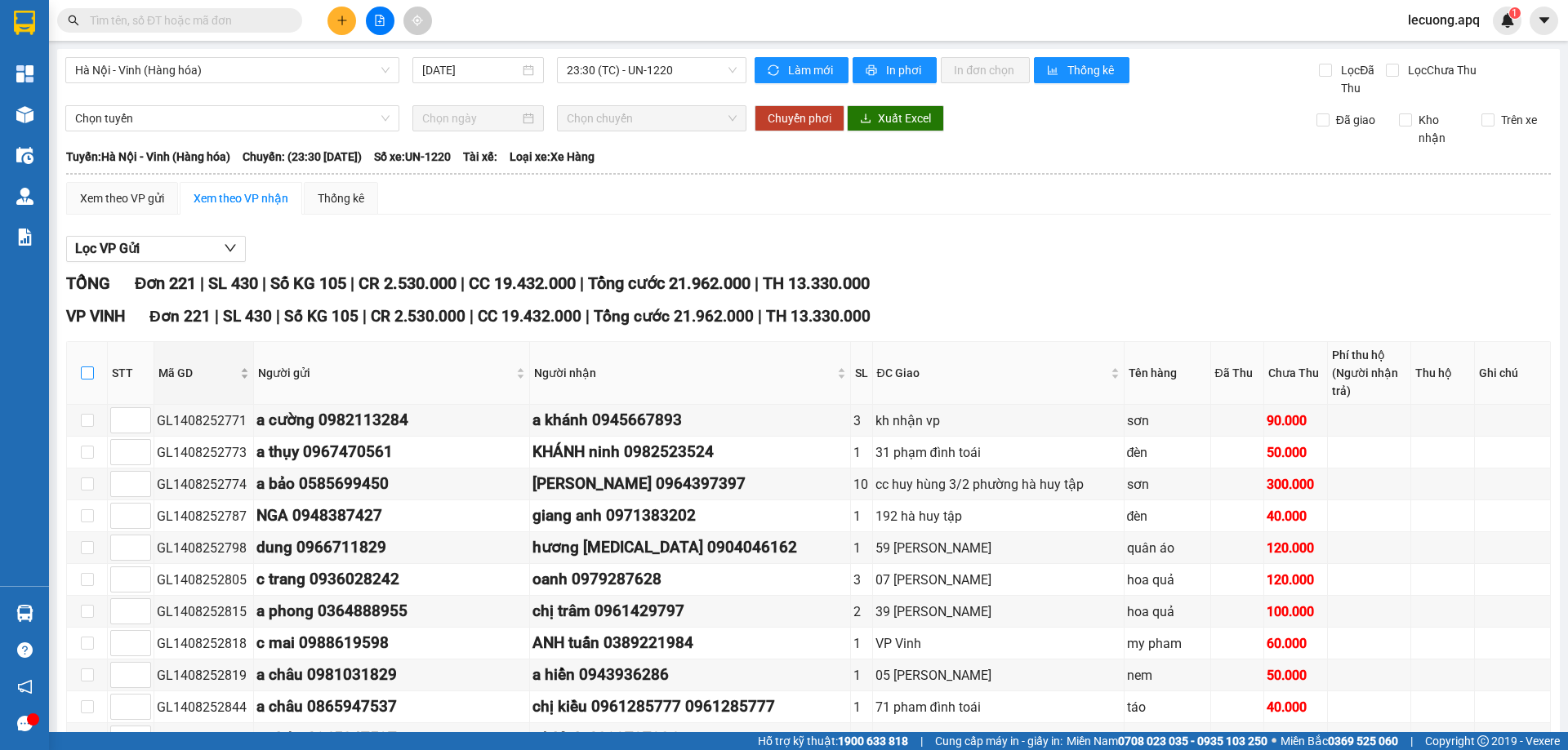
checkbox input "true"
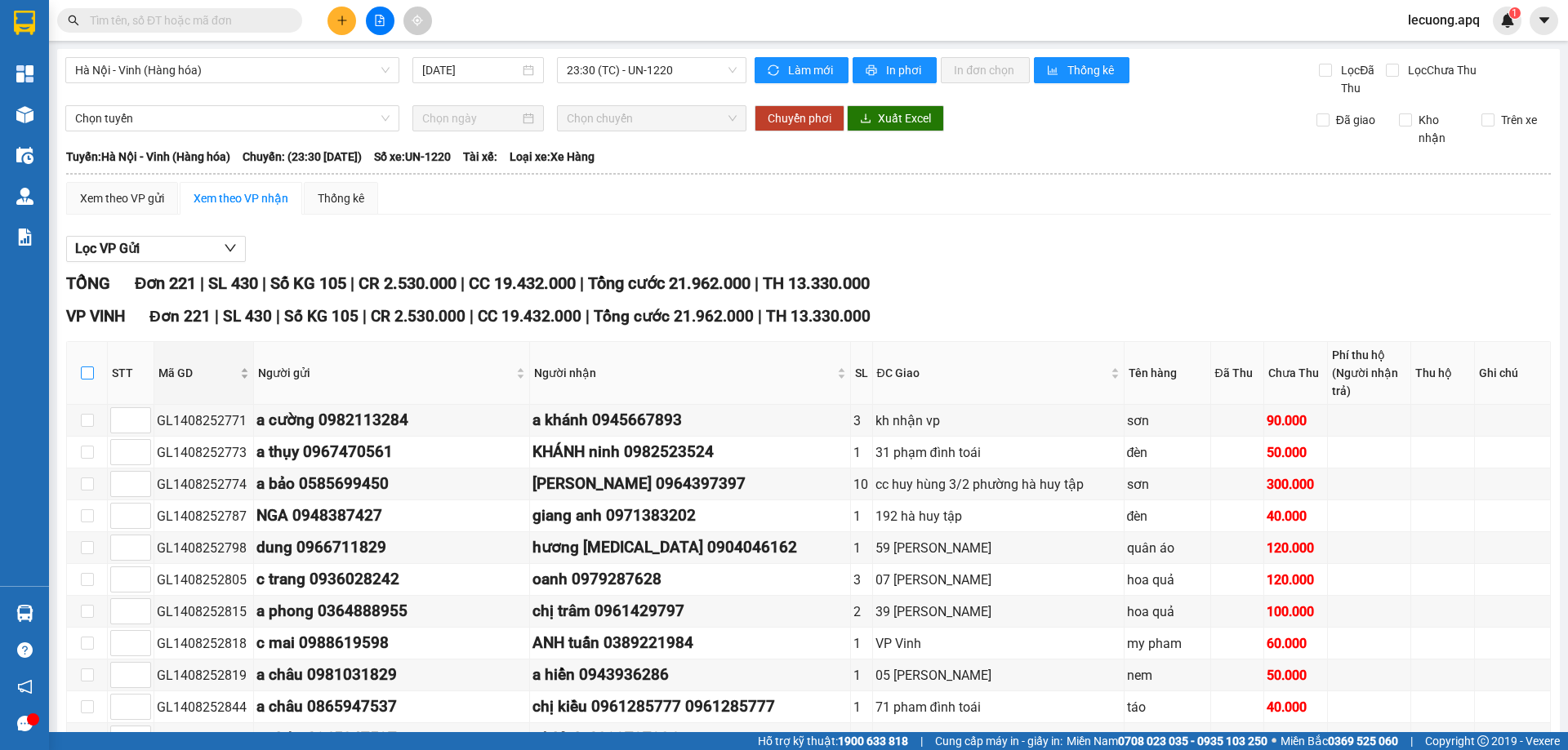
checkbox input "true"
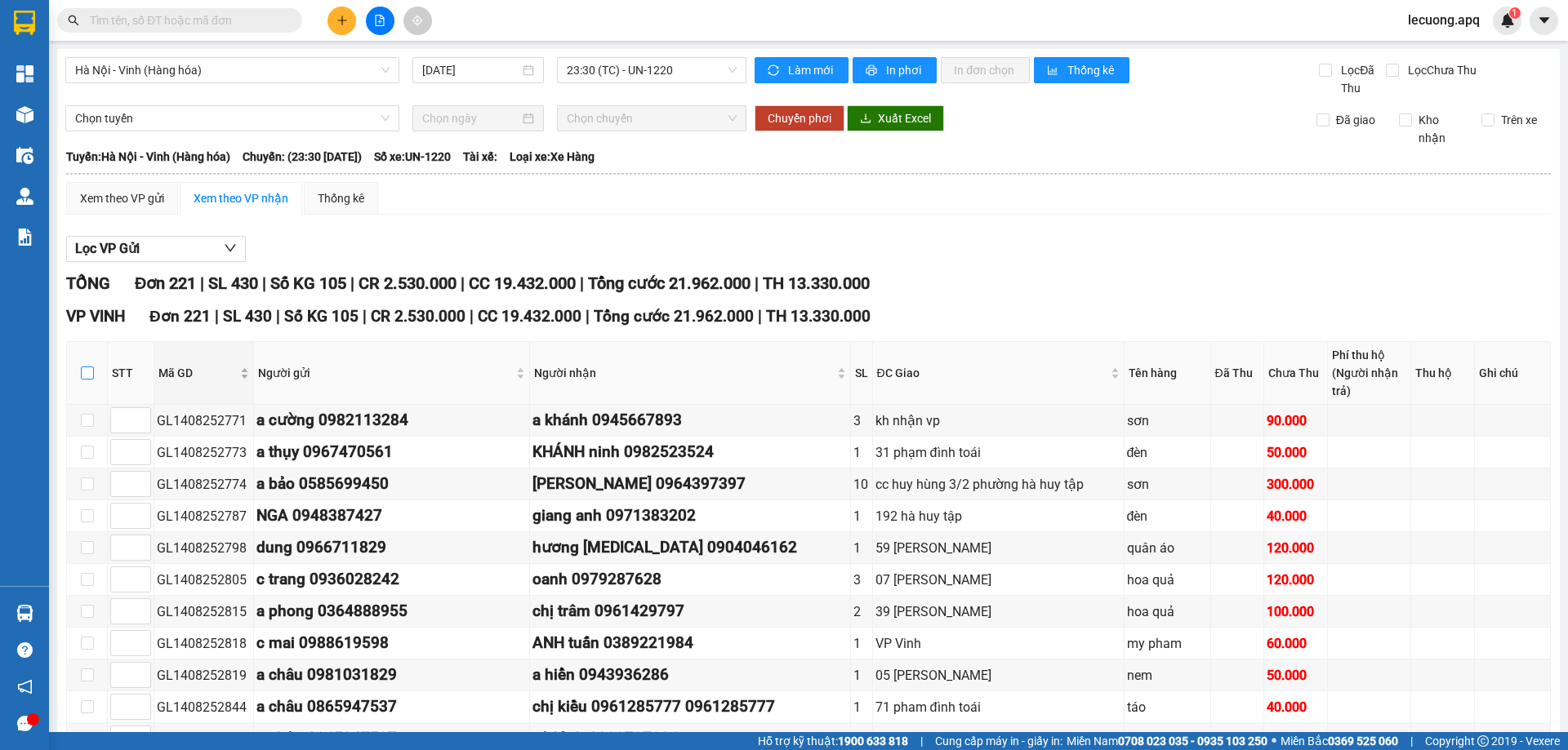
checkbox input "true"
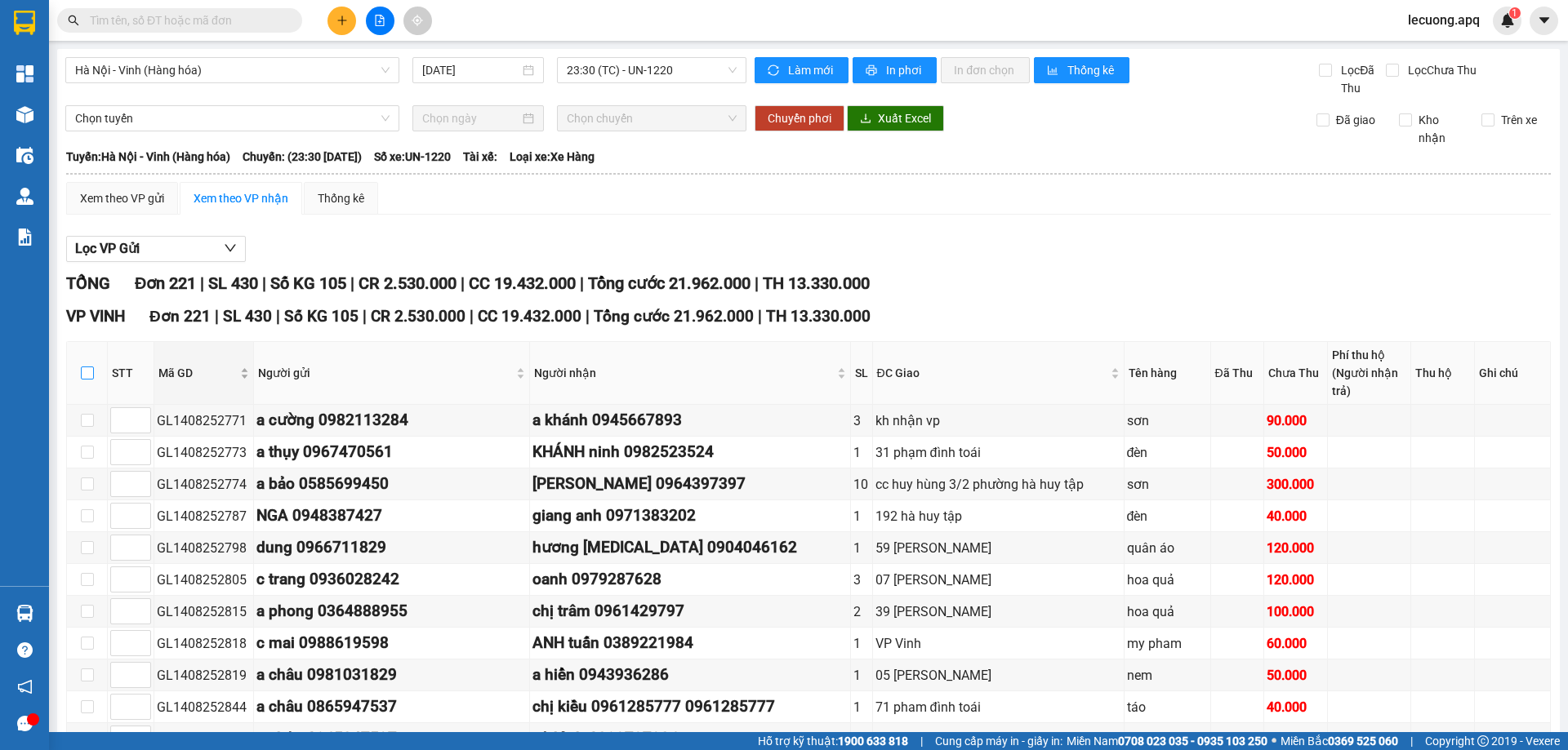
checkbox input "true"
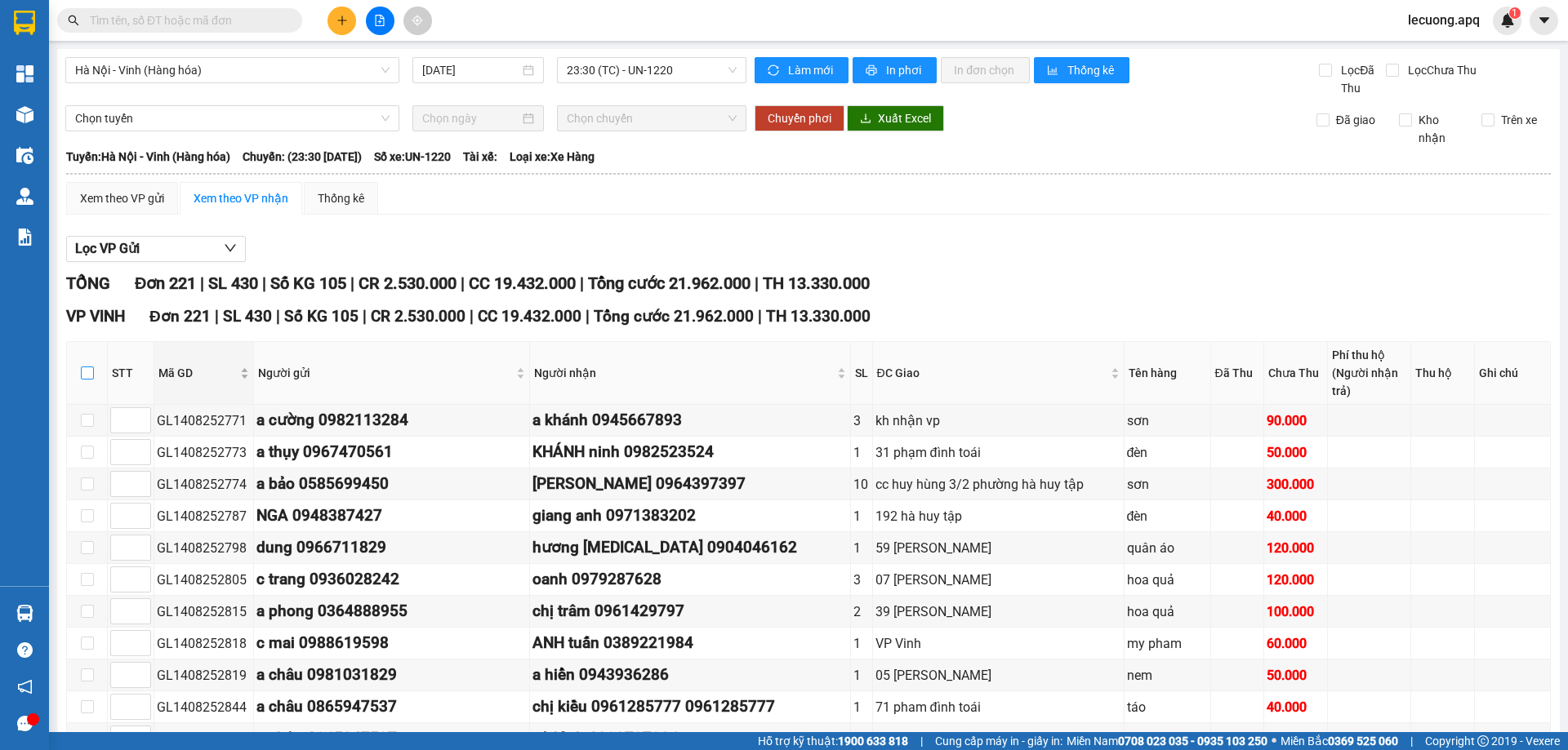
checkbox input "true"
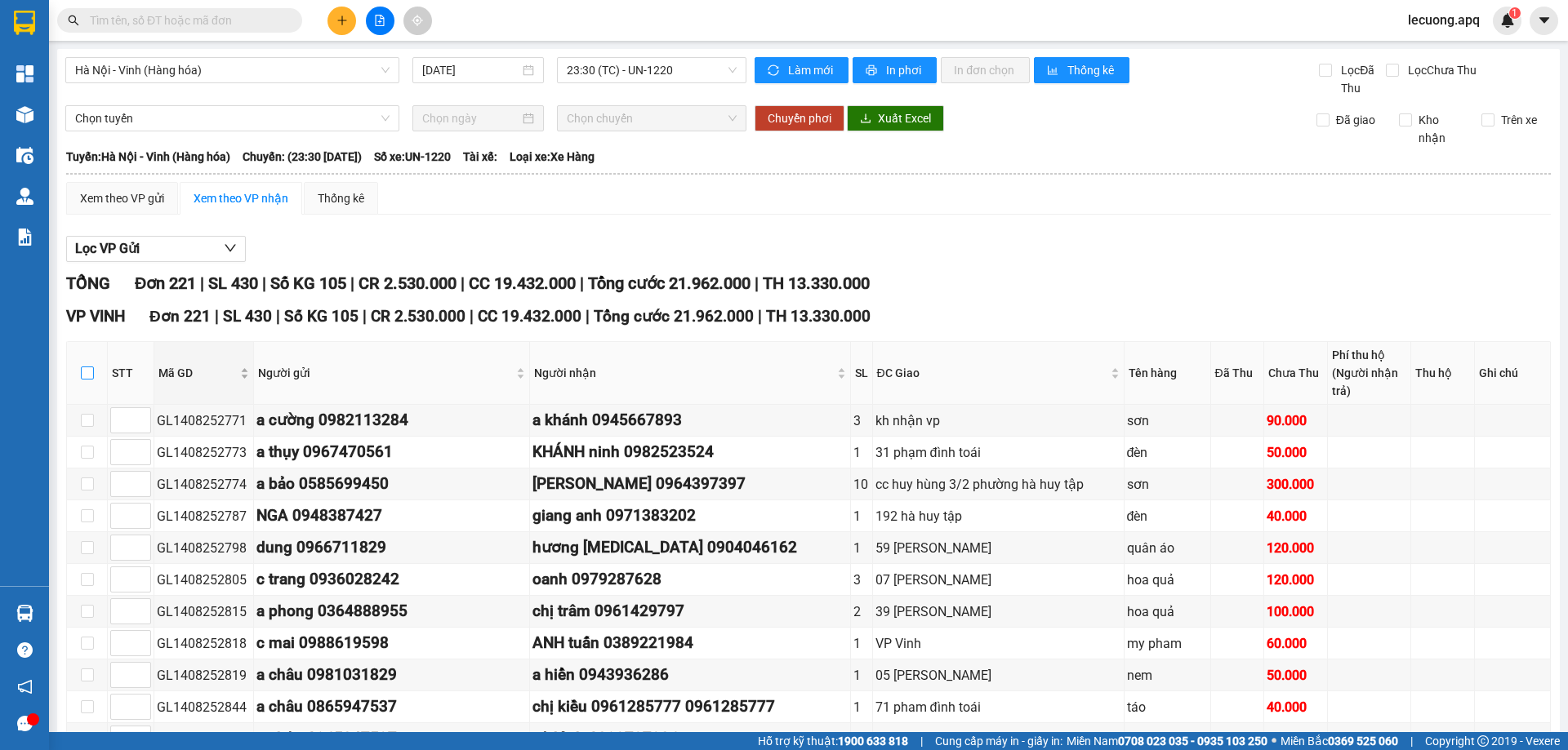
checkbox input "true"
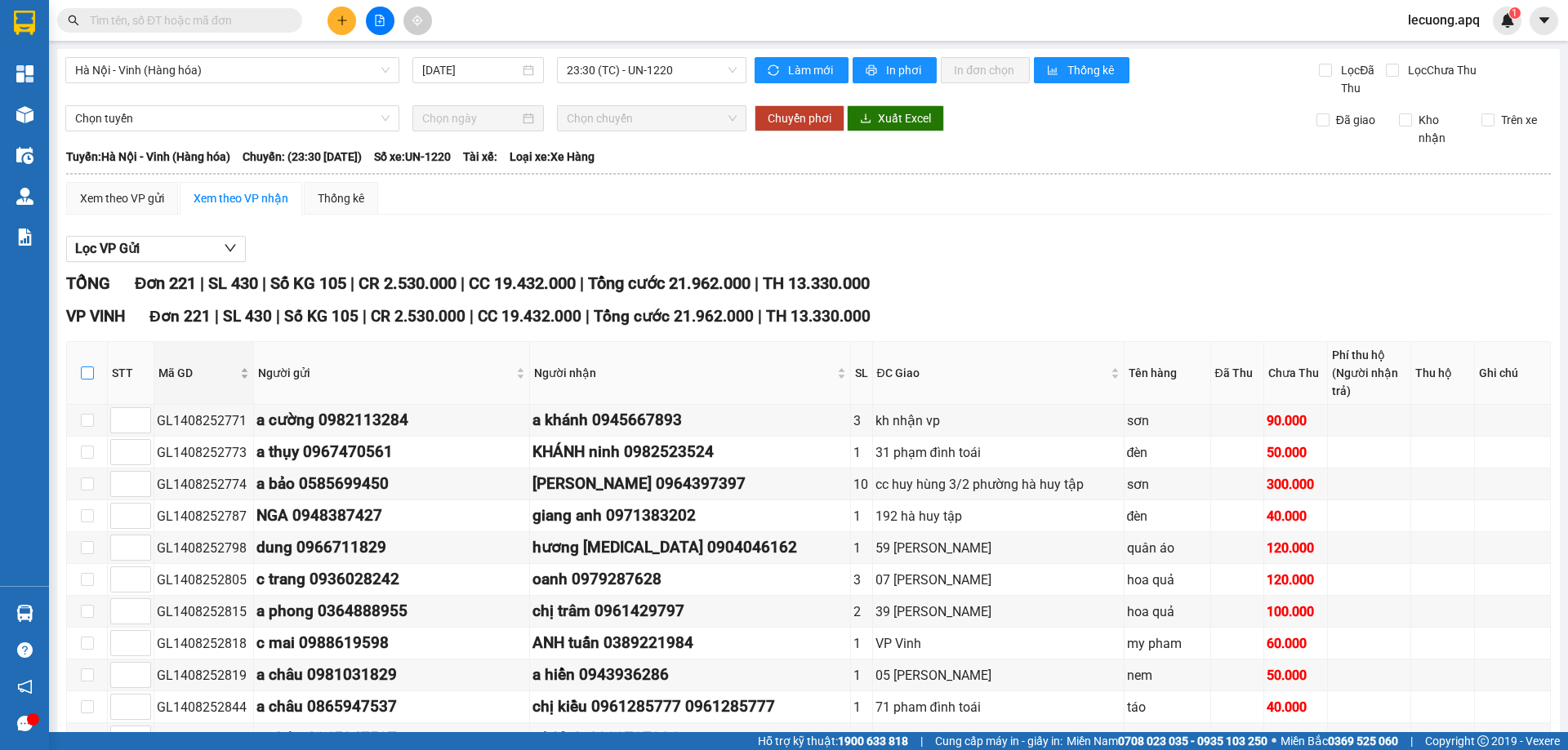
checkbox input "true"
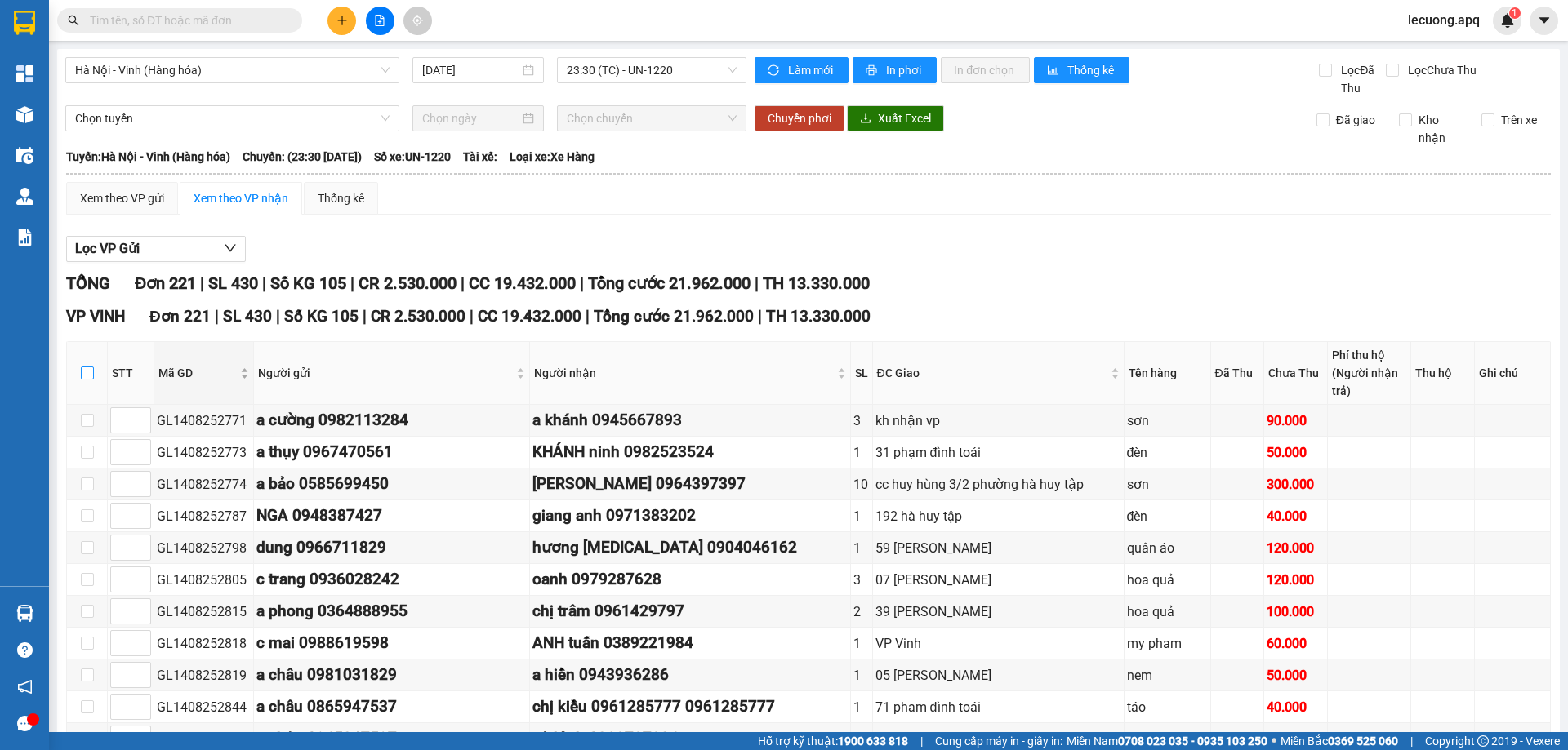
checkbox input "true"
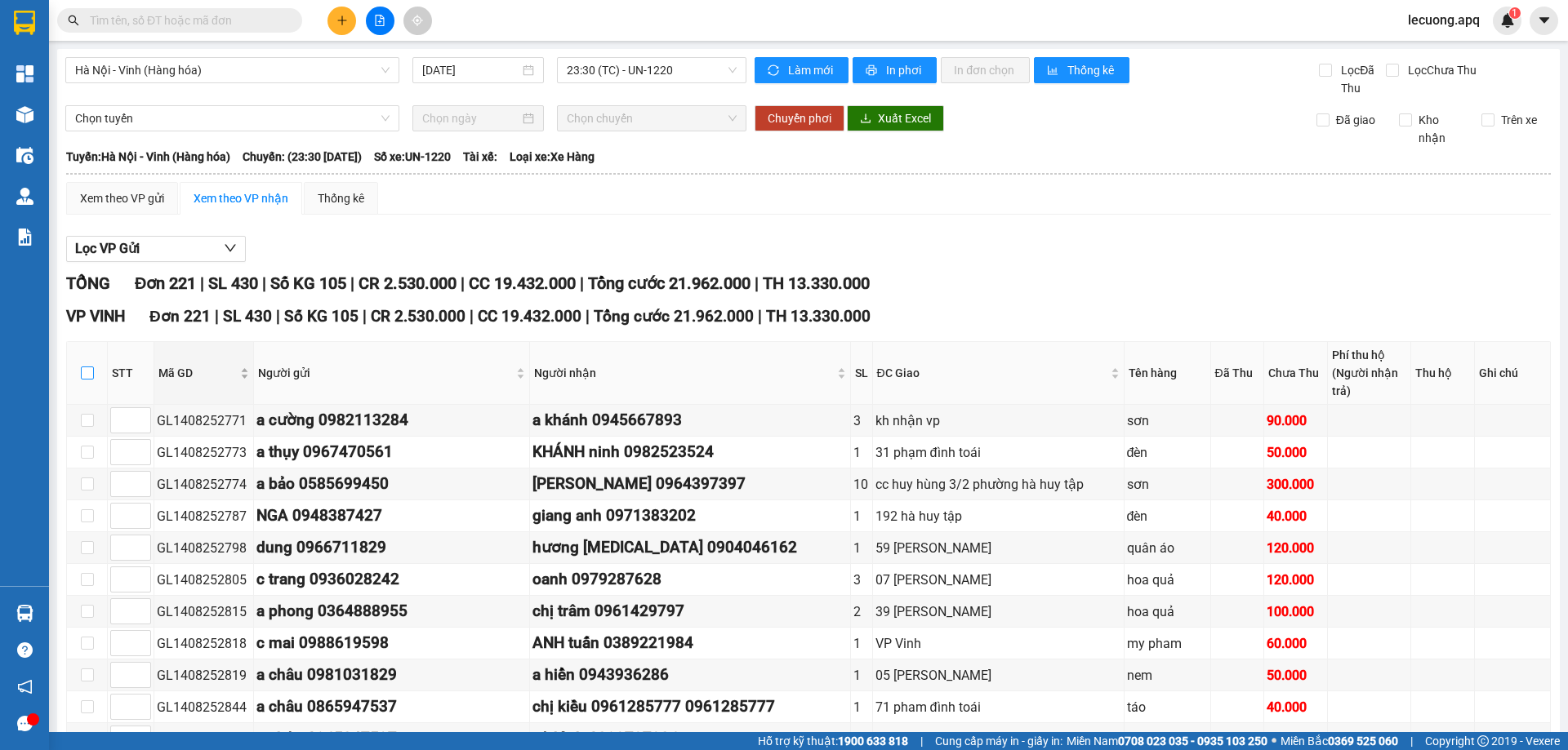
checkbox input "true"
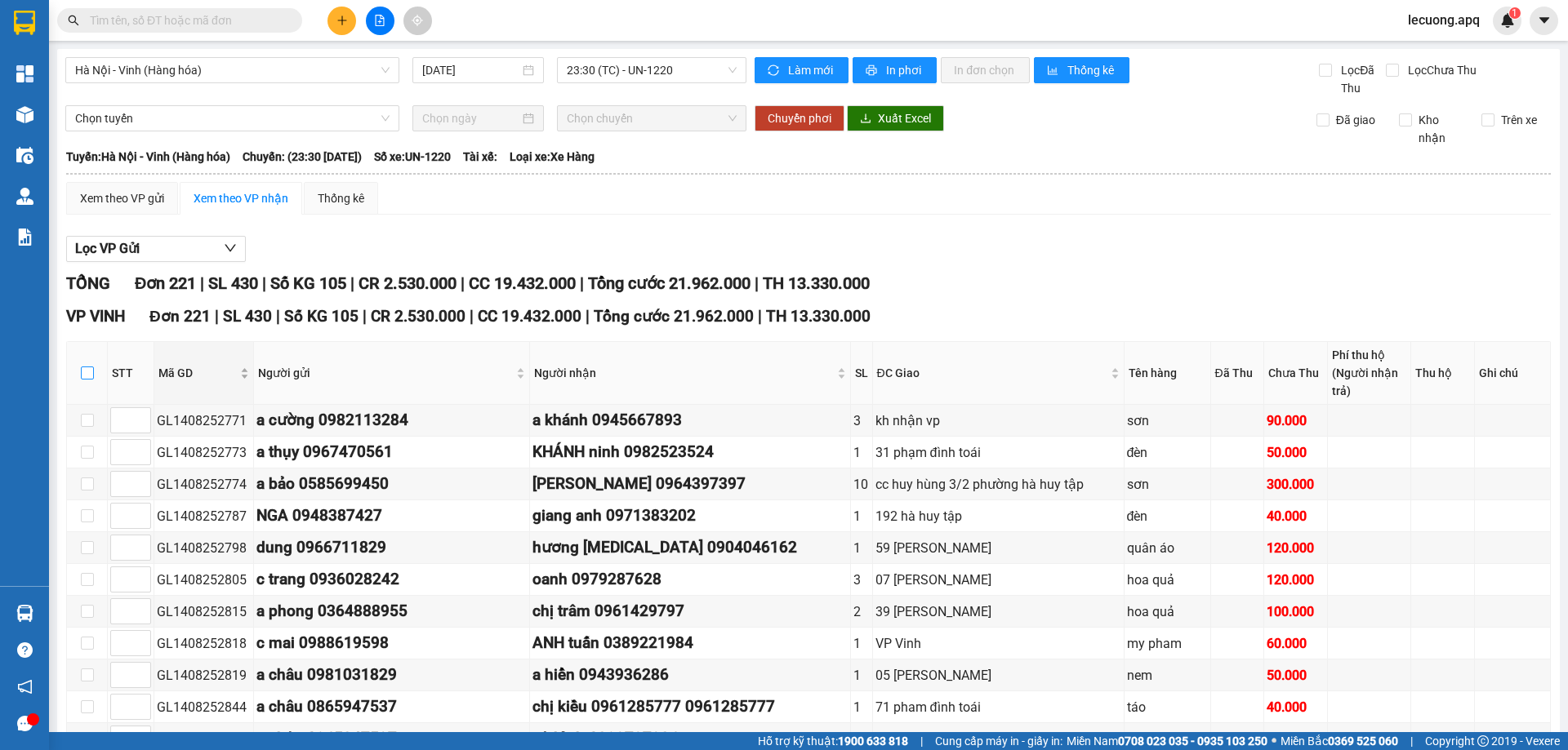
checkbox input "true"
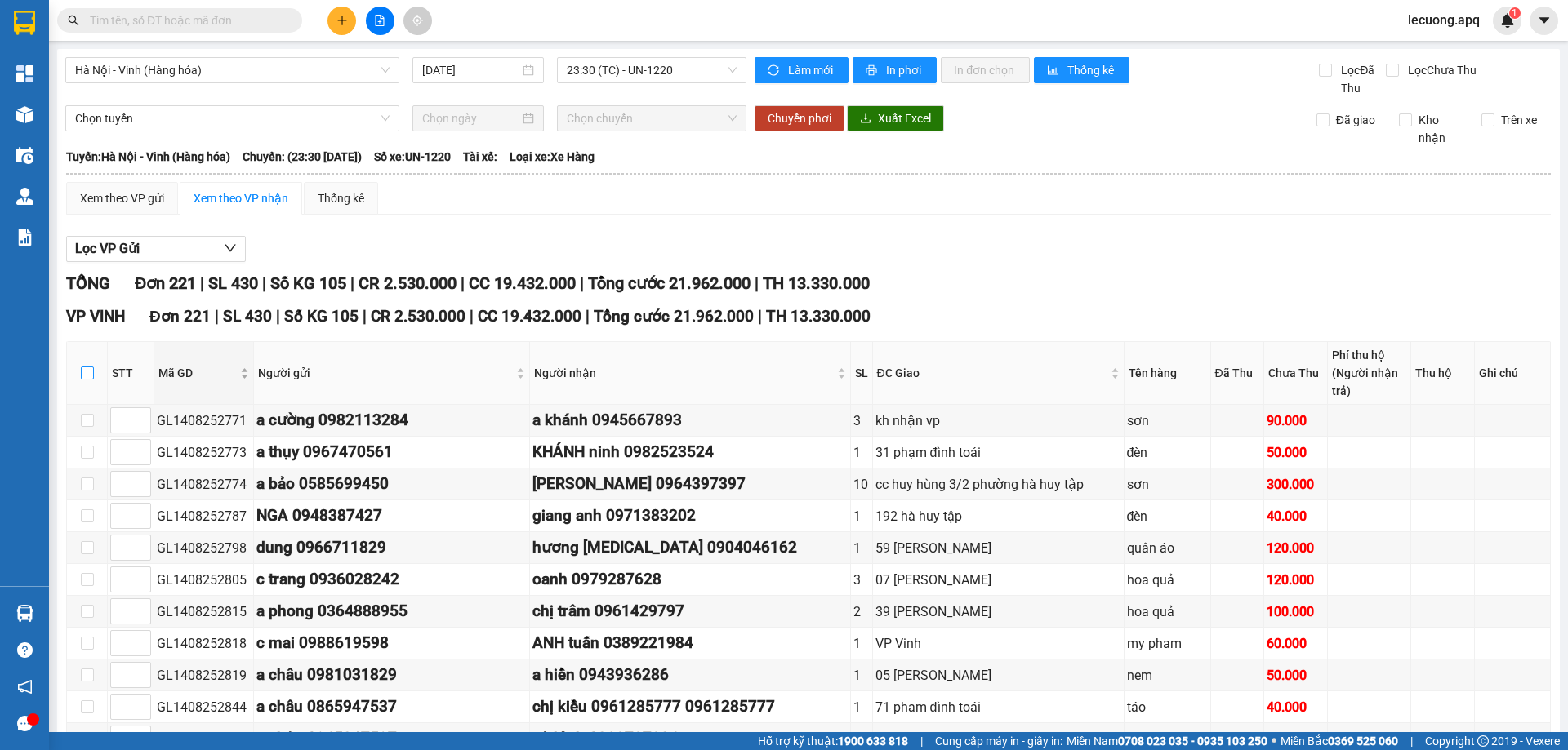
checkbox input "true"
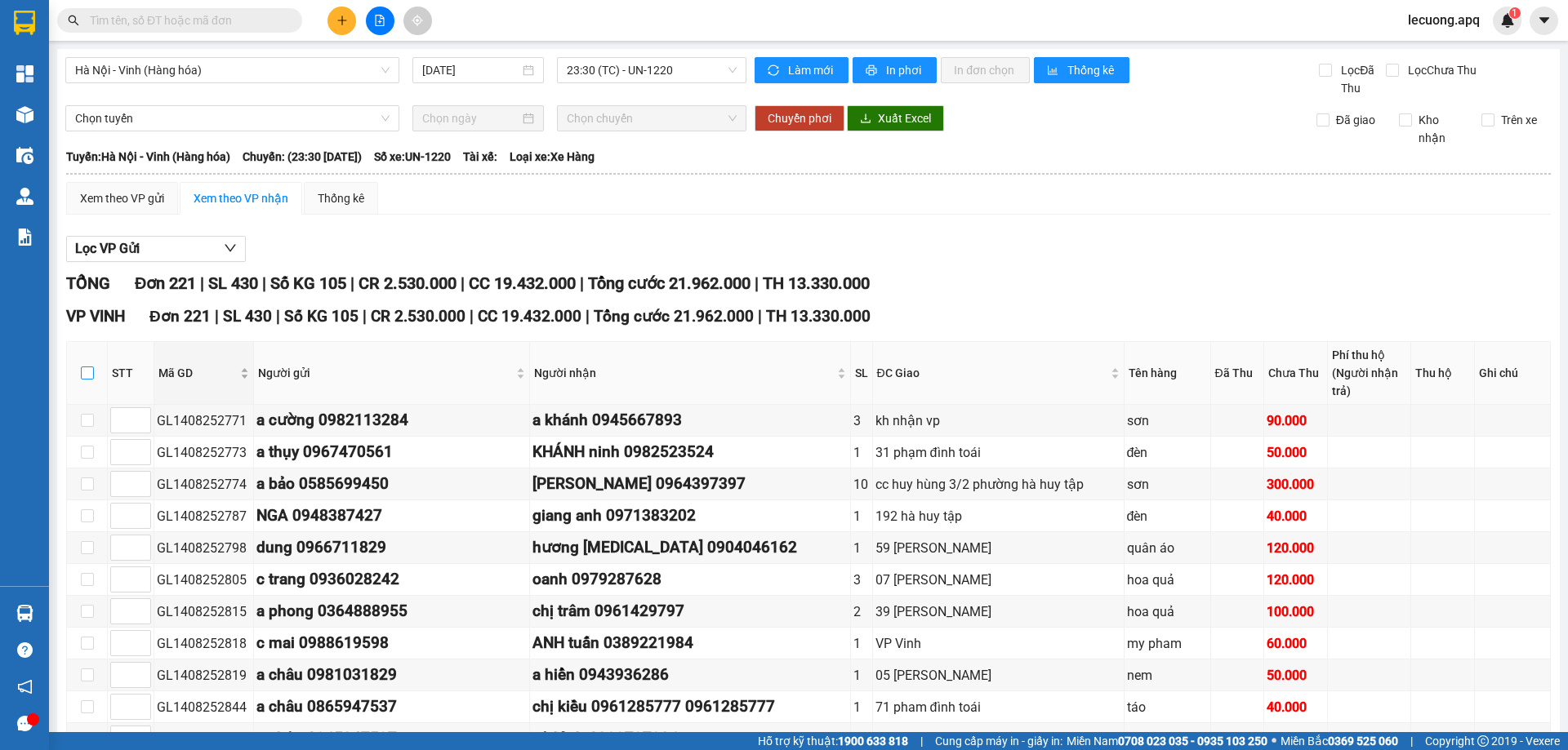
checkbox input "true"
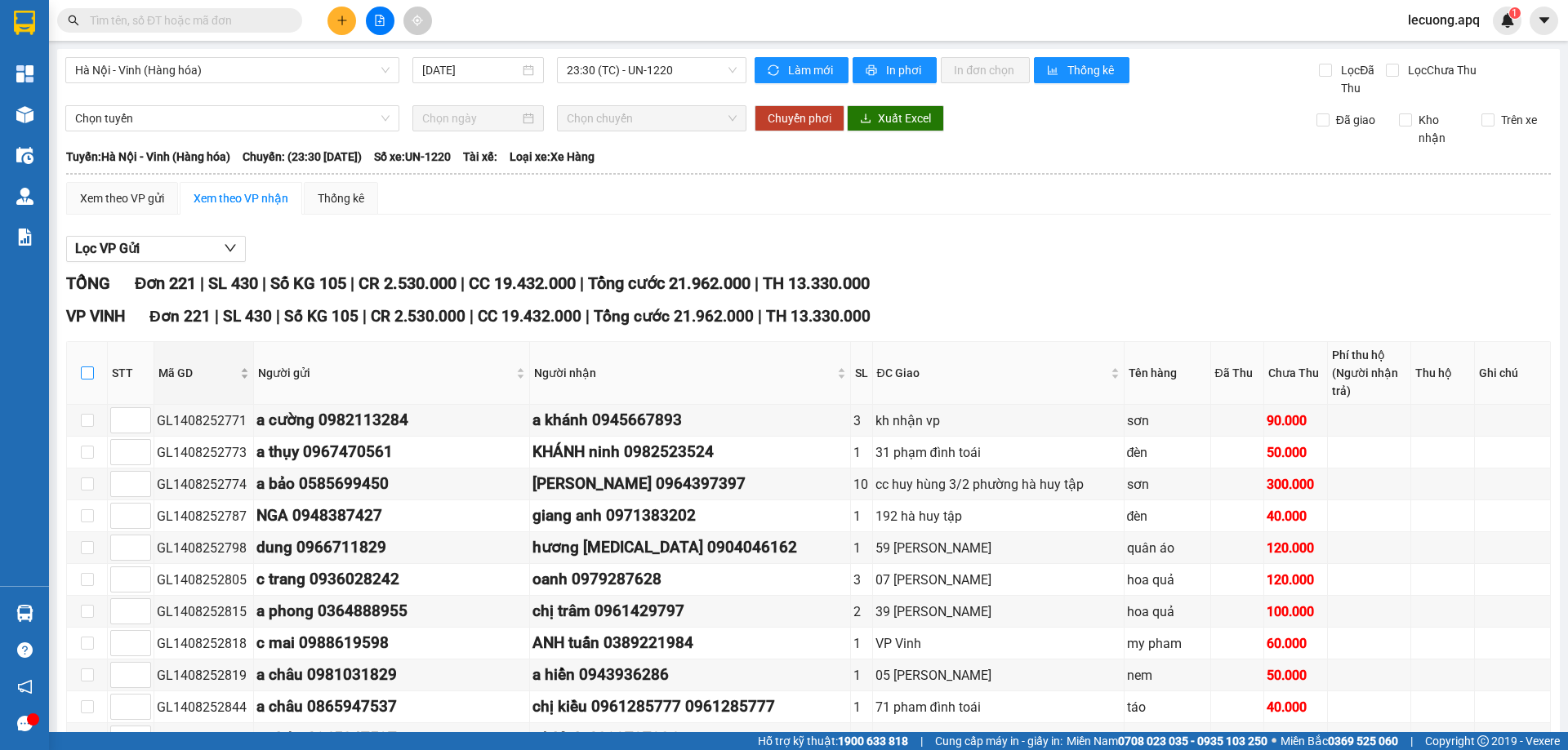
checkbox input "true"
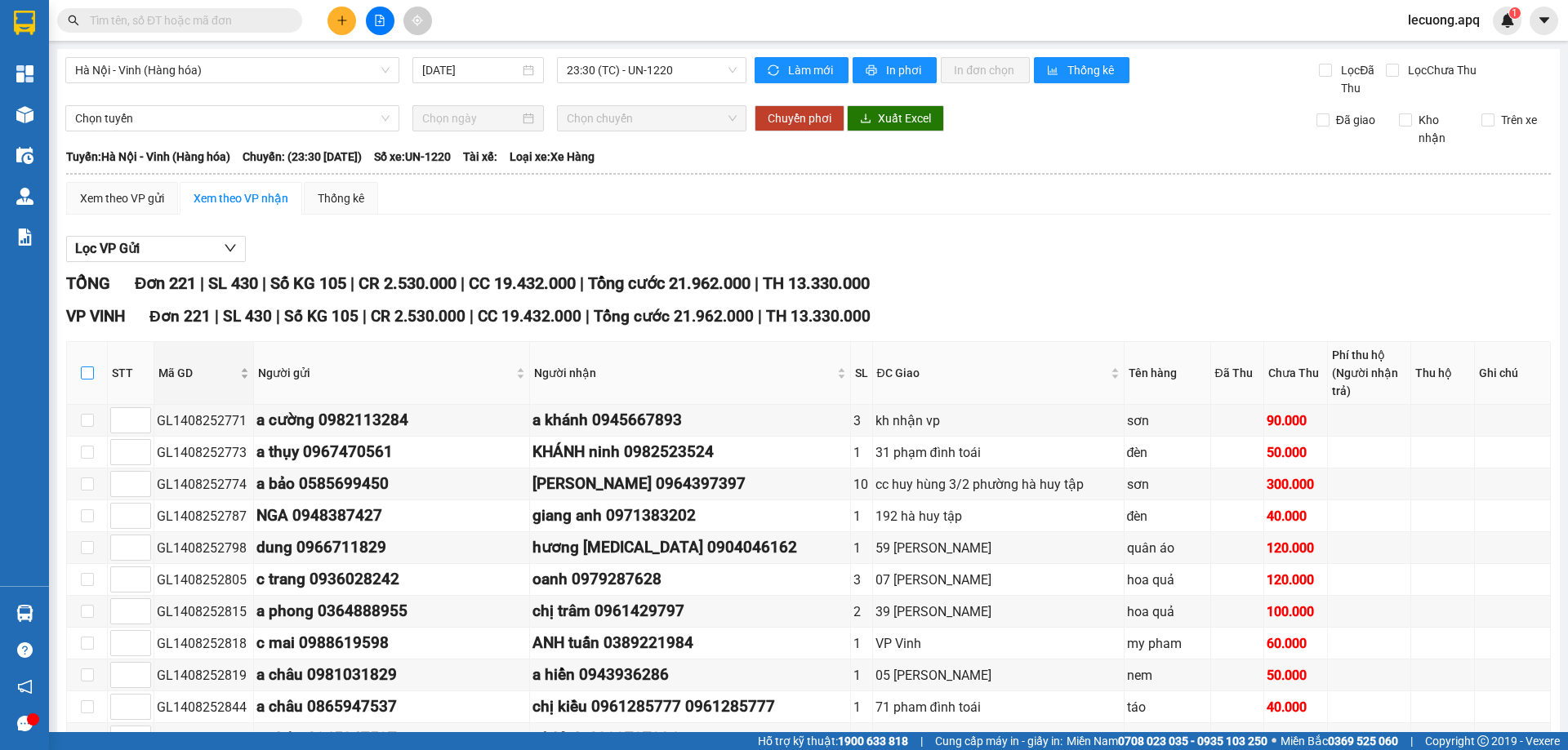
checkbox input "true"
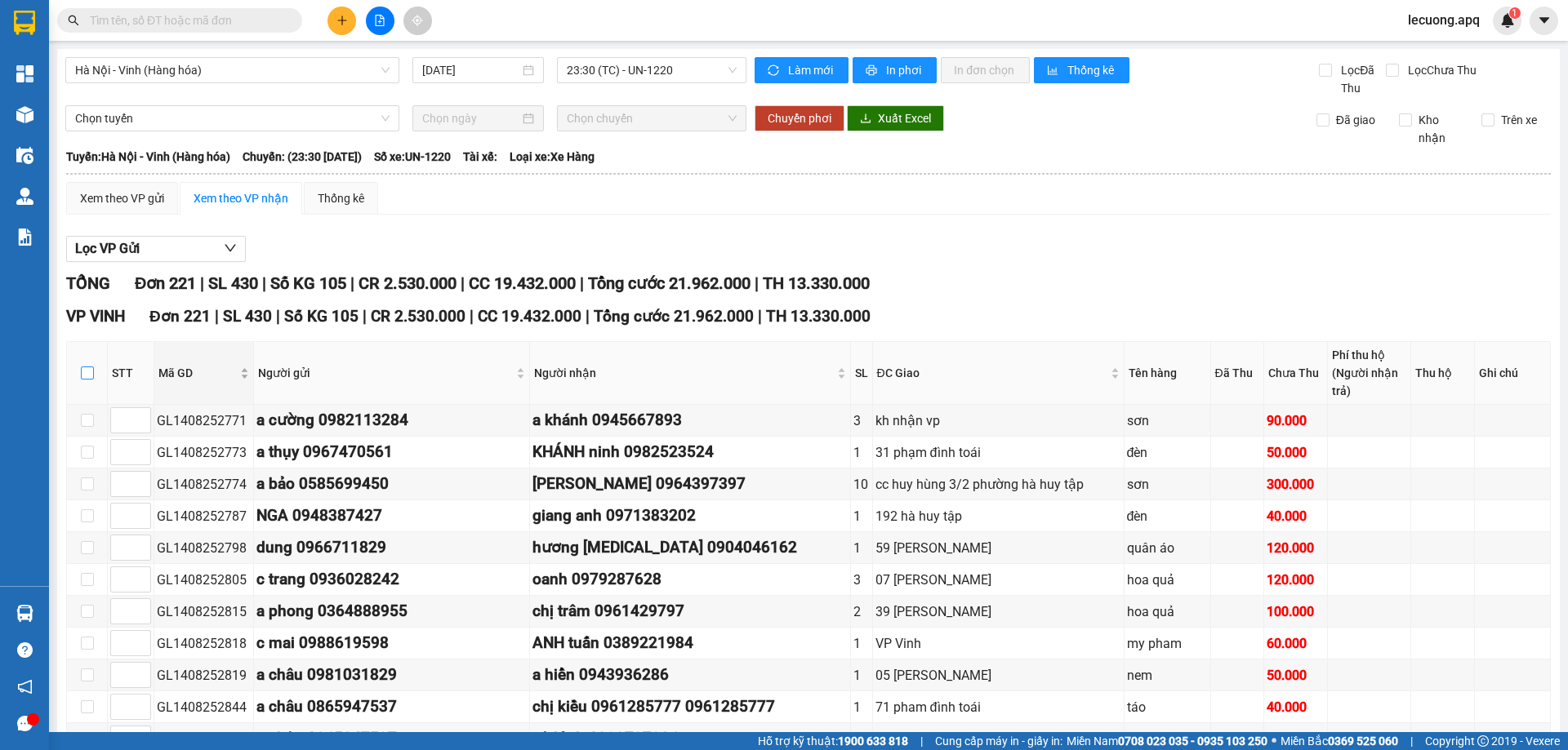
checkbox input "true"
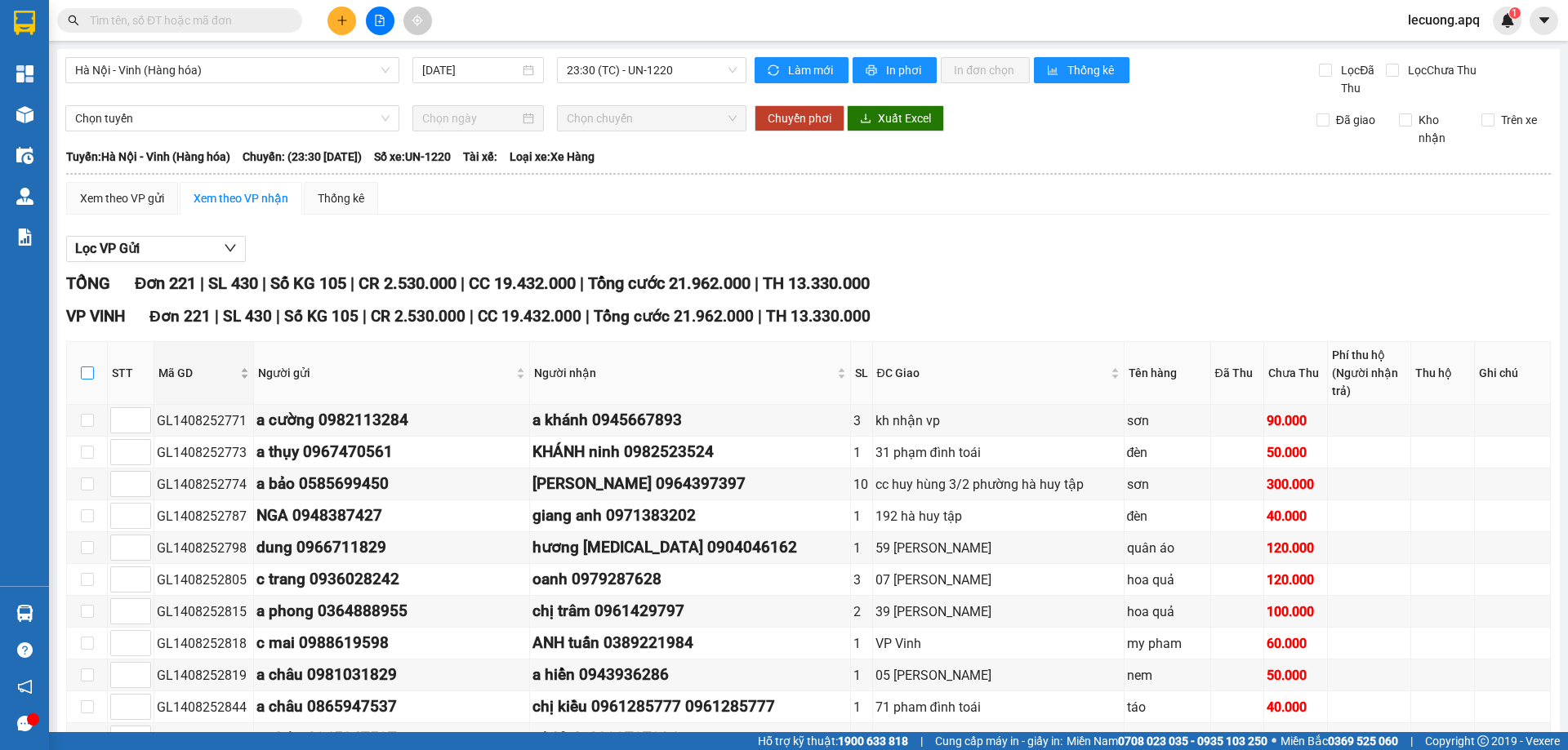
checkbox input "true"
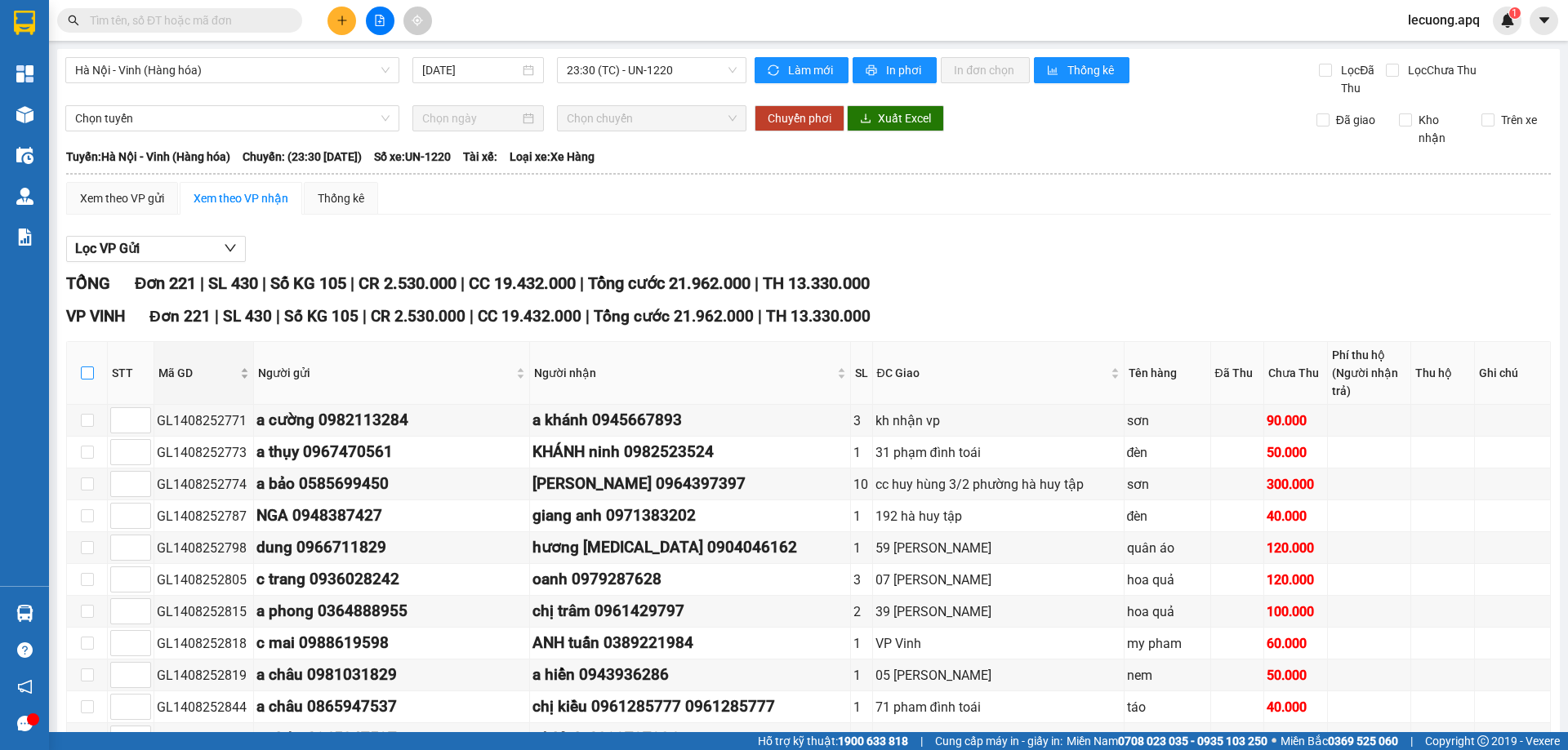
checkbox input "true"
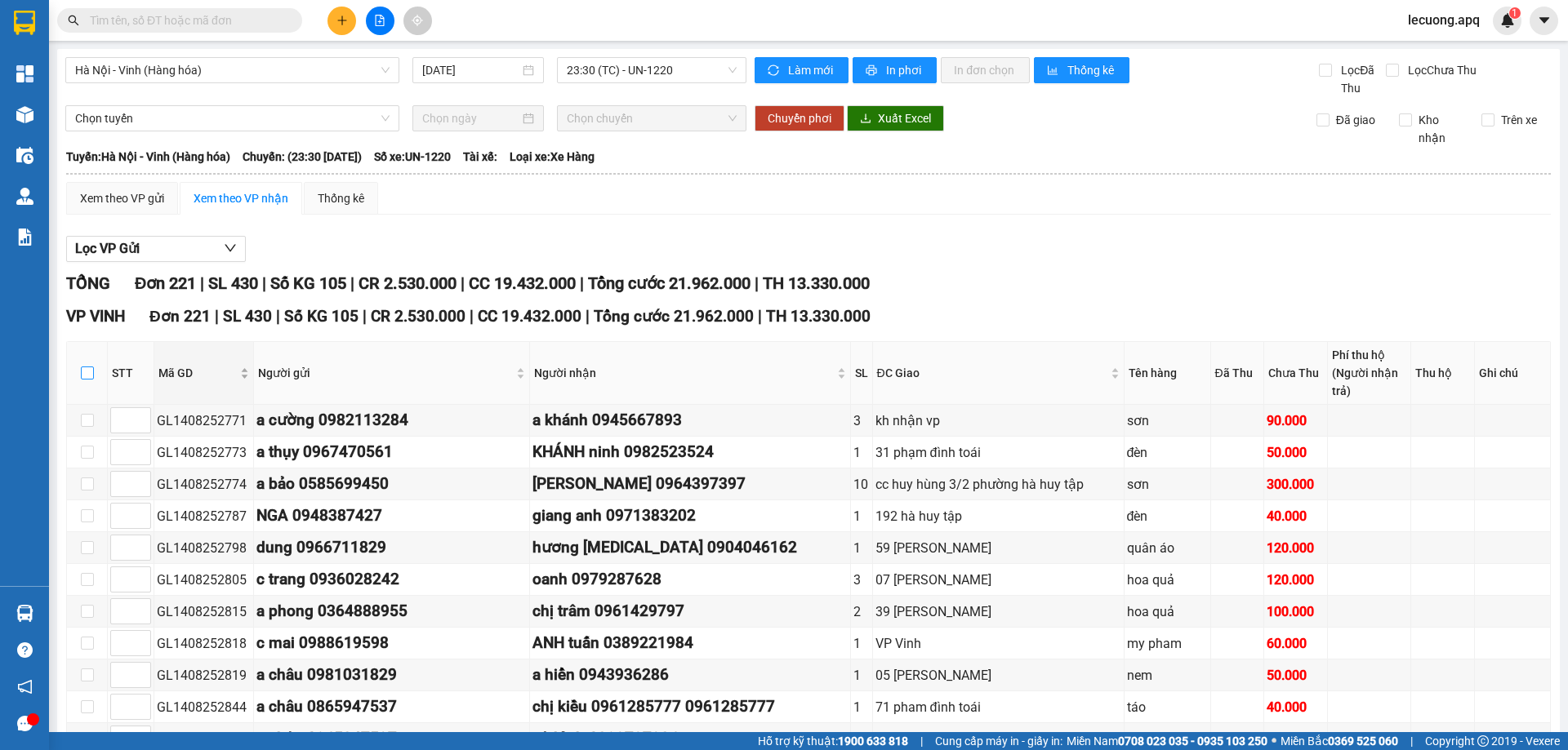
checkbox input "true"
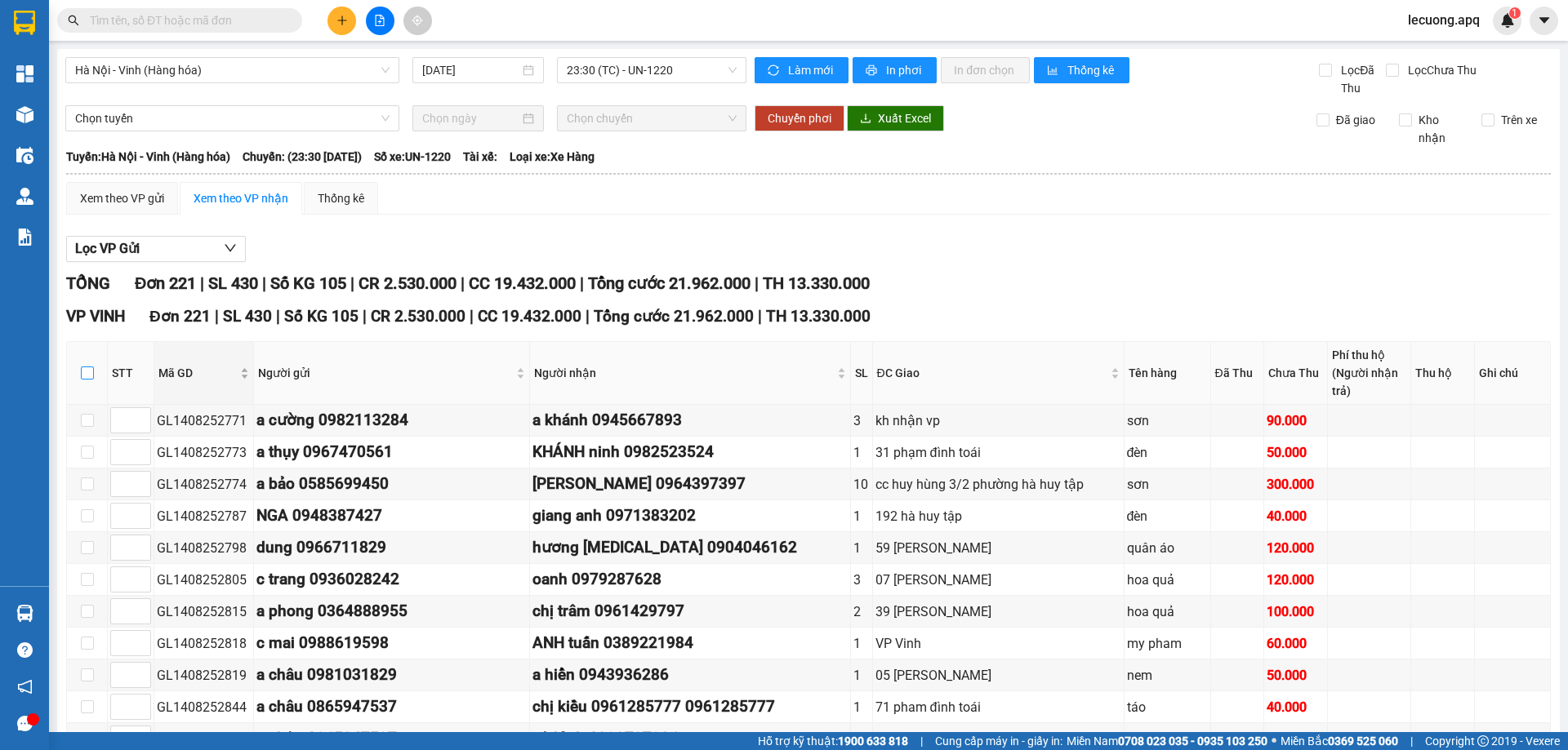
checkbox input "true"
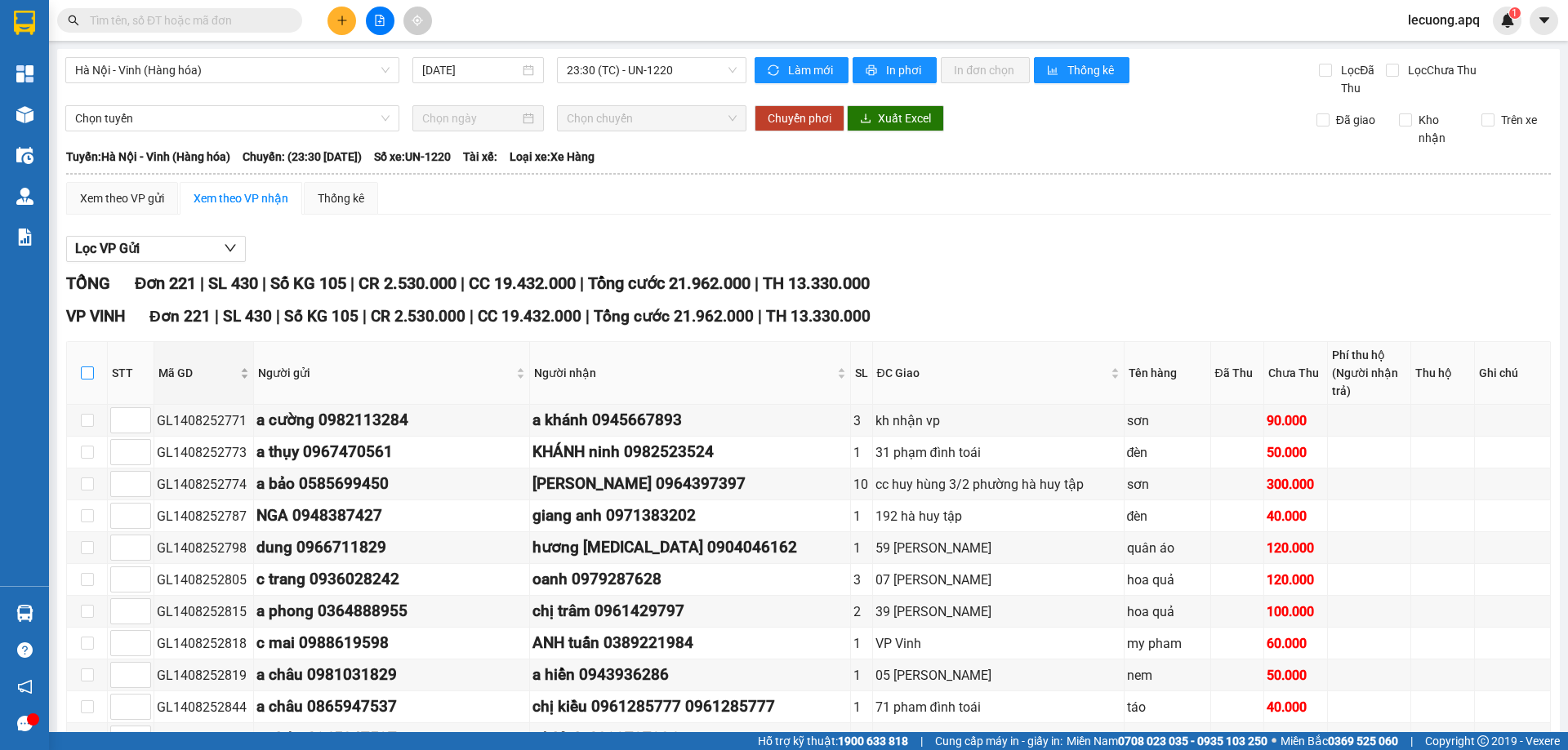
checkbox input "true"
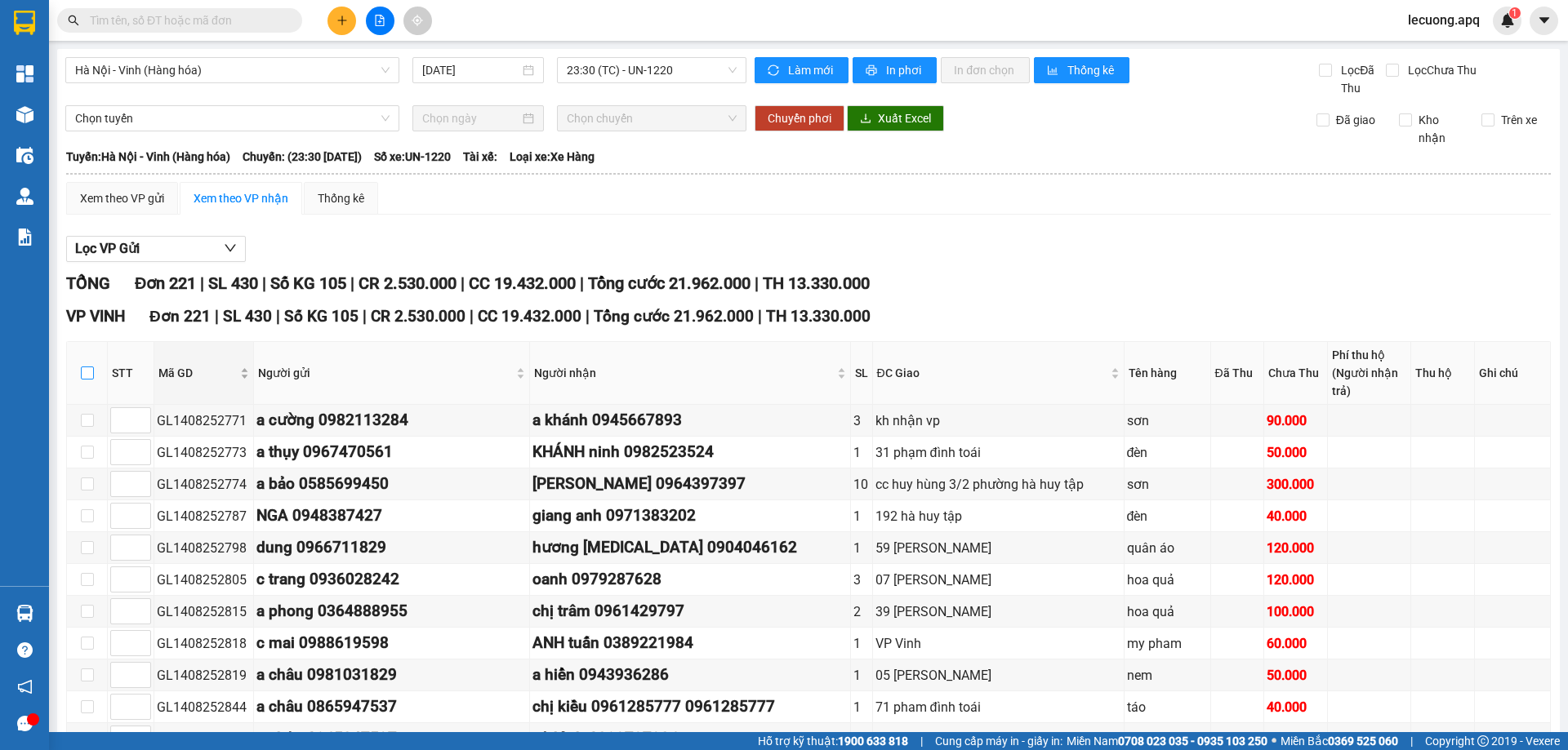
checkbox input "true"
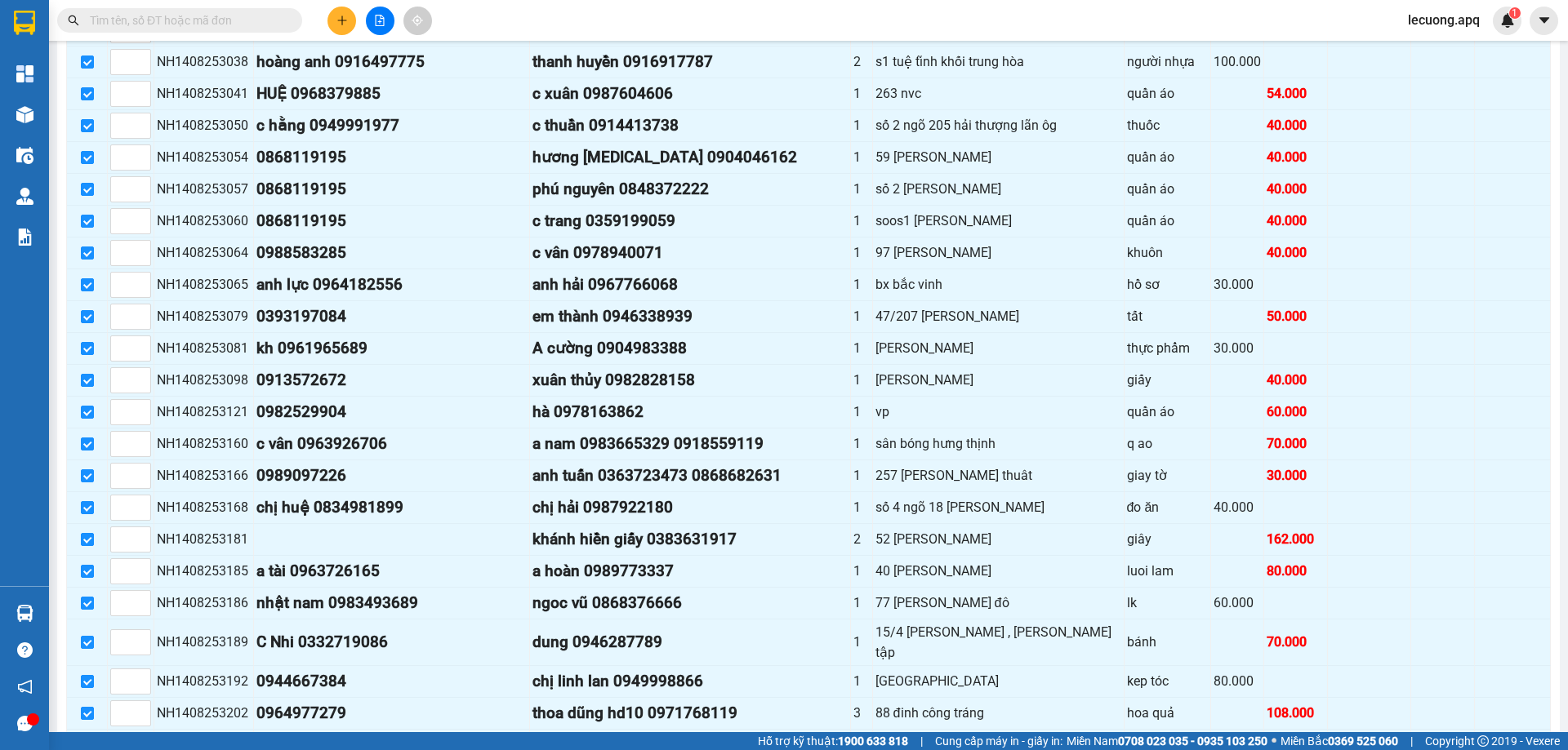
scroll to position [7054, 0]
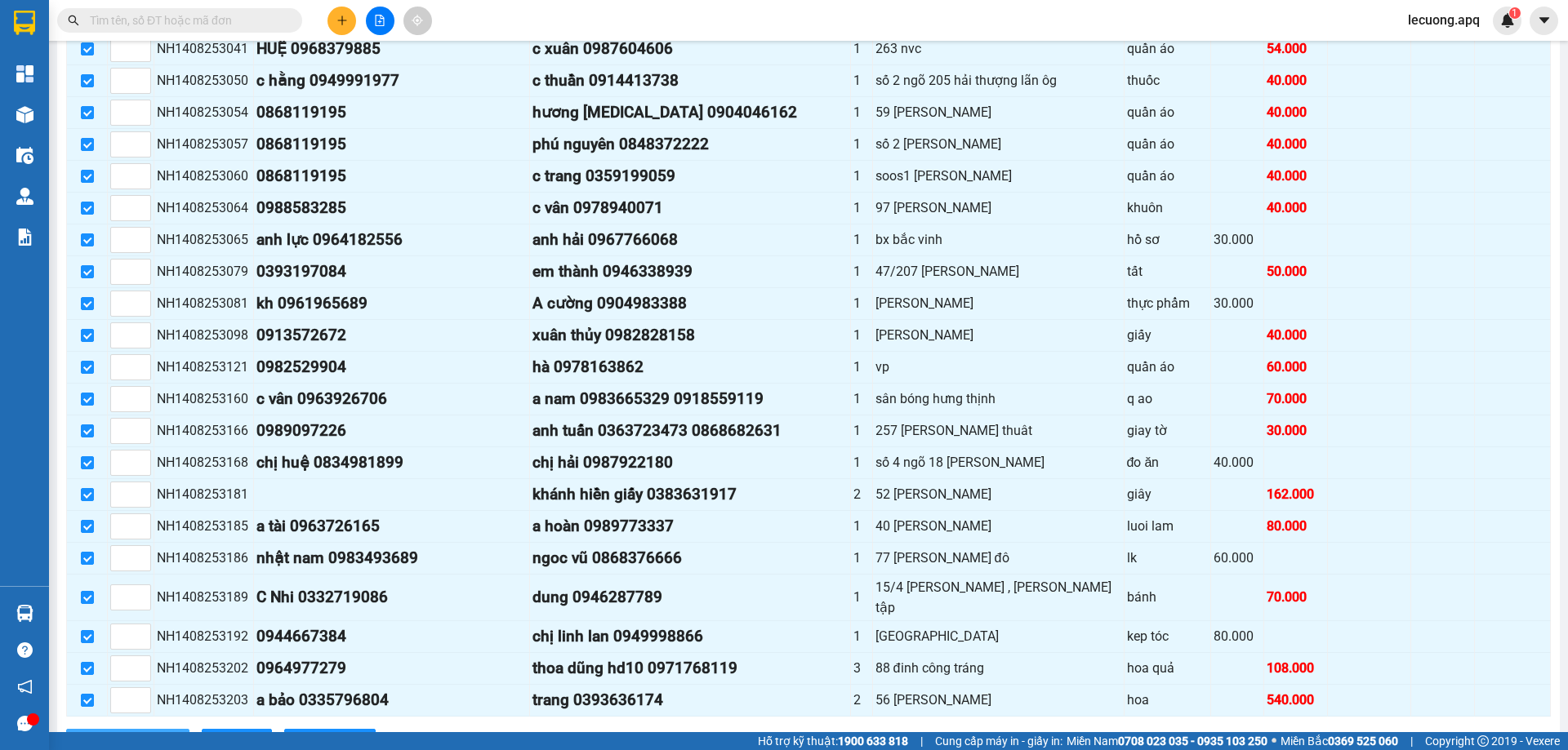
click at [148, 733] on span "Nhập kho nhận" at bounding box center [136, 742] width 79 height 18
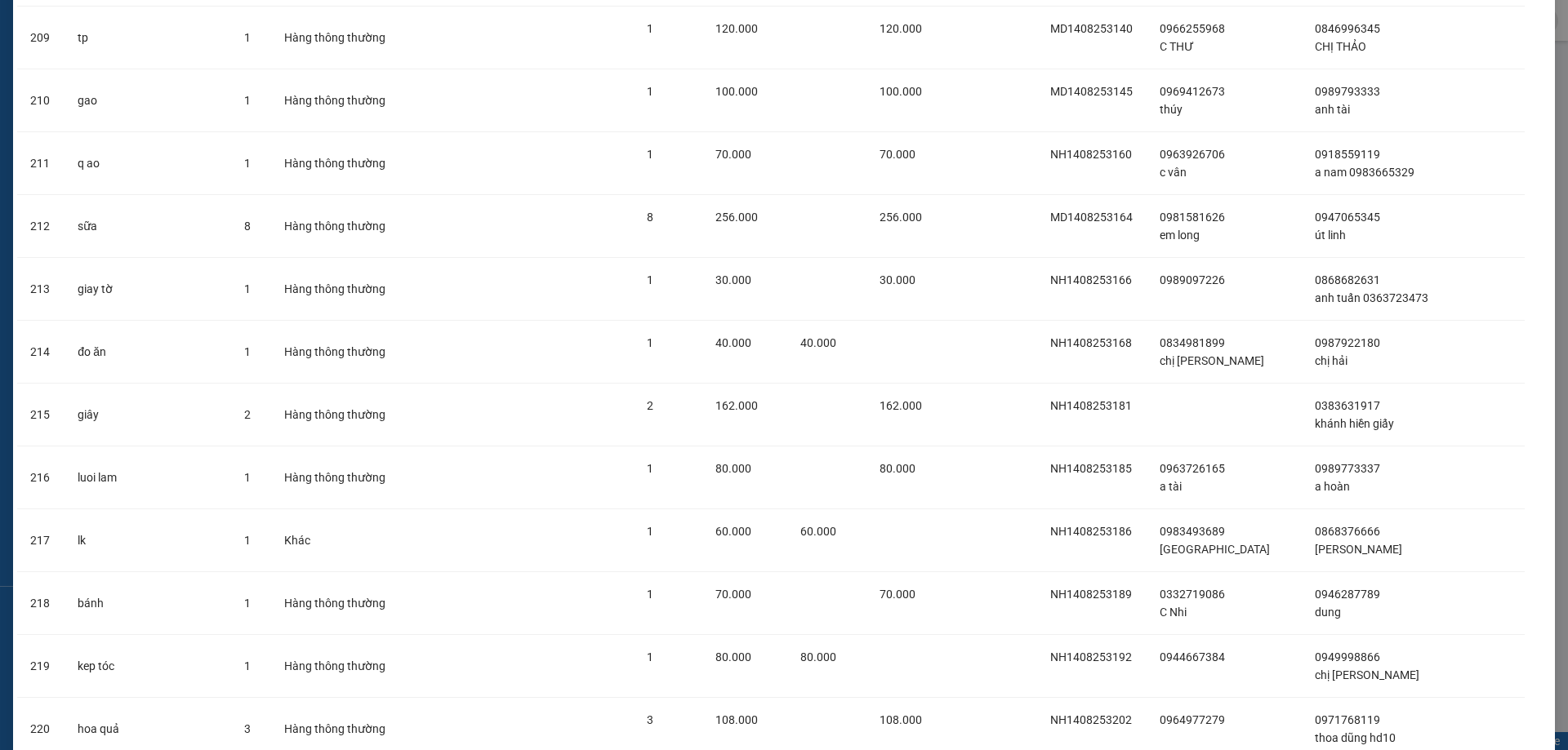
scroll to position [13401, 0]
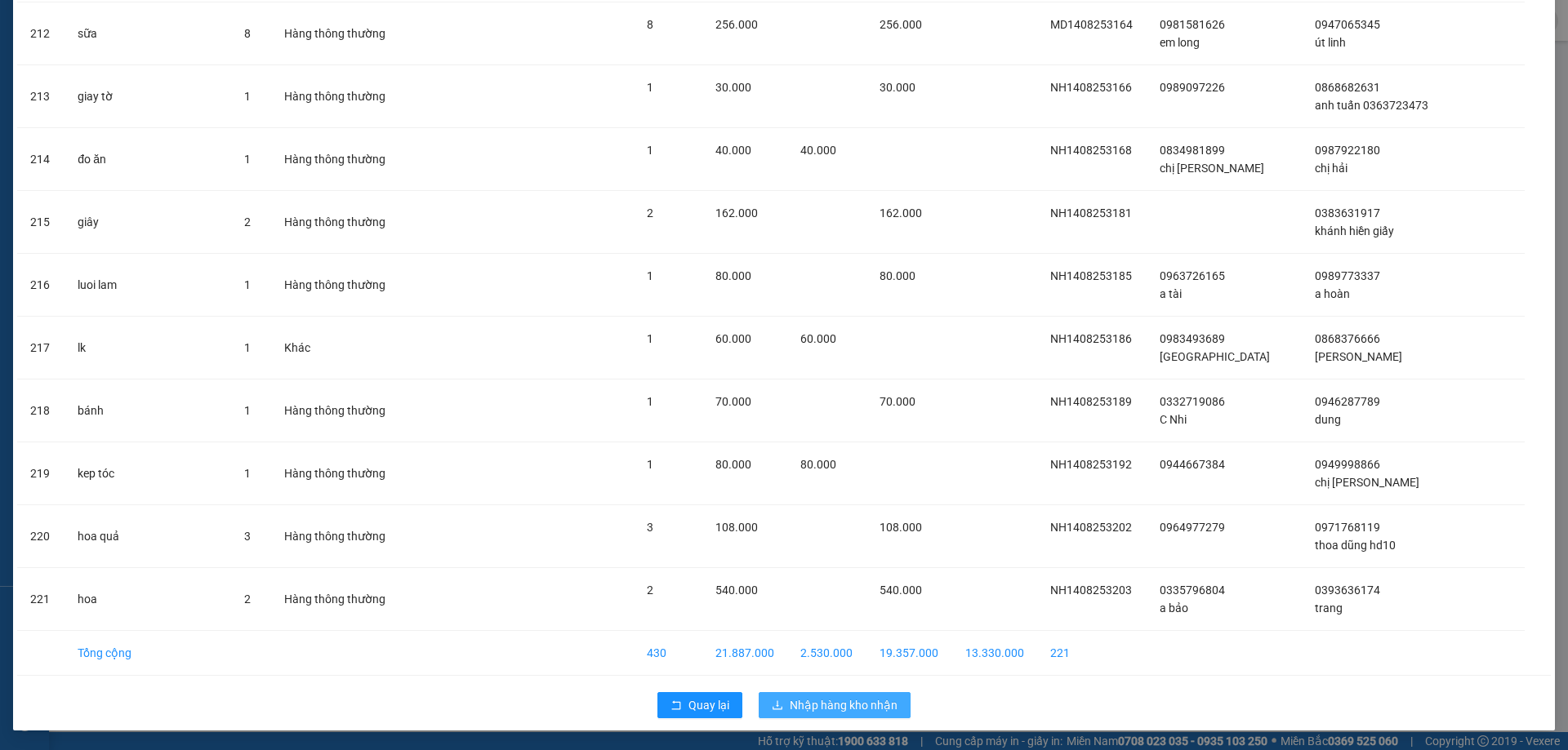
click at [847, 707] on span "Nhập hàng kho nhận" at bounding box center [842, 705] width 107 height 18
click at [758, 692] on button "Nhập hàng kho nhận" at bounding box center [834, 705] width 152 height 26
